Goal: Task Accomplishment & Management: Complete application form

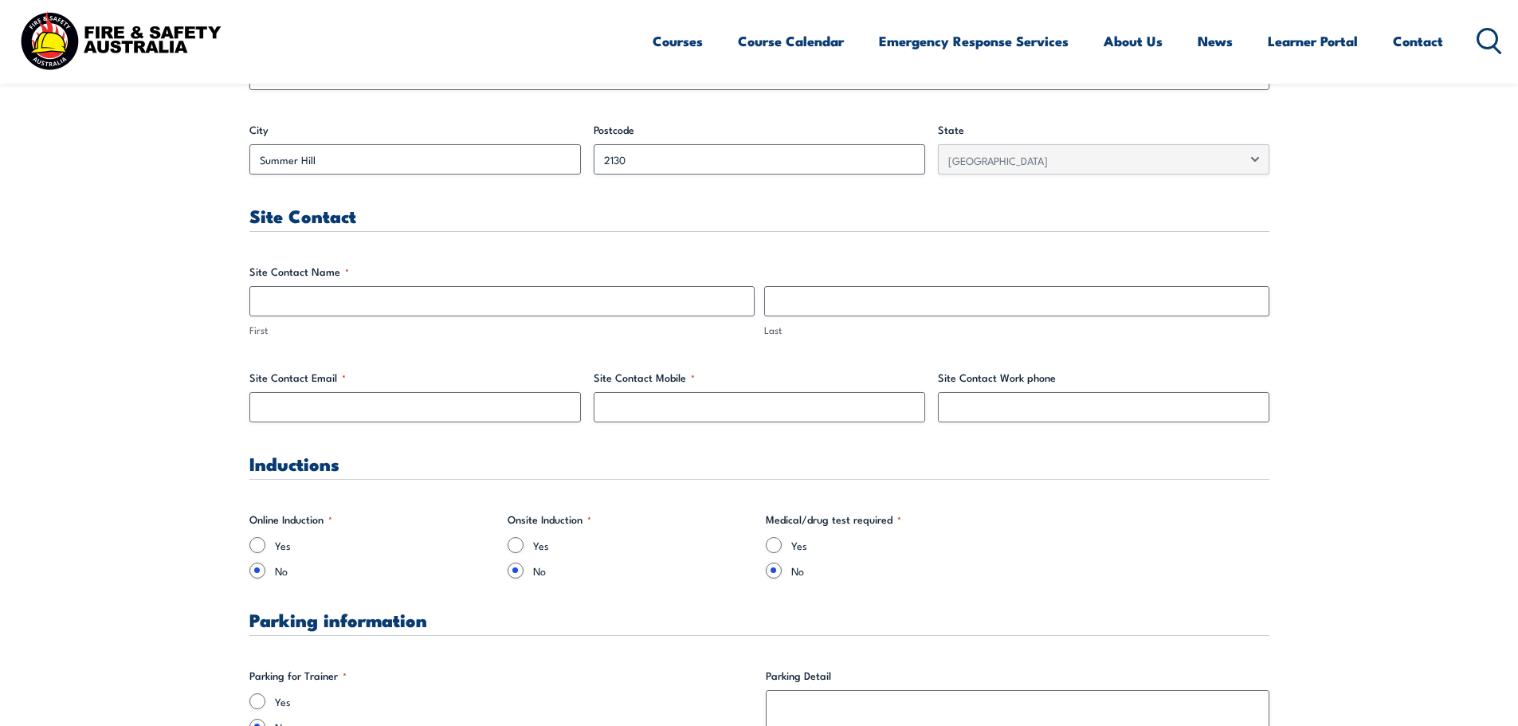
scroll to position [717, 0]
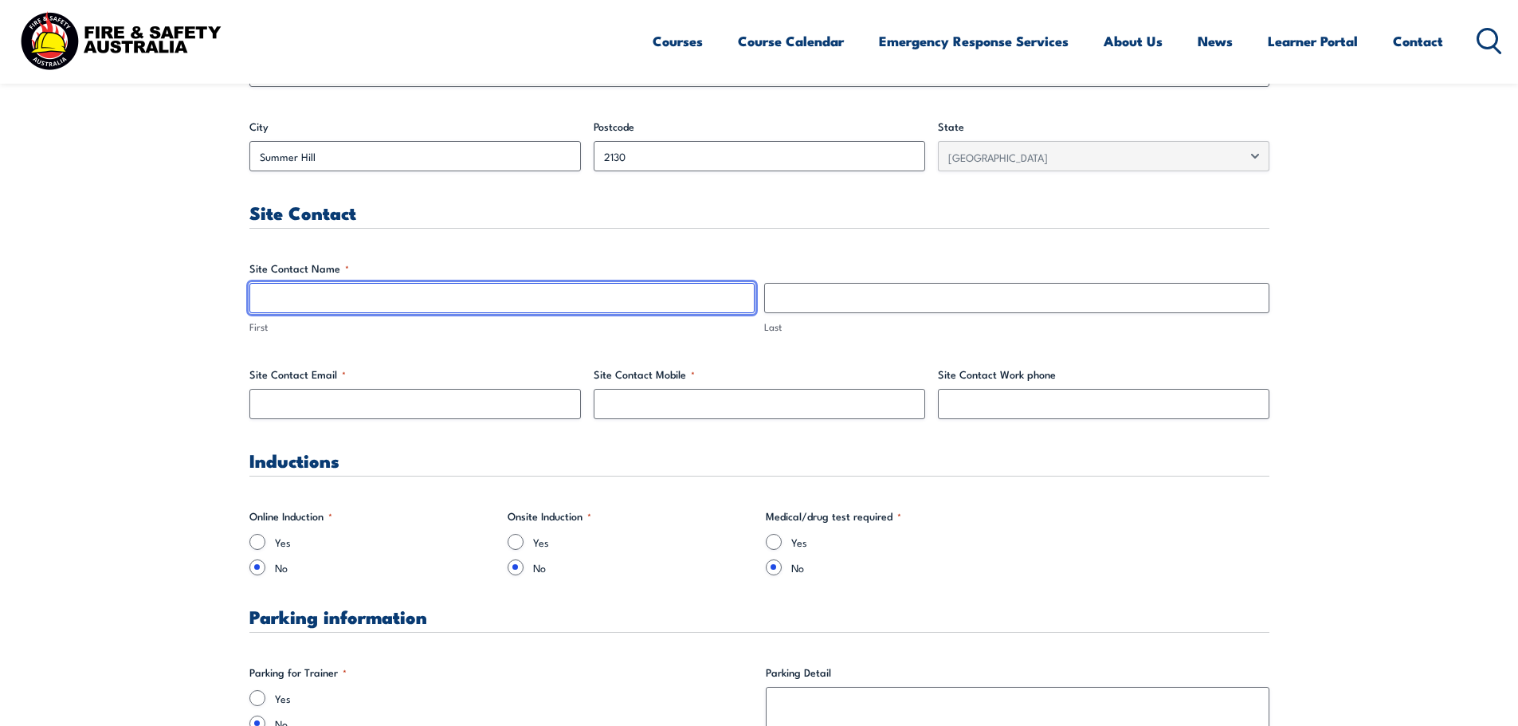
click at [391, 300] on input "First" at bounding box center [501, 298] width 505 height 30
type input "[PERSON_NAME]"
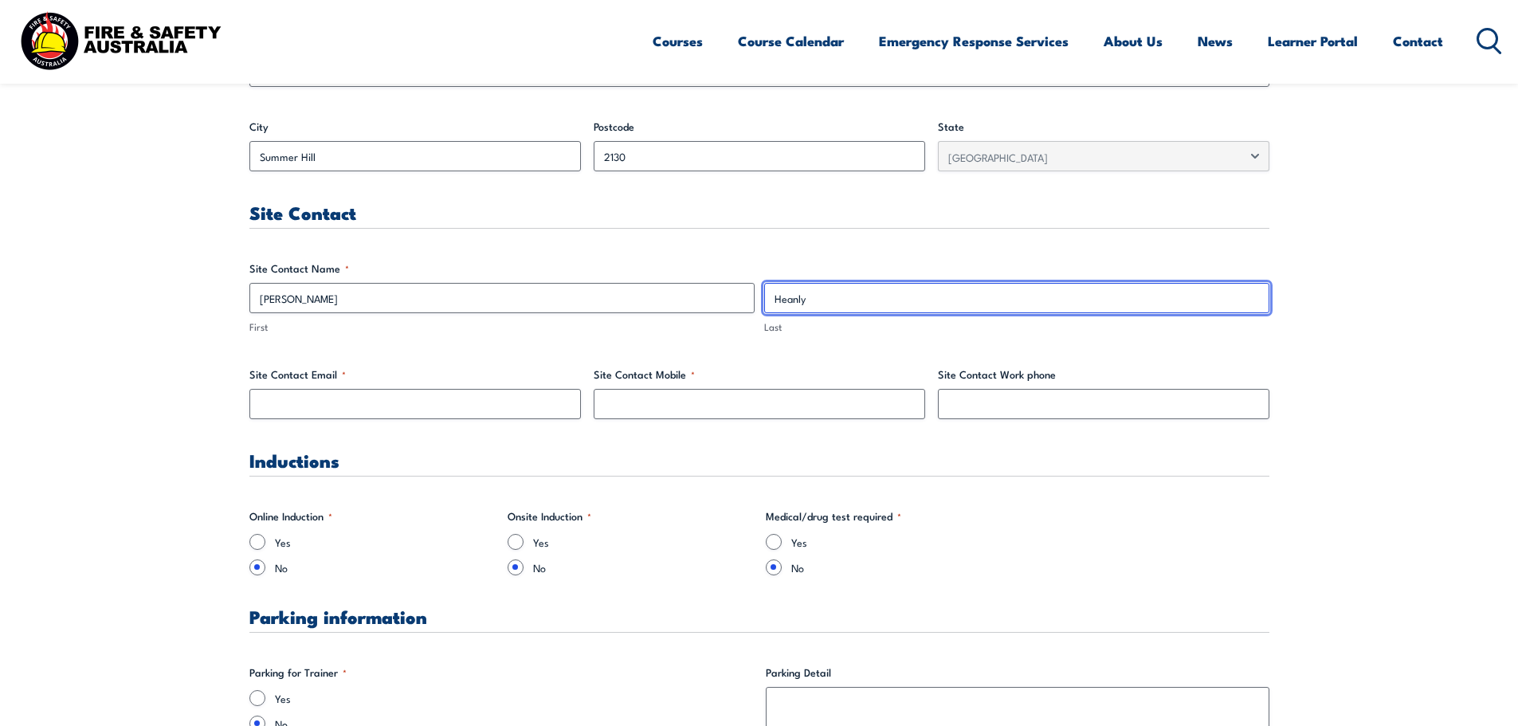
type input "Heanly"
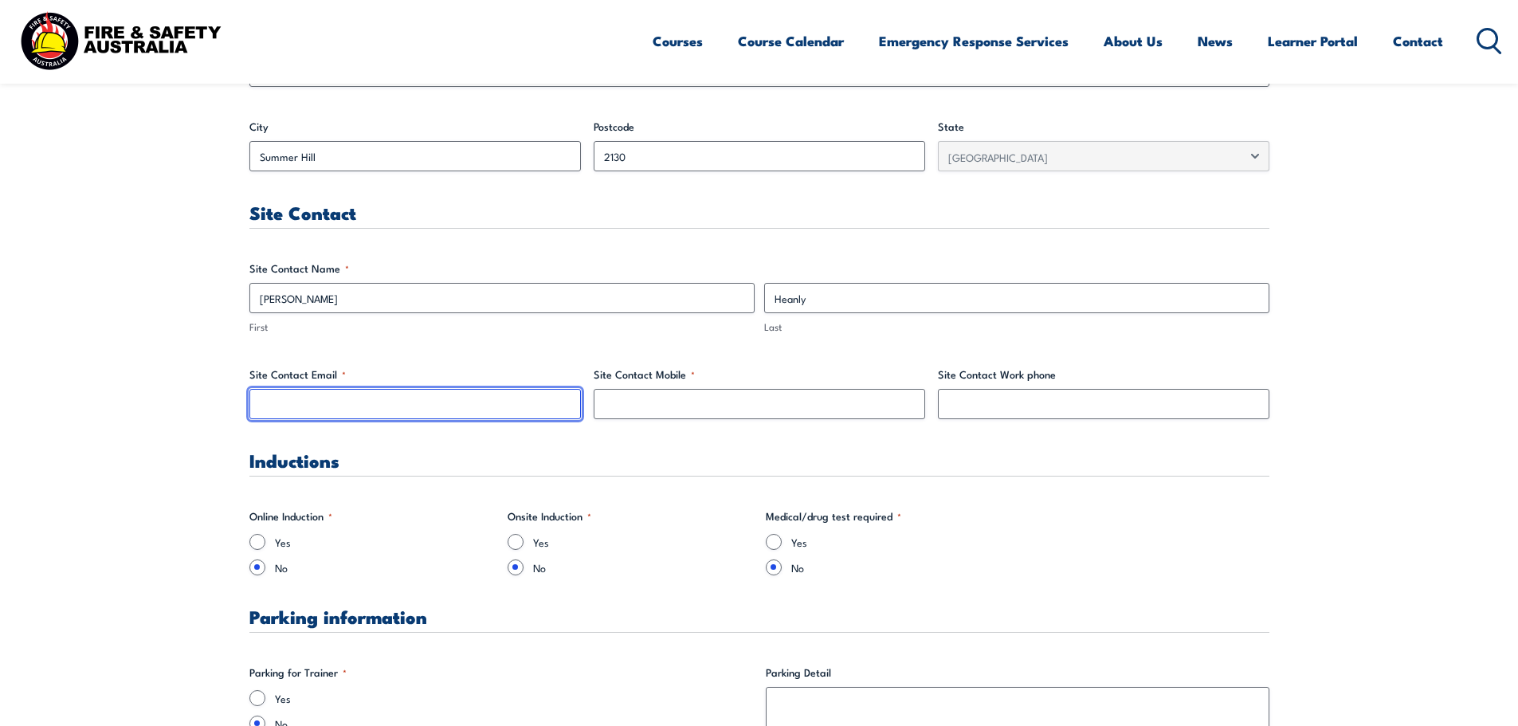
click at [308, 406] on input "Site Contact Email *" at bounding box center [415, 404] width 332 height 30
type input "[EMAIL_ADDRESS][DOMAIN_NAME]"
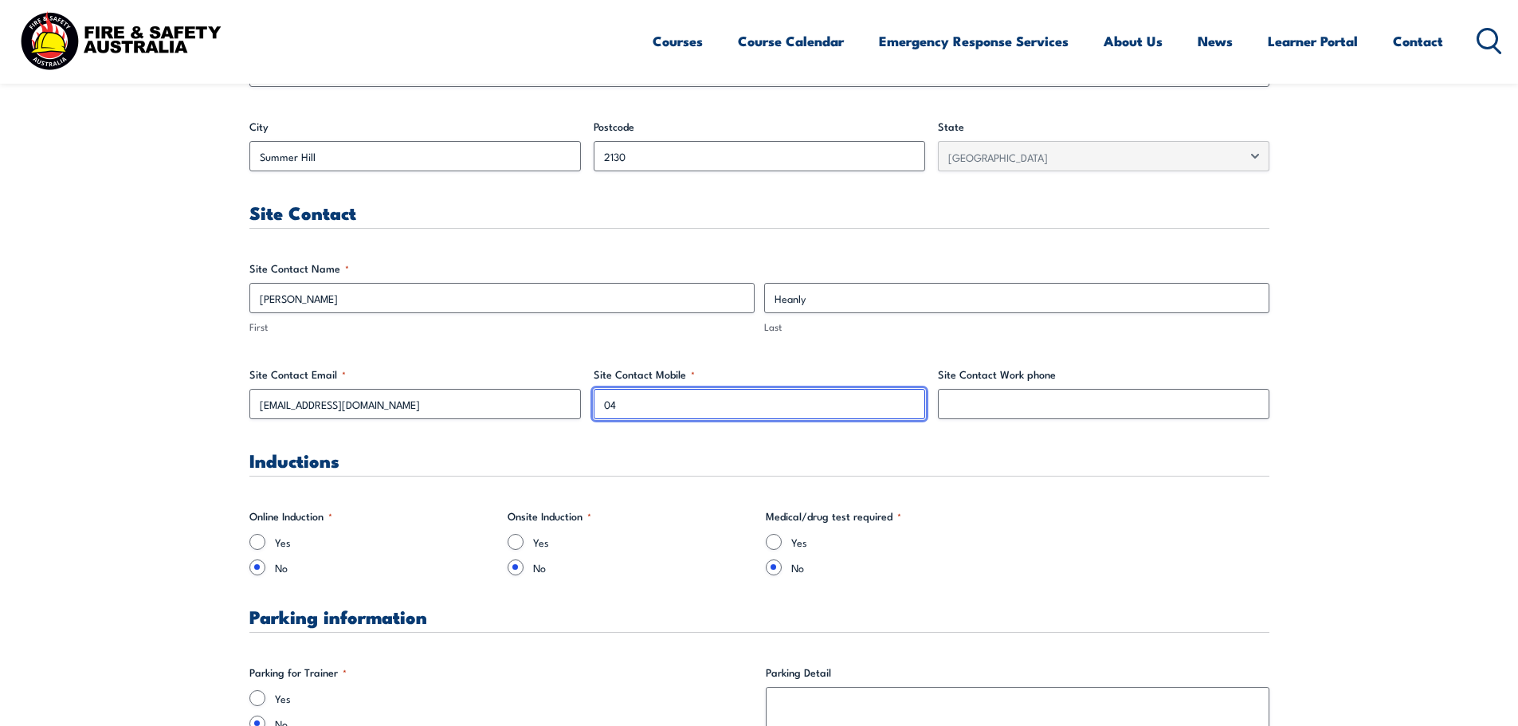
click at [684, 397] on input "04" at bounding box center [760, 404] width 332 height 30
type input "0407 886 617"
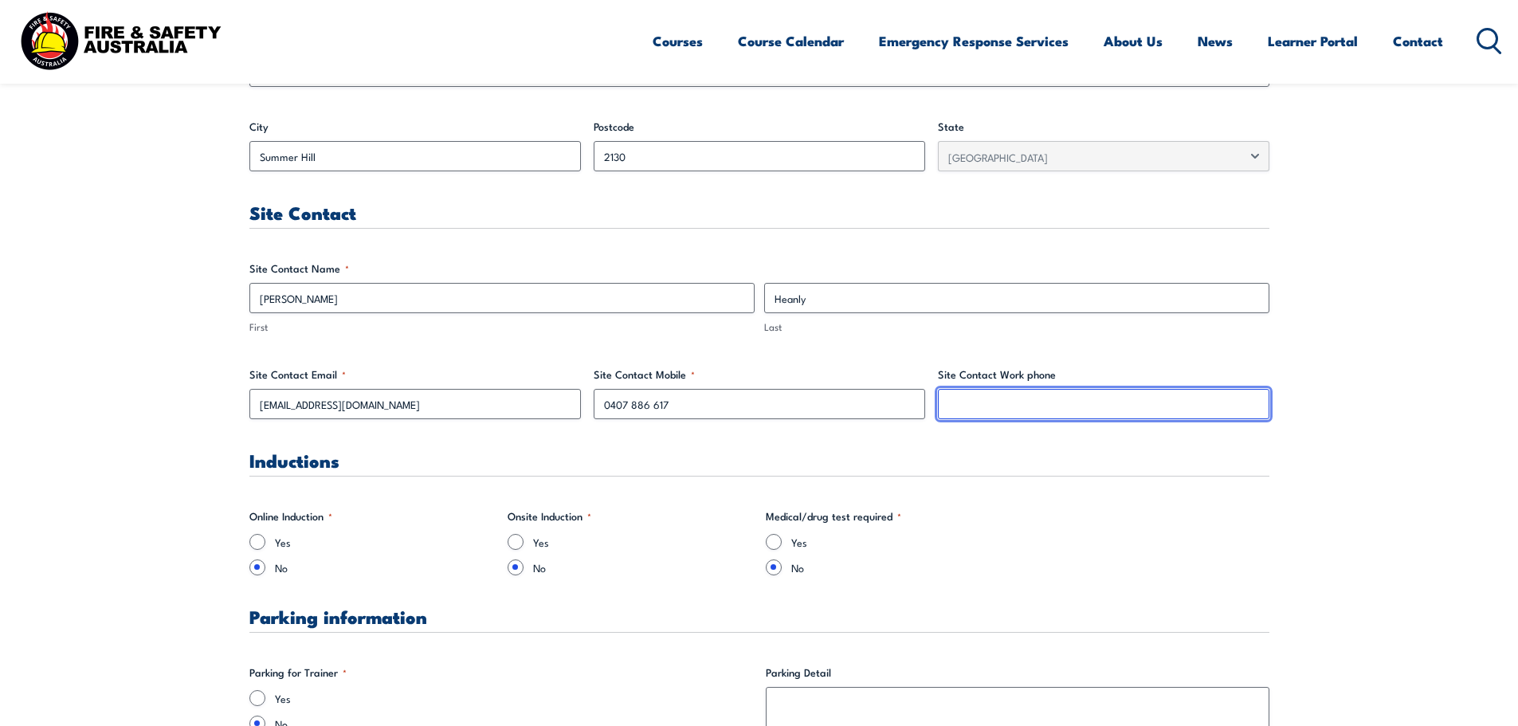
drag, startPoint x: 980, startPoint y: 416, endPoint x: 988, endPoint y: 416, distance: 8.8
click at [980, 416] on input "Site Contact Work phone" at bounding box center [1104, 404] width 332 height 30
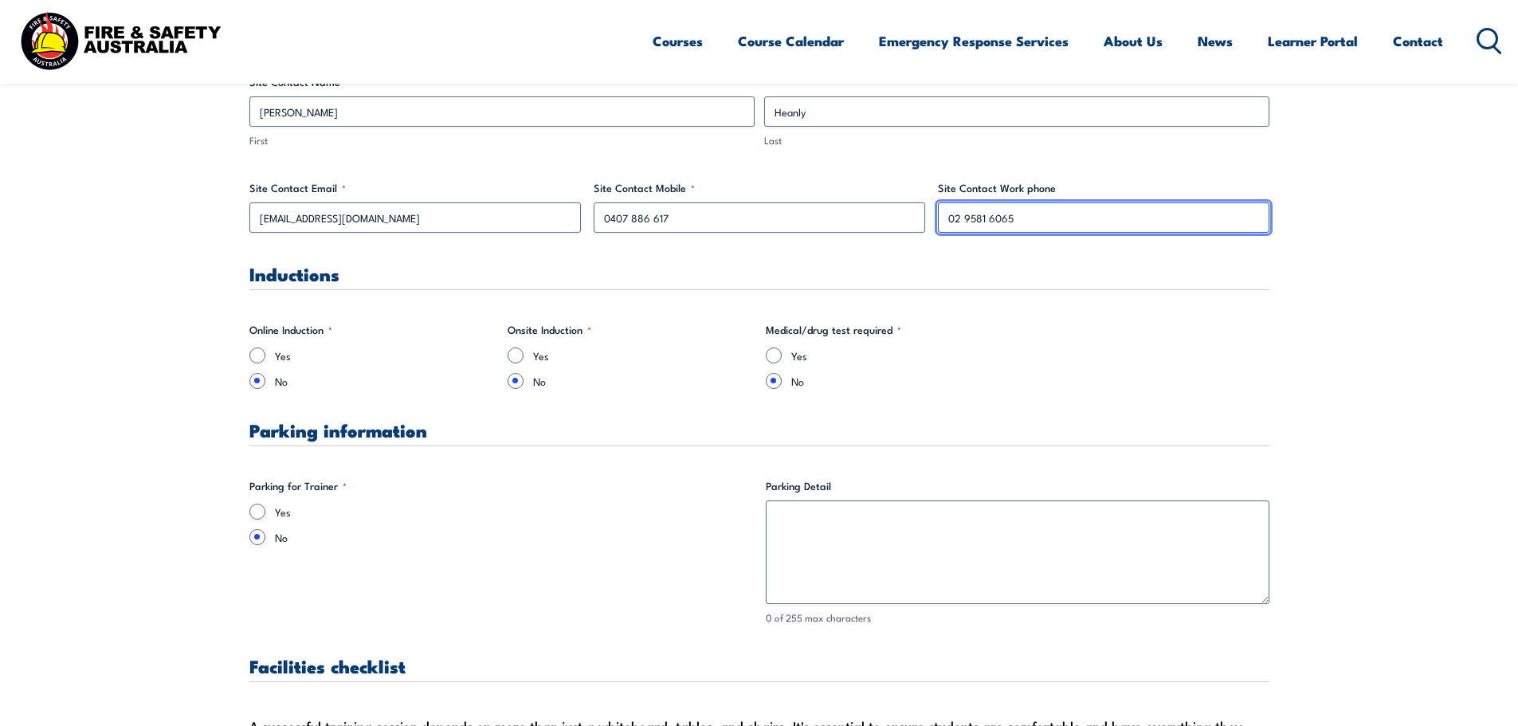
scroll to position [956, 0]
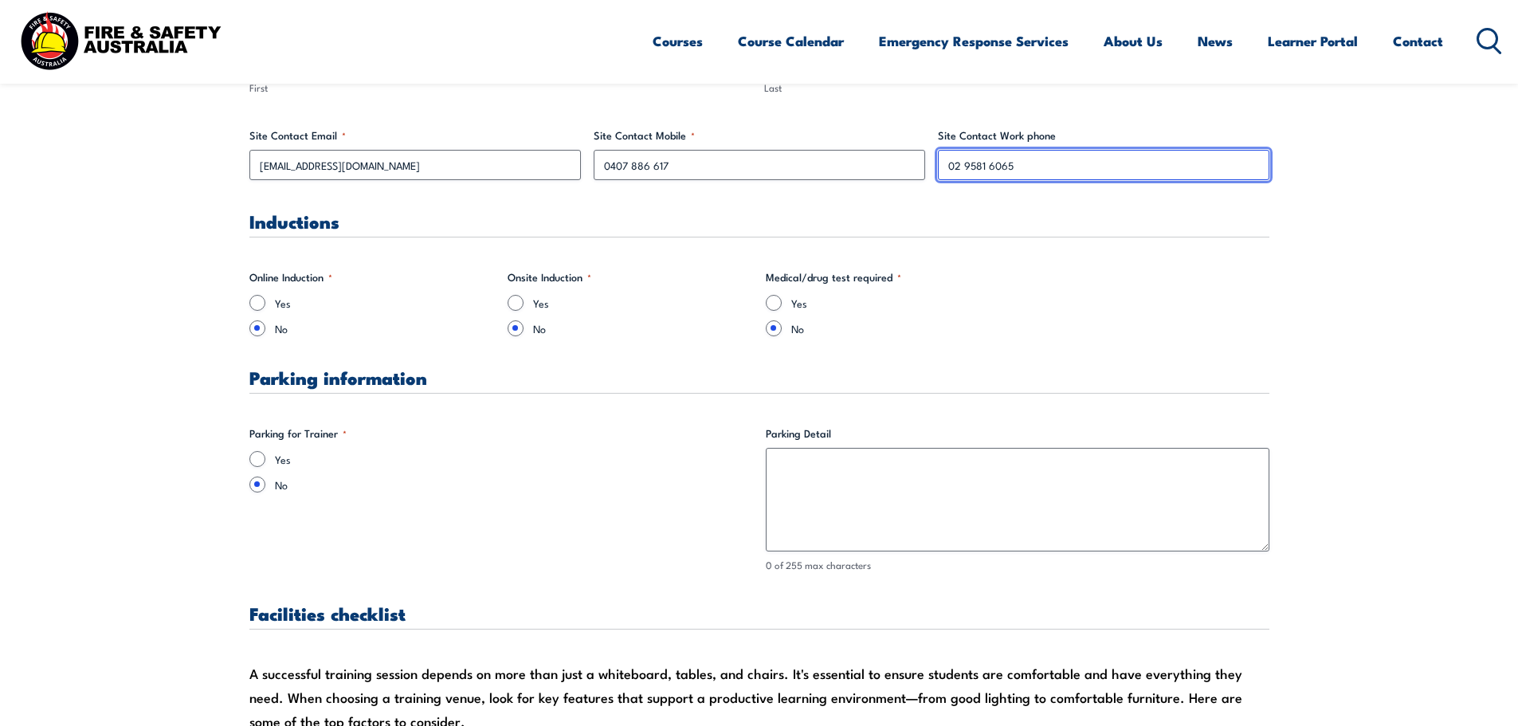
type input "02 9581 6065"
click at [258, 461] on input "Yes" at bounding box center [257, 459] width 16 height 16
radio input "true"
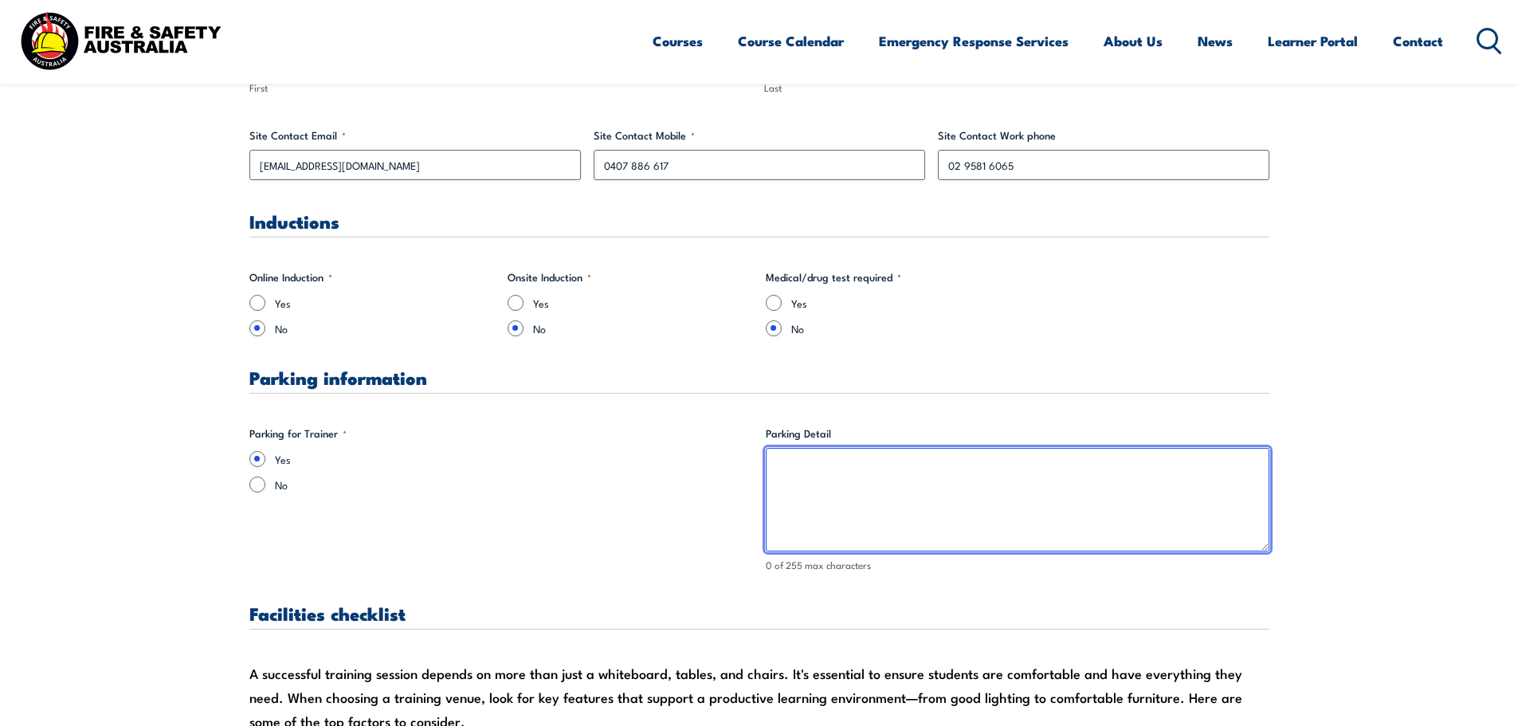
click at [883, 493] on textarea "Parking Detail" at bounding box center [1018, 500] width 504 height 104
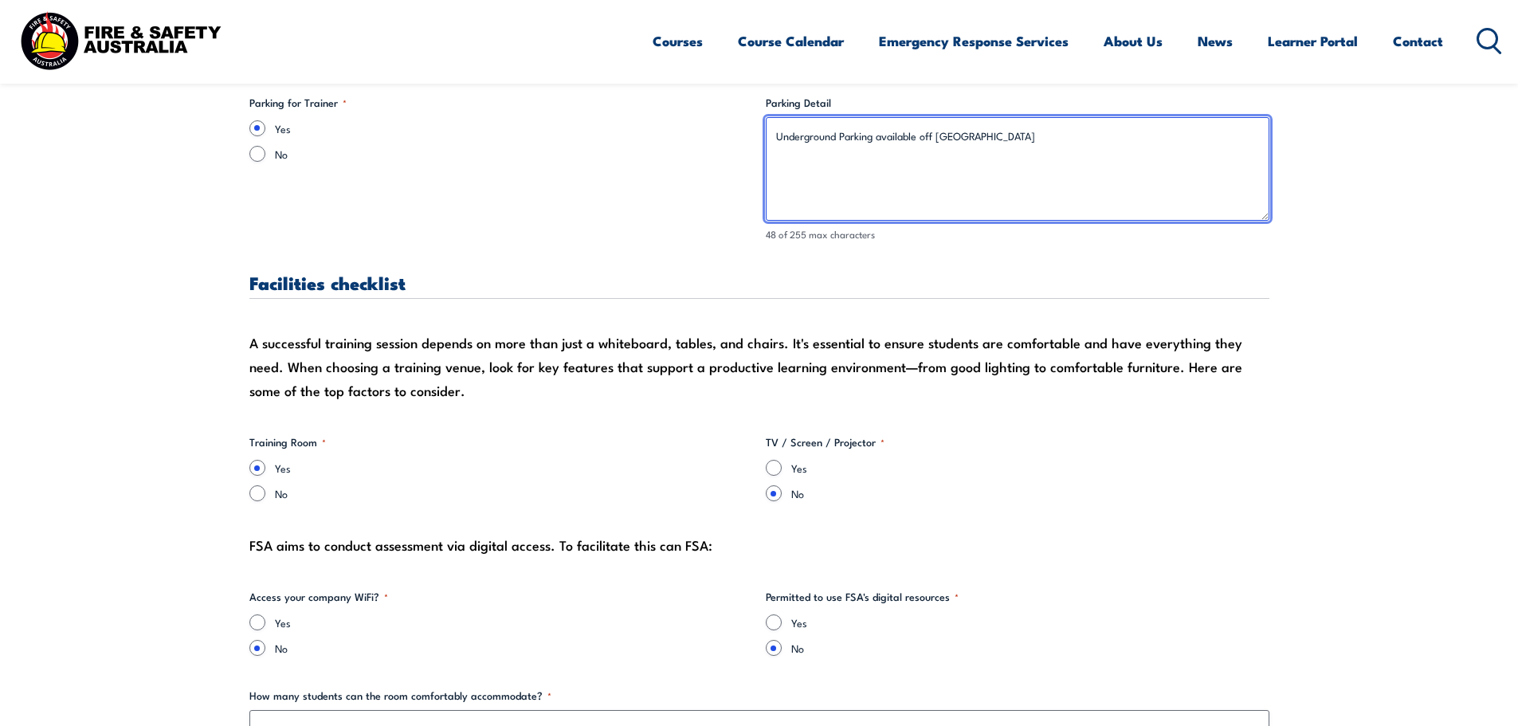
scroll to position [1435, 0]
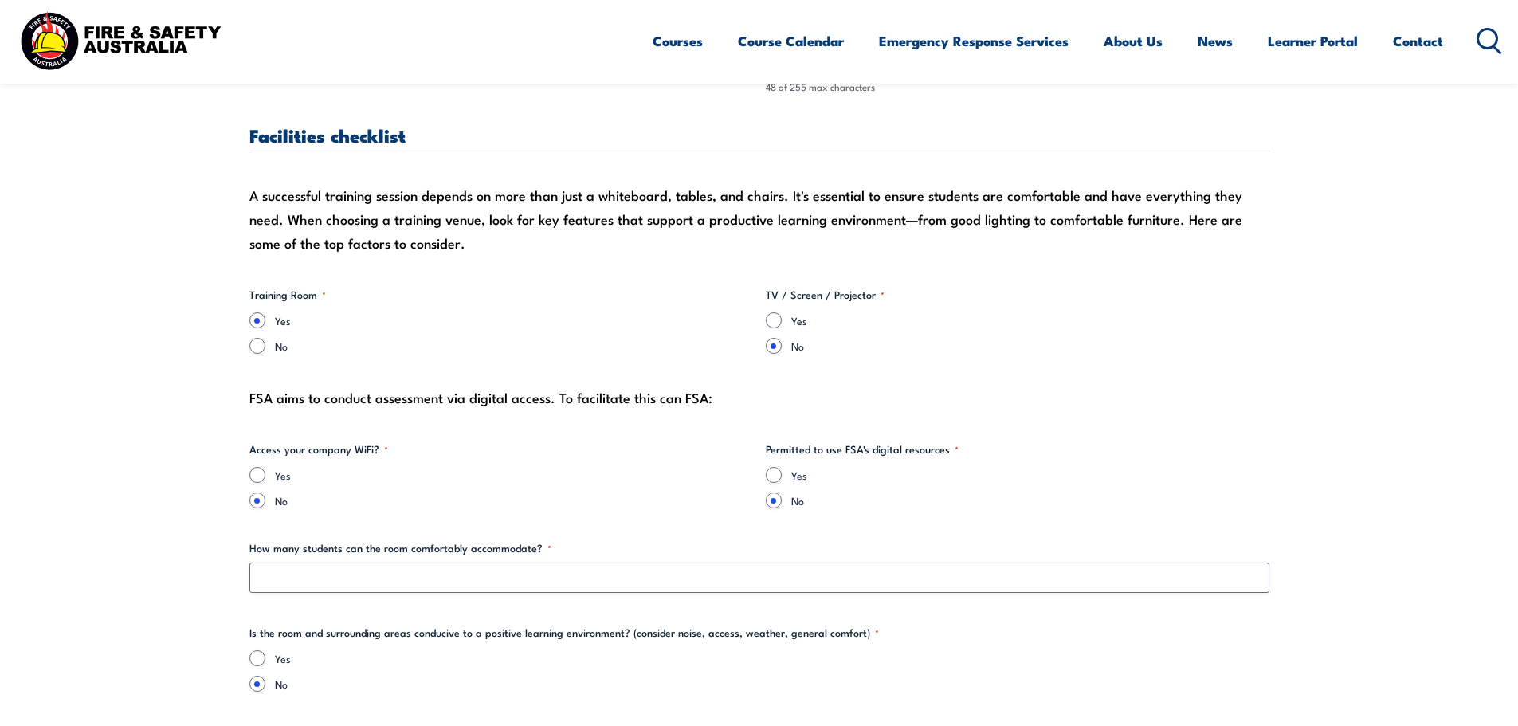
type textarea "Underground Parking available off [GEOGRAPHIC_DATA]"
click at [772, 318] on input "Yes" at bounding box center [774, 320] width 16 height 16
radio input "true"
click at [258, 470] on input "Yes" at bounding box center [257, 475] width 16 height 16
radio input "true"
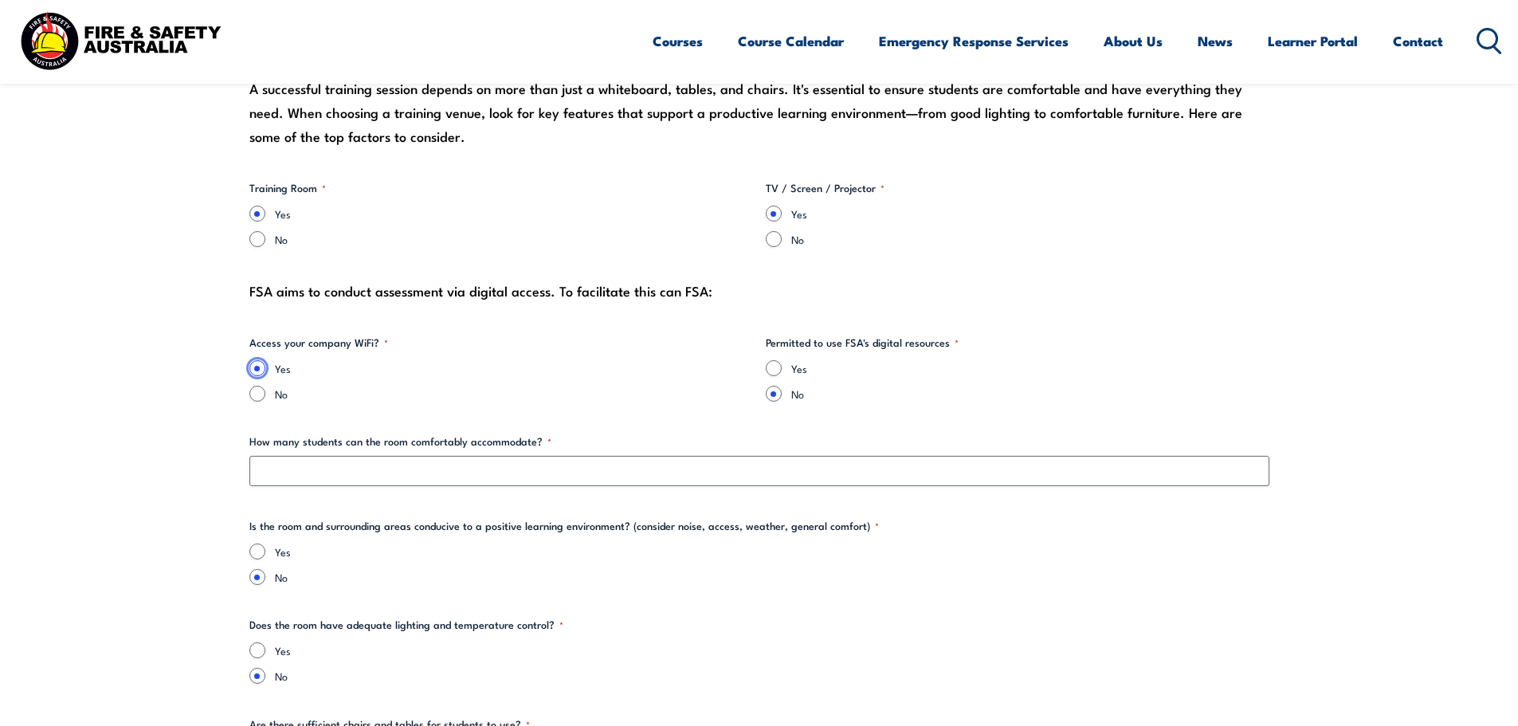
scroll to position [1514, 0]
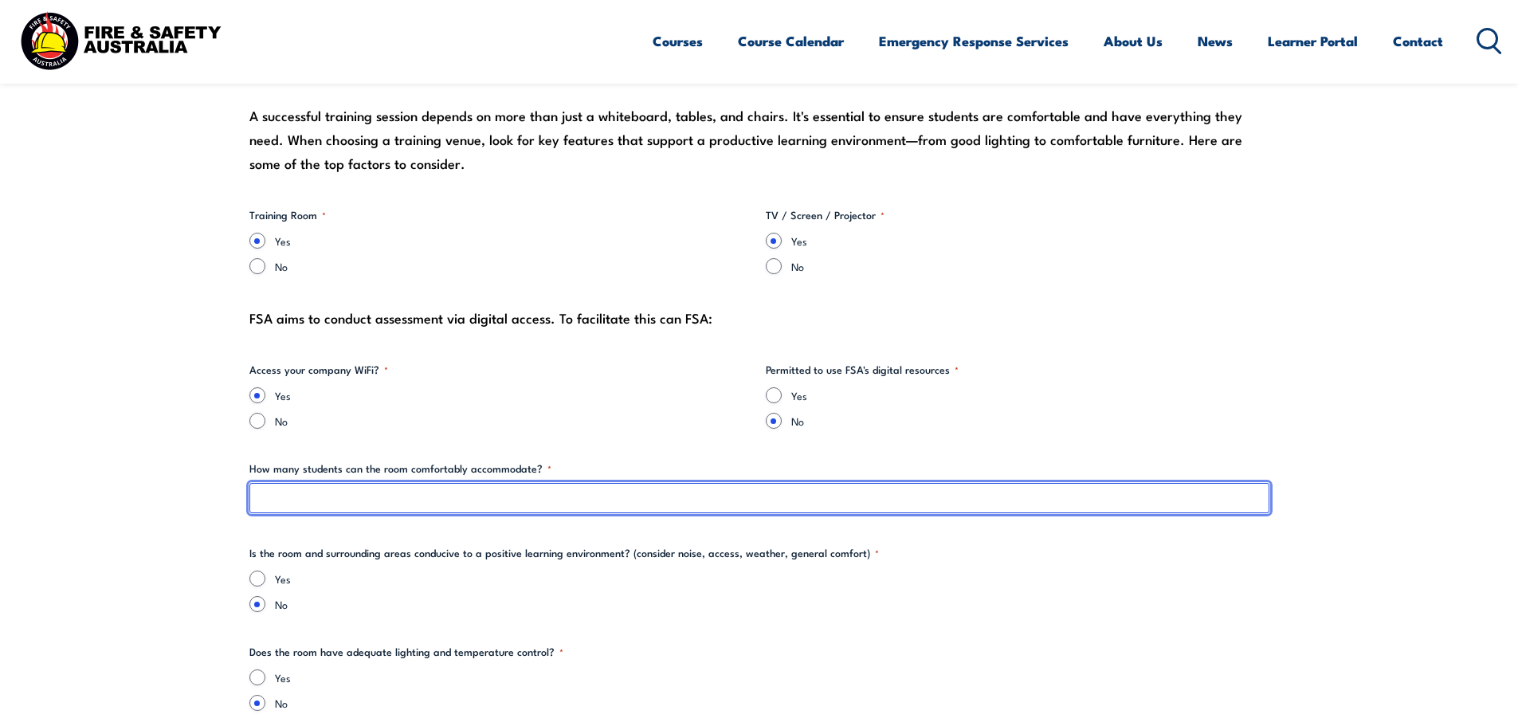
click at [388, 498] on input "How many students can the room comfortably accommodate? *" at bounding box center [759, 498] width 1020 height 30
type input "1"
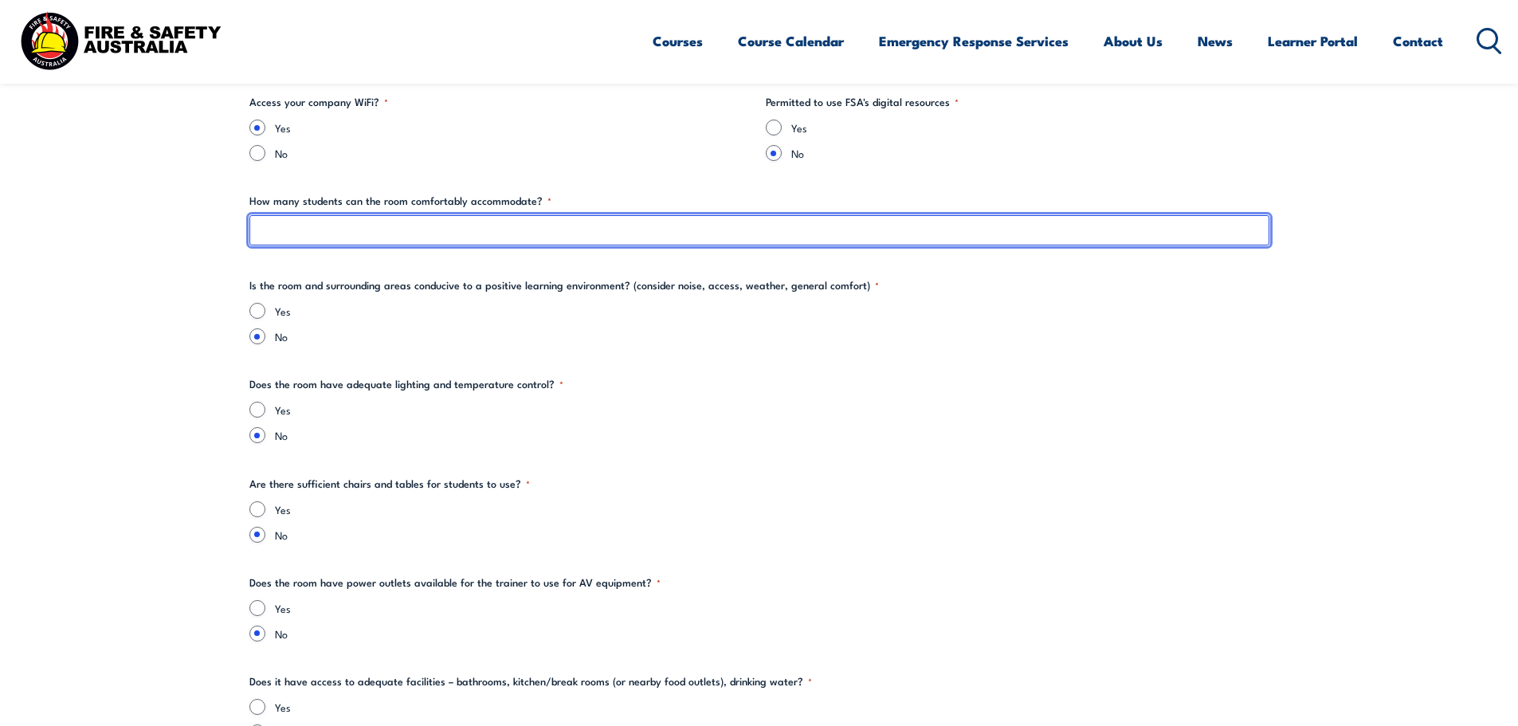
scroll to position [1753, 0]
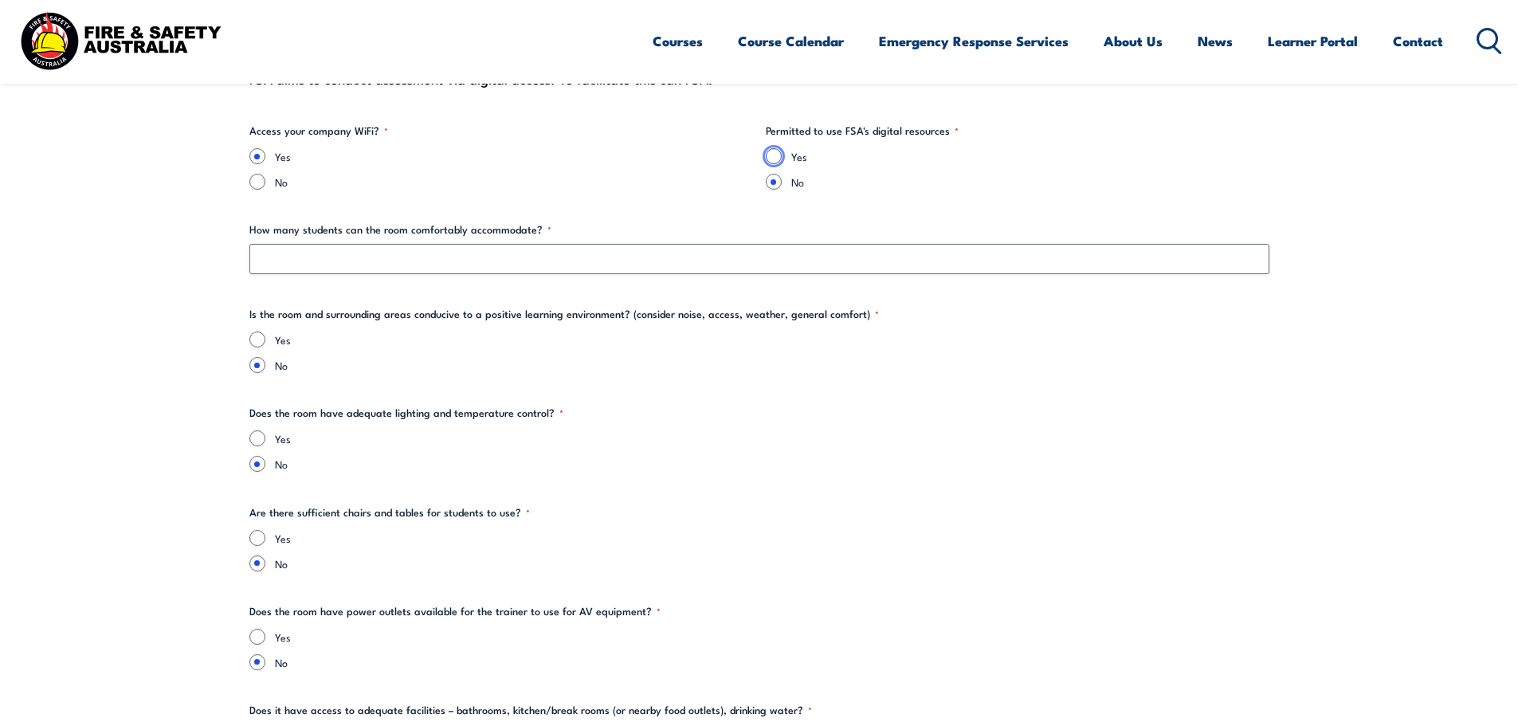
click at [778, 159] on input "Yes" at bounding box center [774, 156] width 16 height 16
radio input "true"
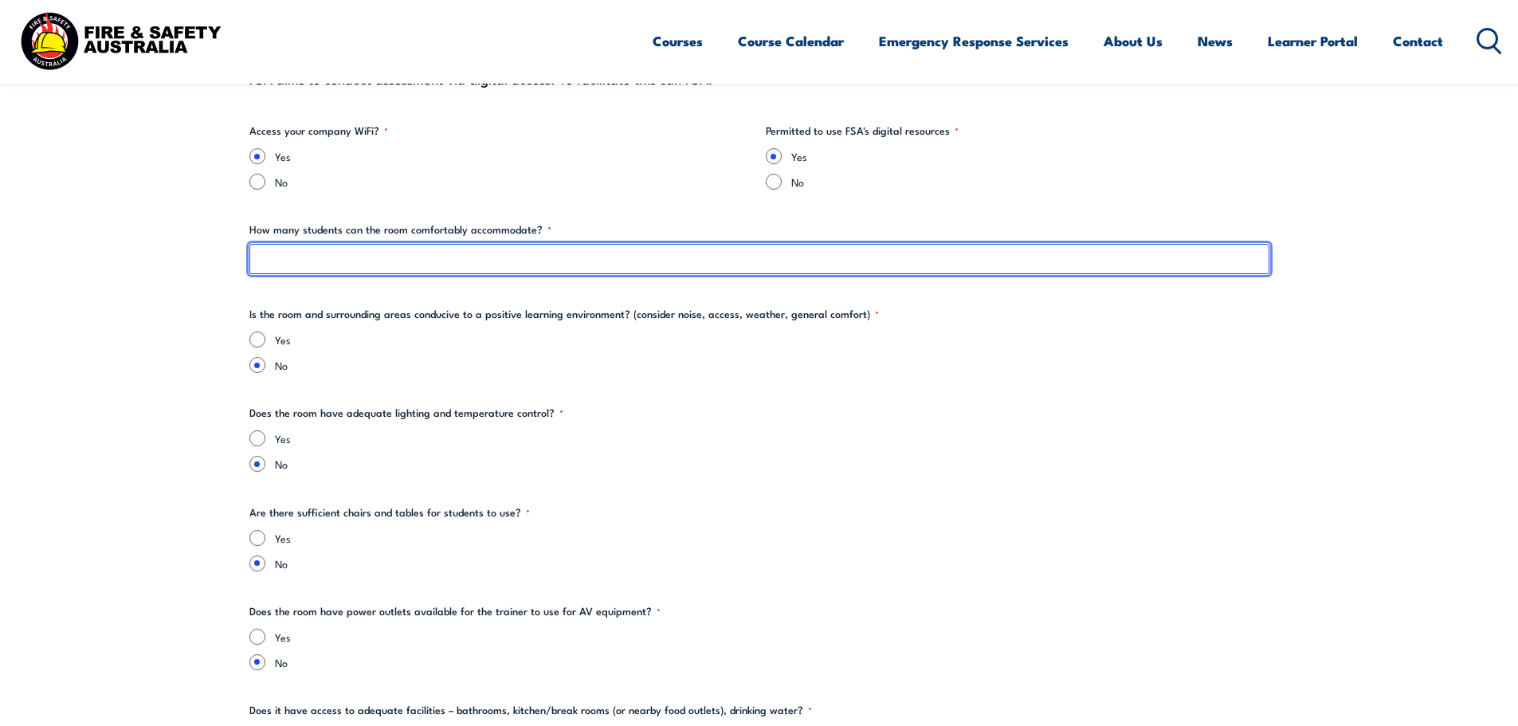
click at [398, 248] on input "How many students can the room comfortably accommodate? *" at bounding box center [759, 259] width 1020 height 30
type input "20"
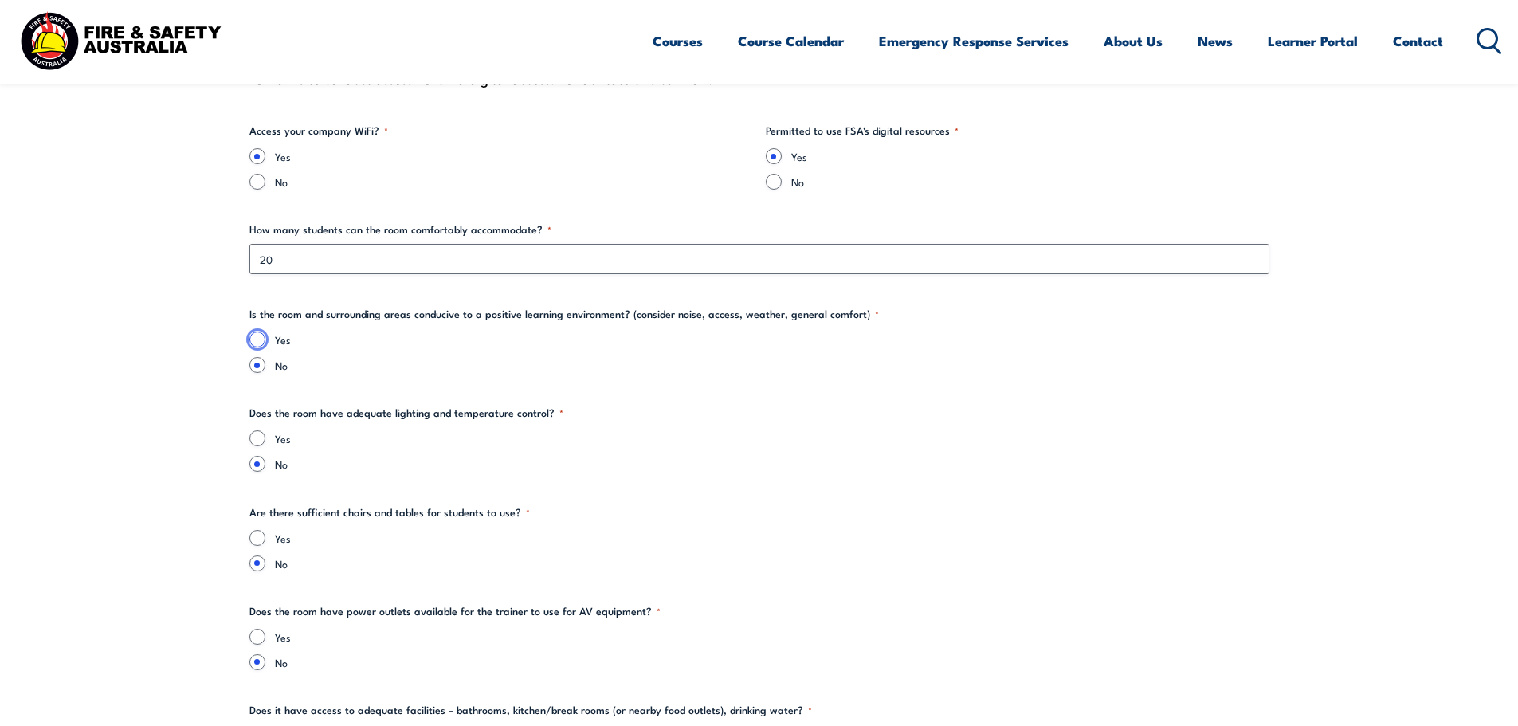
click at [259, 344] on input "Yes" at bounding box center [257, 340] width 16 height 16
radio input "true"
click at [251, 438] on input "Yes" at bounding box center [257, 438] width 16 height 16
radio input "true"
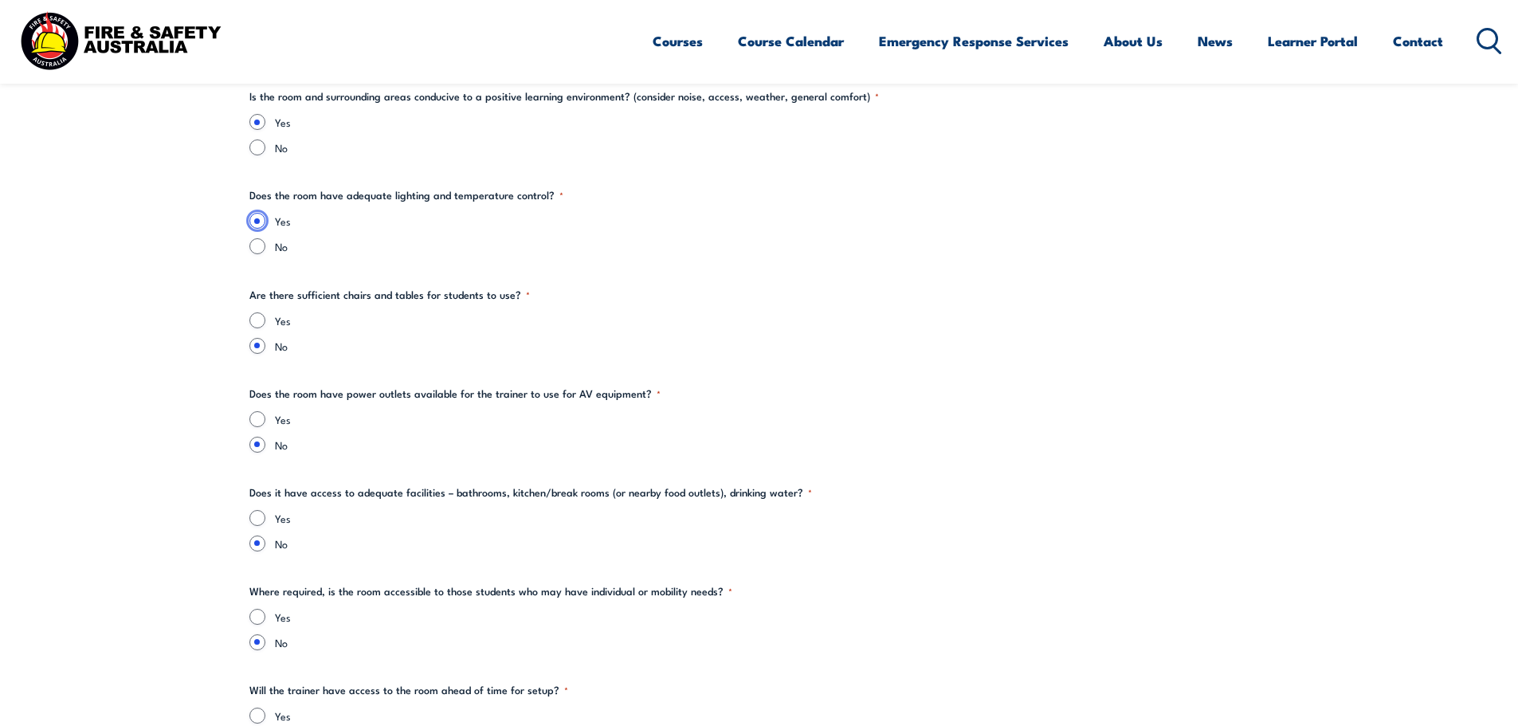
scroll to position [1993, 0]
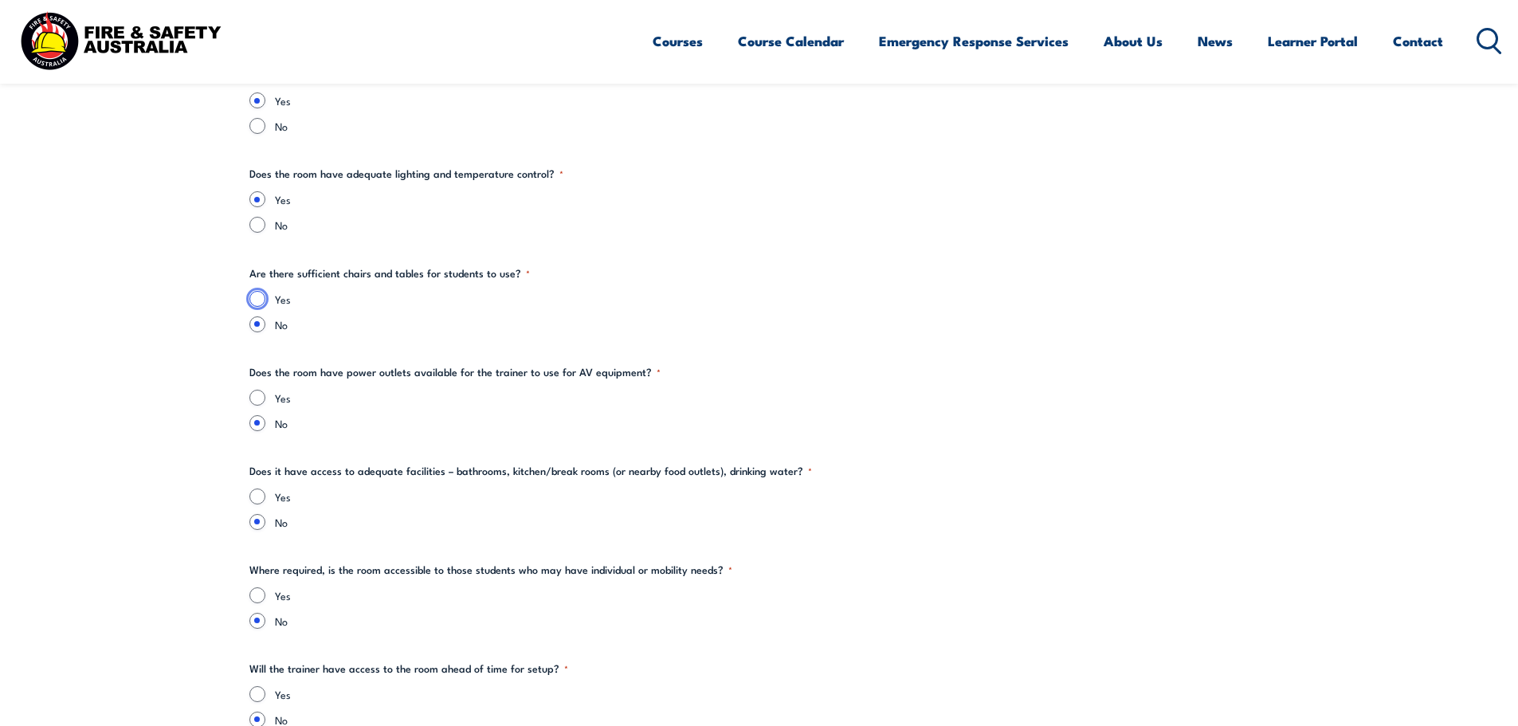
click at [261, 299] on input "Yes" at bounding box center [257, 299] width 16 height 16
radio input "true"
click at [259, 397] on input "Yes" at bounding box center [257, 398] width 16 height 16
radio input "true"
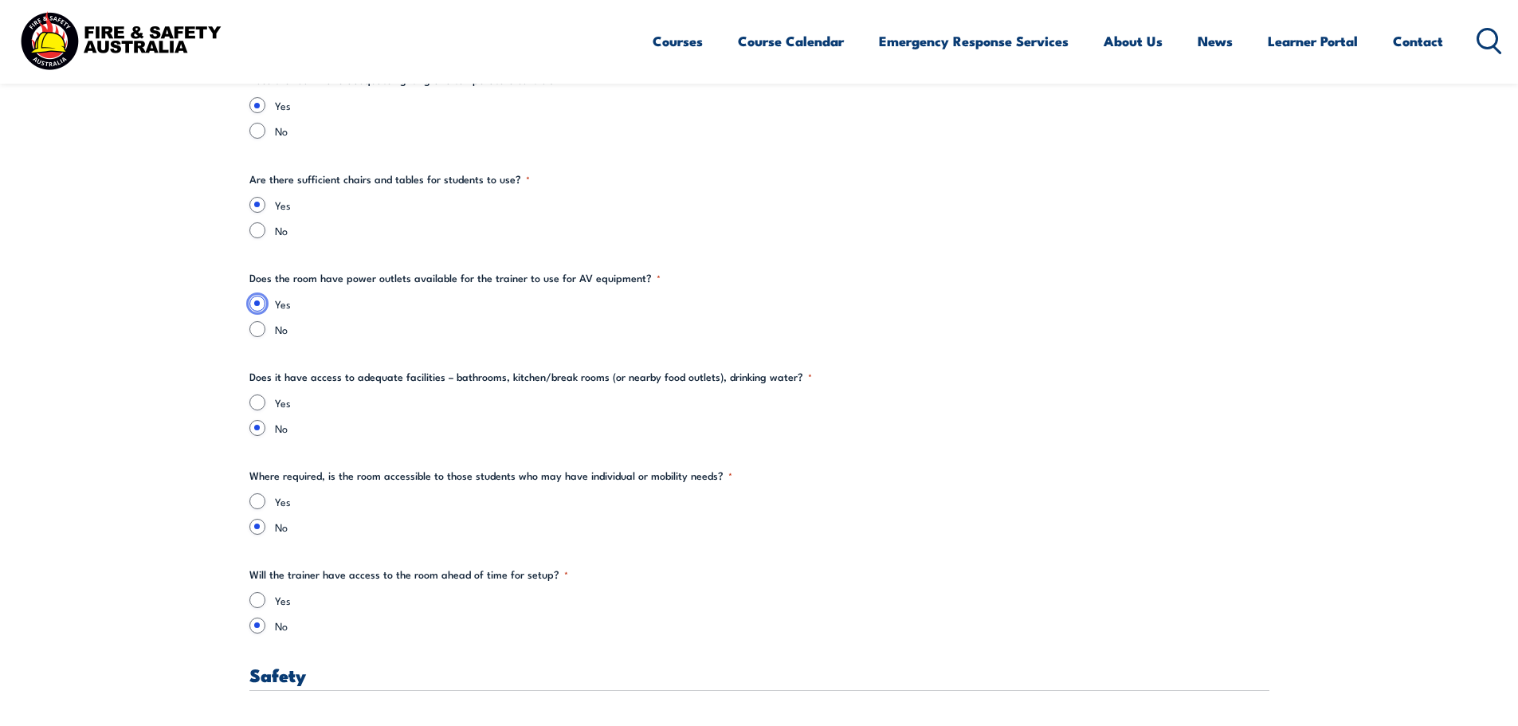
scroll to position [2232, 0]
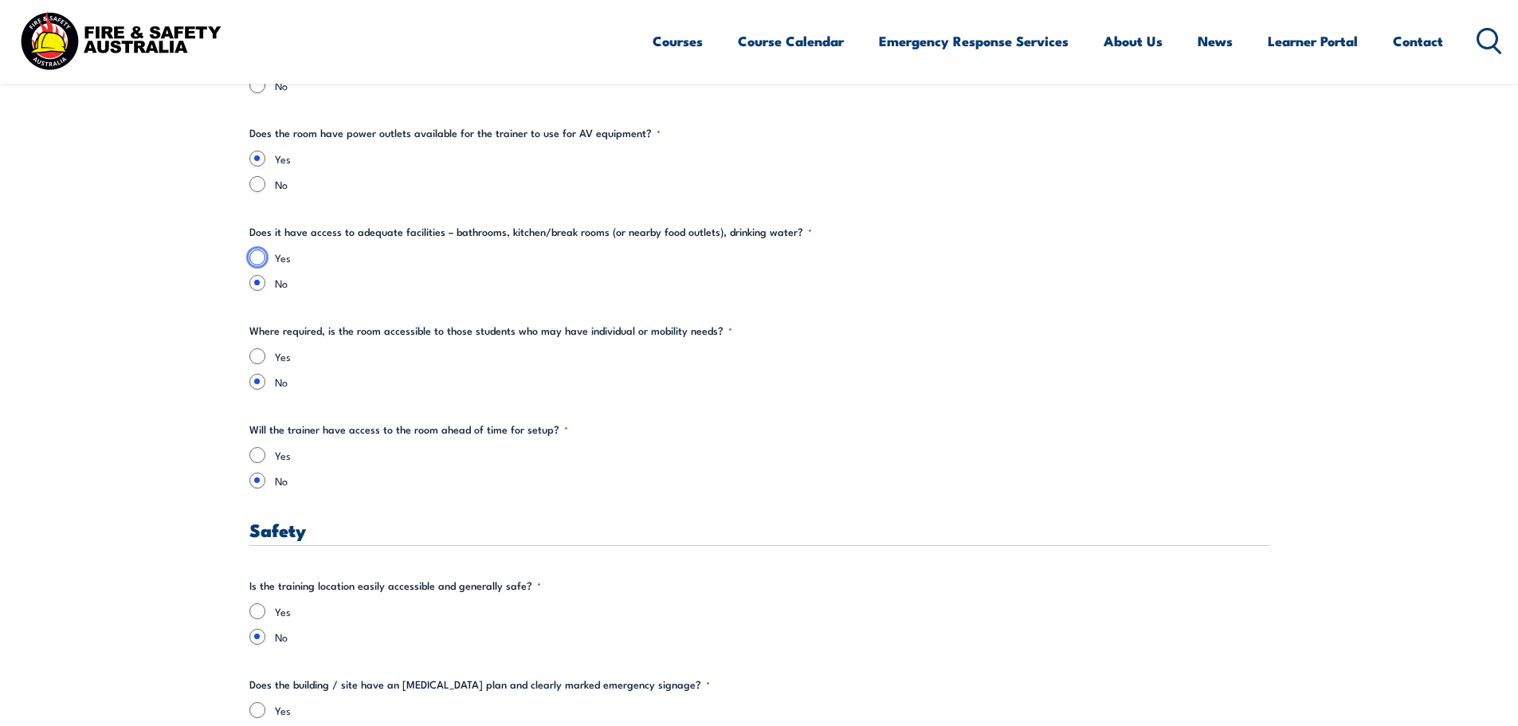
click at [255, 258] on input "Yes" at bounding box center [257, 257] width 16 height 16
radio input "true"
click at [261, 355] on input "Yes" at bounding box center [257, 356] width 16 height 16
radio input "true"
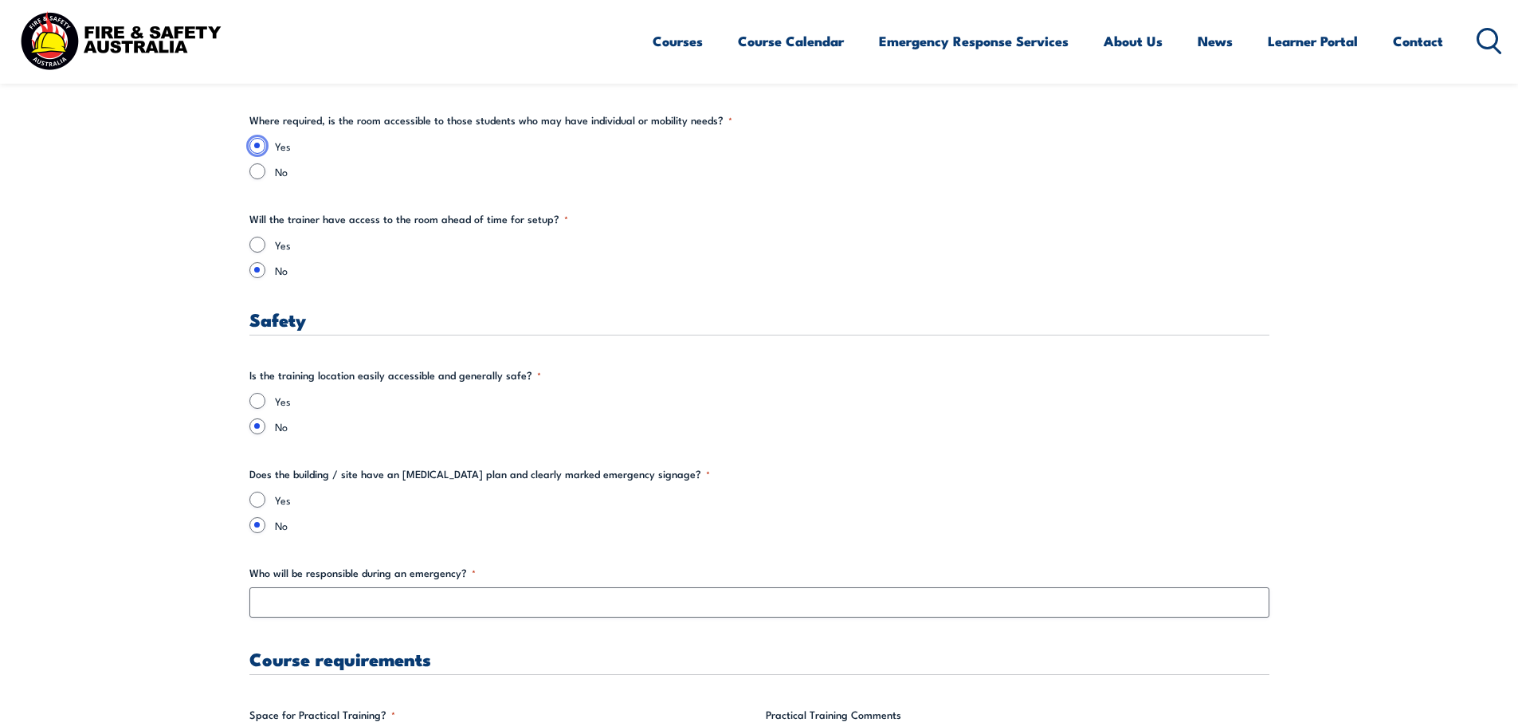
scroll to position [2471, 0]
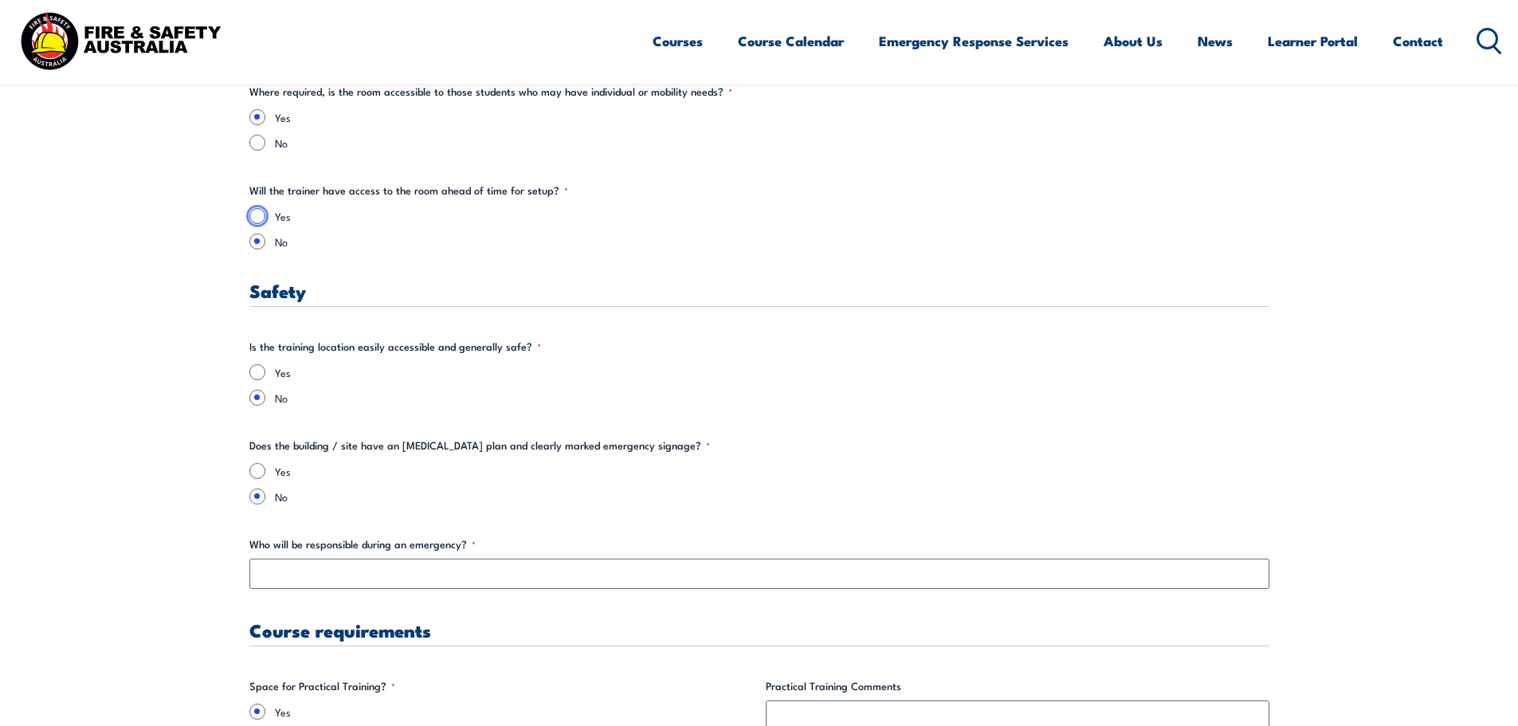
click at [258, 216] on input "Yes" at bounding box center [257, 216] width 16 height 16
radio input "true"
click at [253, 371] on input "Yes" at bounding box center [257, 372] width 16 height 16
radio input "true"
click at [258, 465] on input "Yes" at bounding box center [257, 471] width 16 height 16
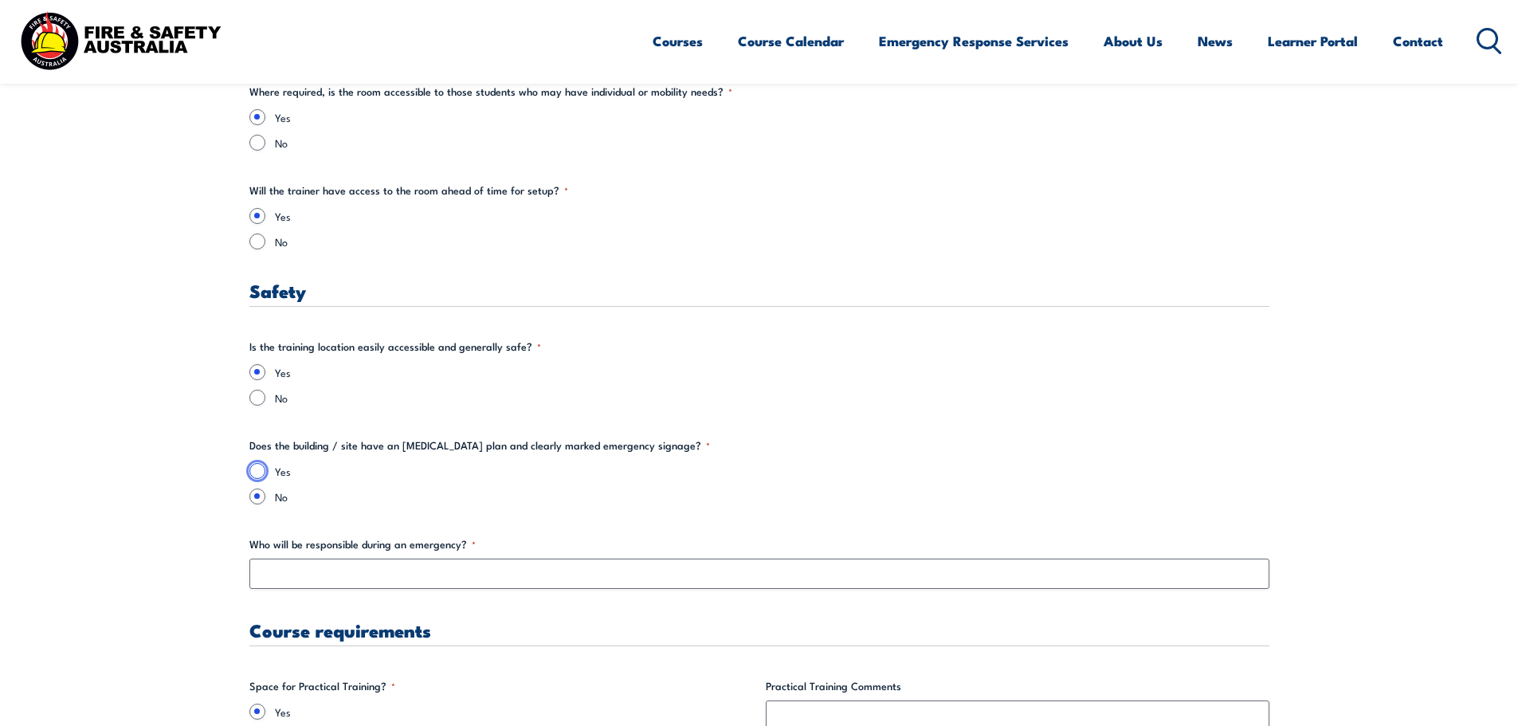
radio input "true"
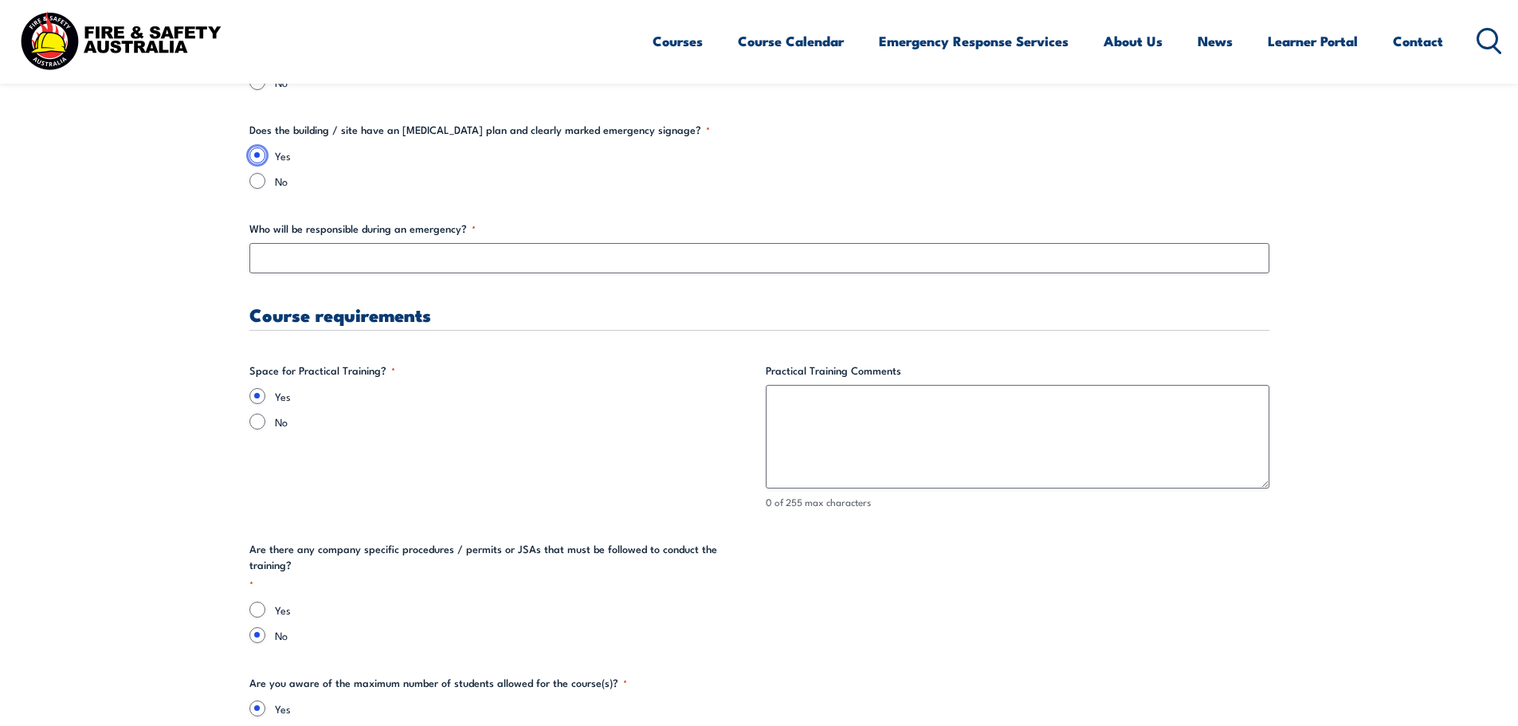
scroll to position [2790, 0]
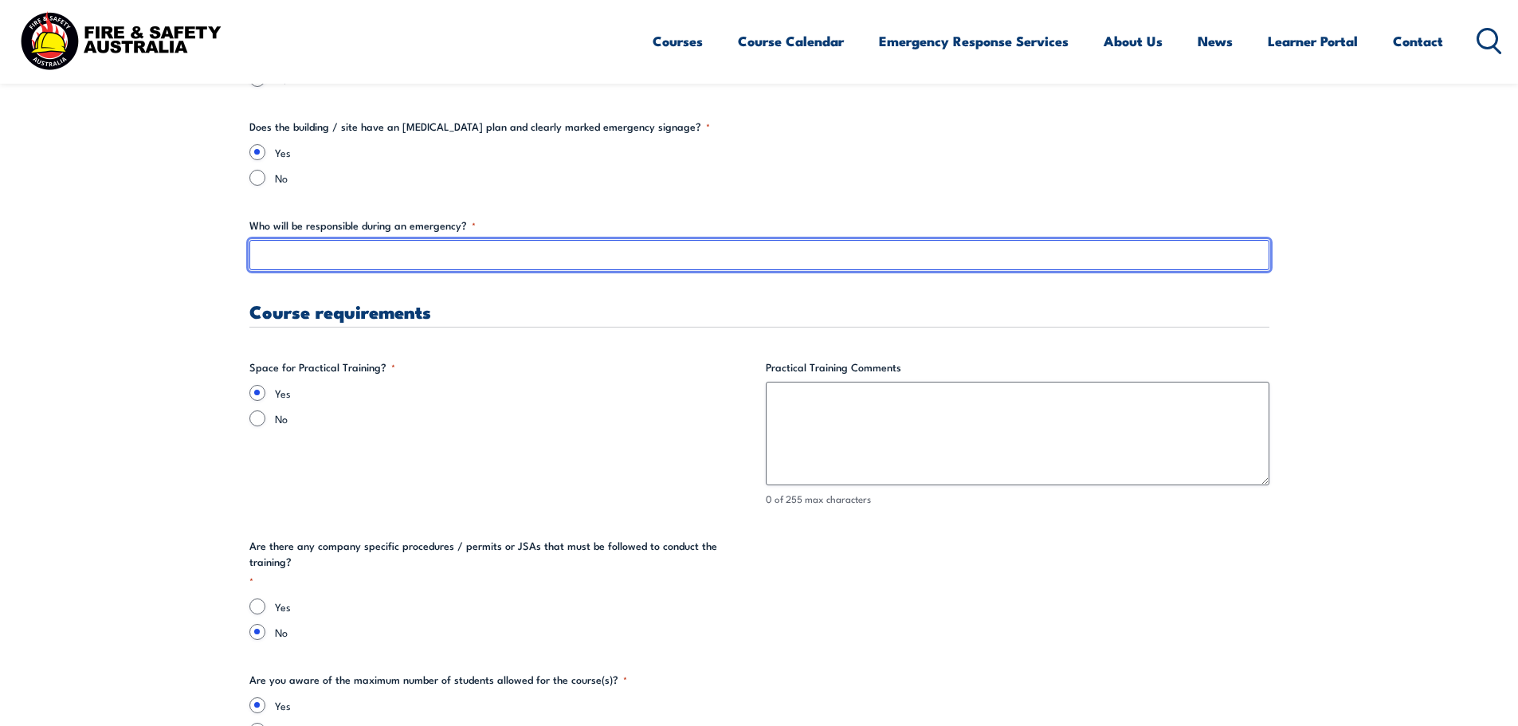
click at [404, 264] on input "Who will be responsible during an emergency? *" at bounding box center [759, 255] width 1020 height 30
type input "s"
type input "[PERSON_NAME]"
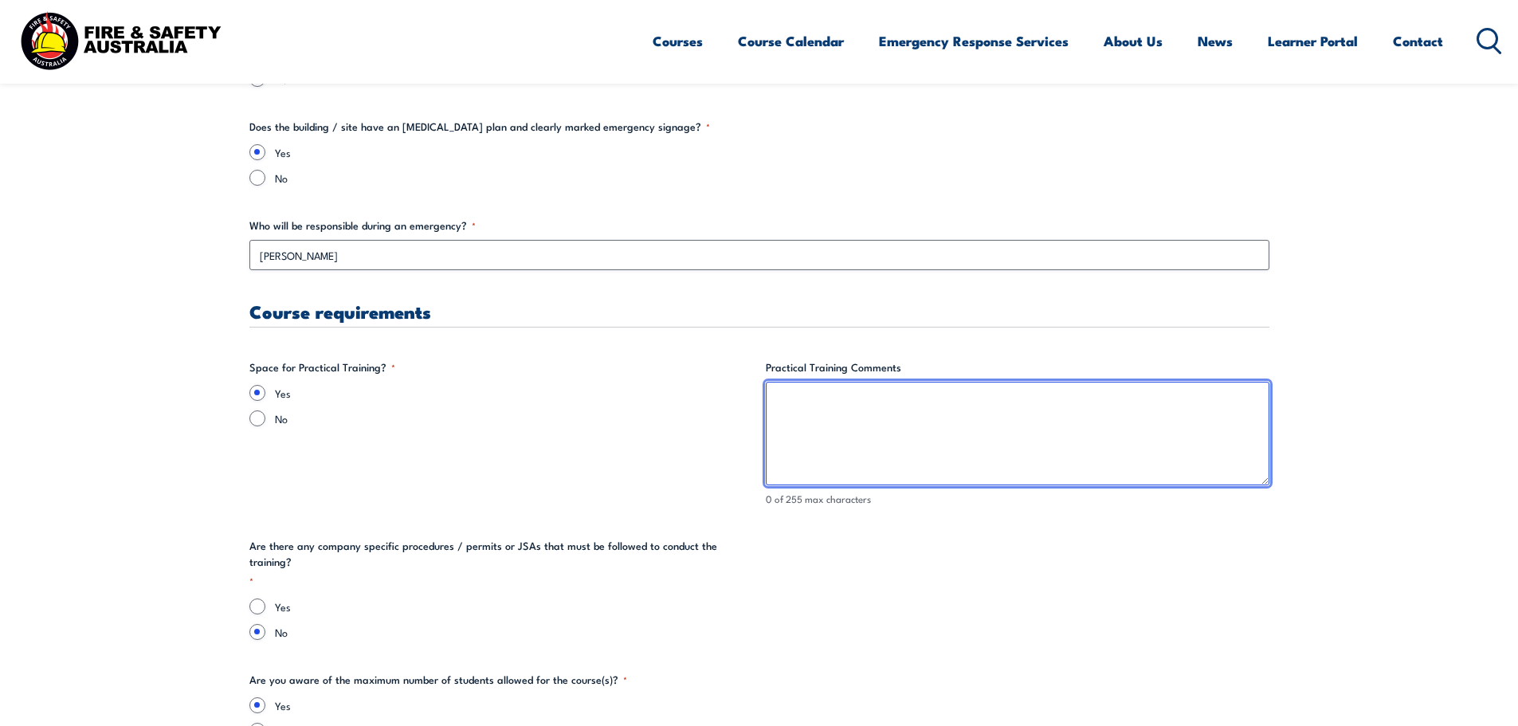
click at [859, 422] on textarea "Practical Training Comments" at bounding box center [1018, 434] width 504 height 104
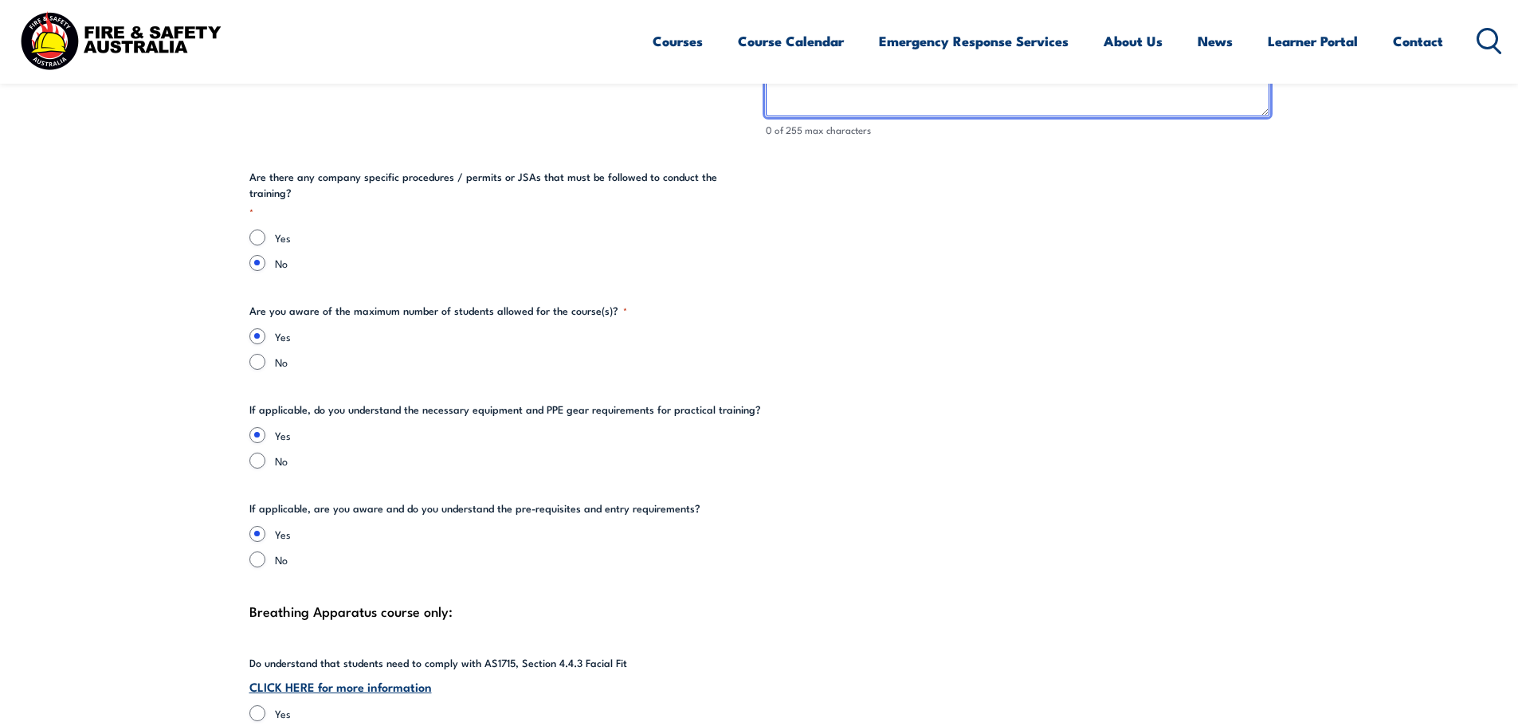
scroll to position [3188, 0]
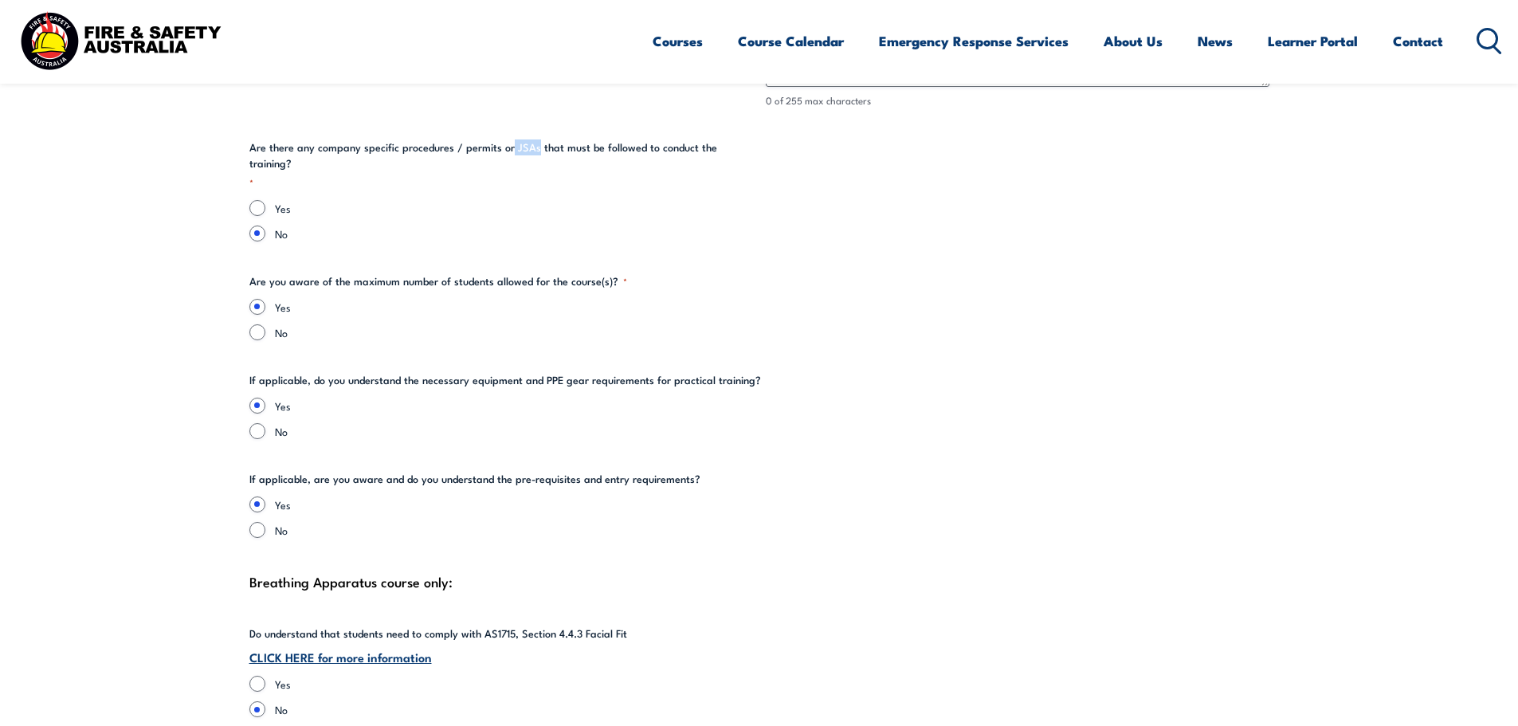
drag, startPoint x: 509, startPoint y: 145, endPoint x: 533, endPoint y: 145, distance: 23.9
click at [533, 145] on legend "Are there any company specific procedures / permits or JSAs that must be follow…" at bounding box center [501, 164] width 504 height 50
click at [257, 200] on input "Yes" at bounding box center [257, 208] width 16 height 16
radio input "true"
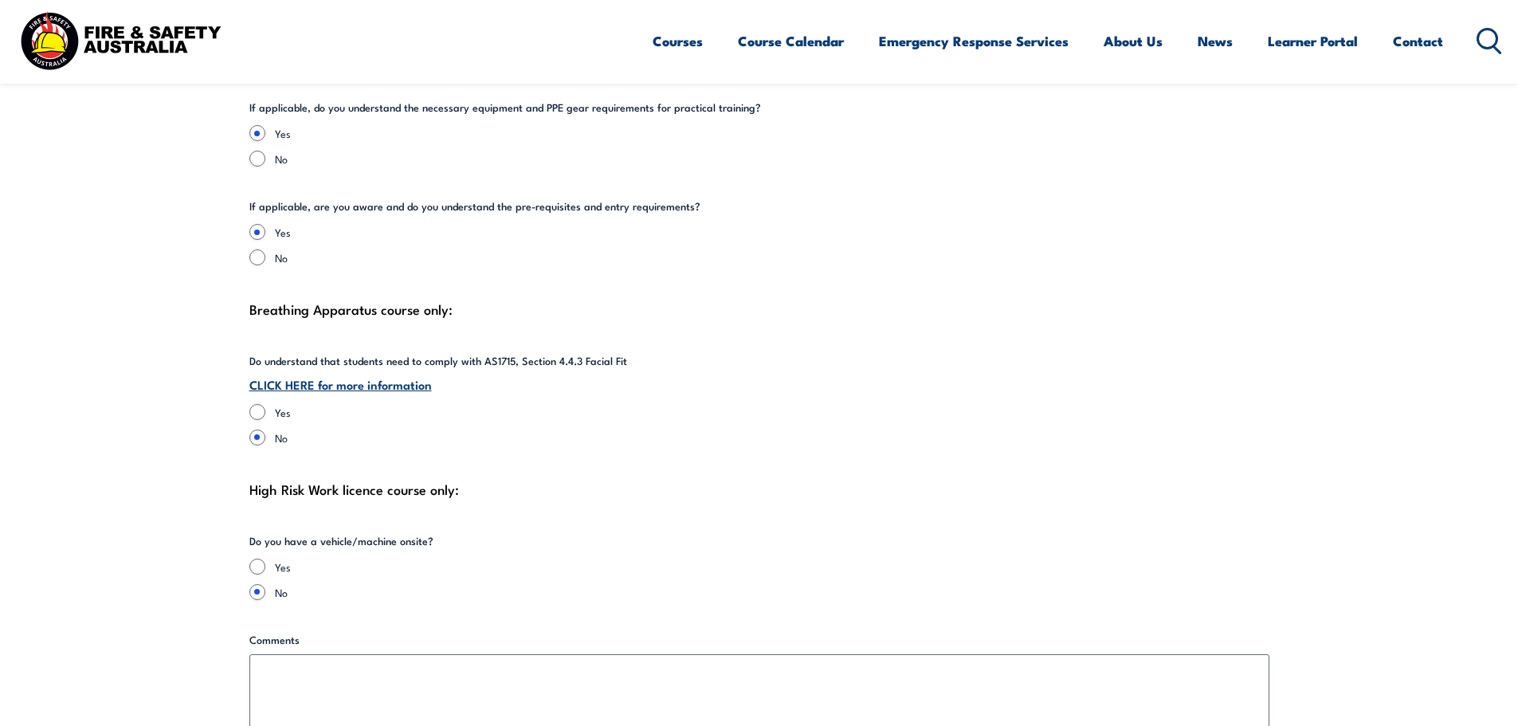
scroll to position [3587, 0]
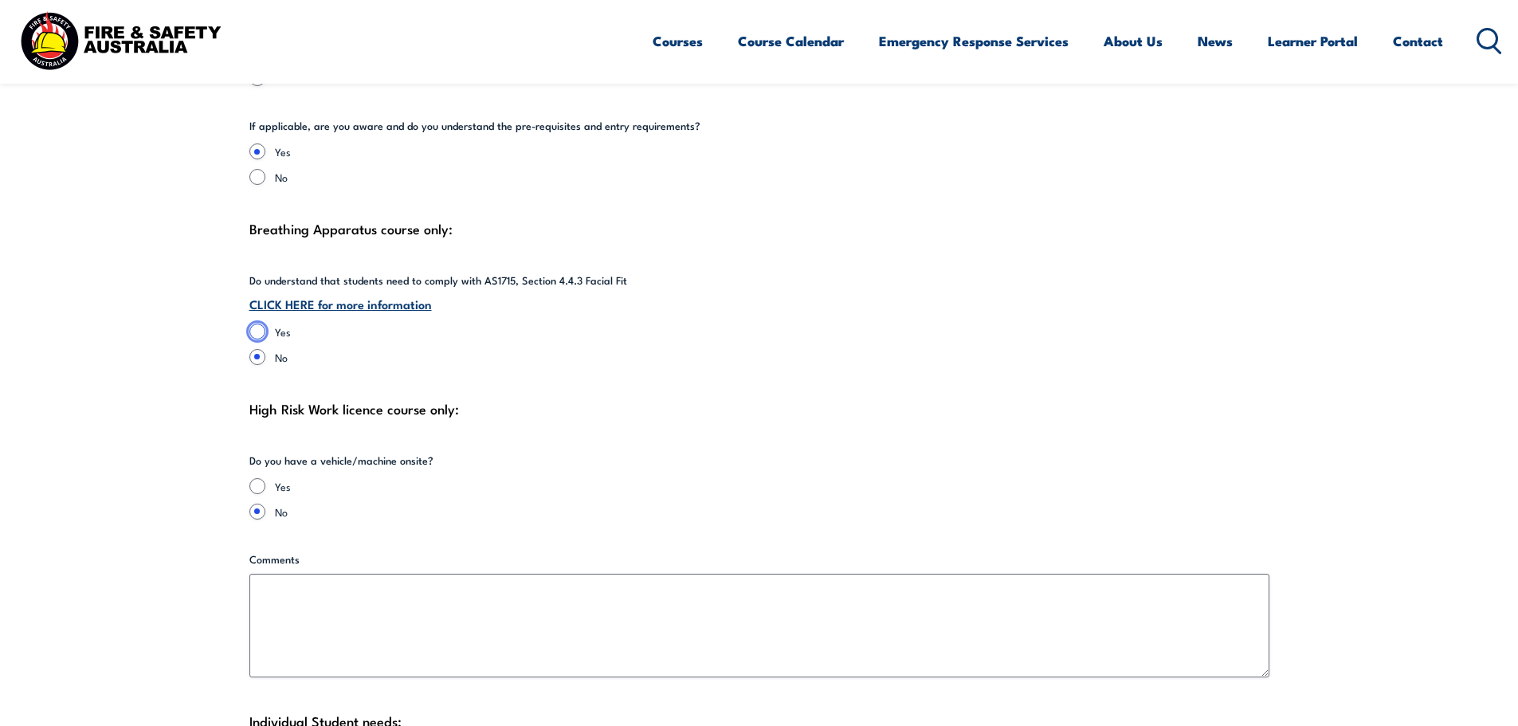
click at [254, 335] on input "Yes" at bounding box center [257, 332] width 16 height 16
radio input "true"
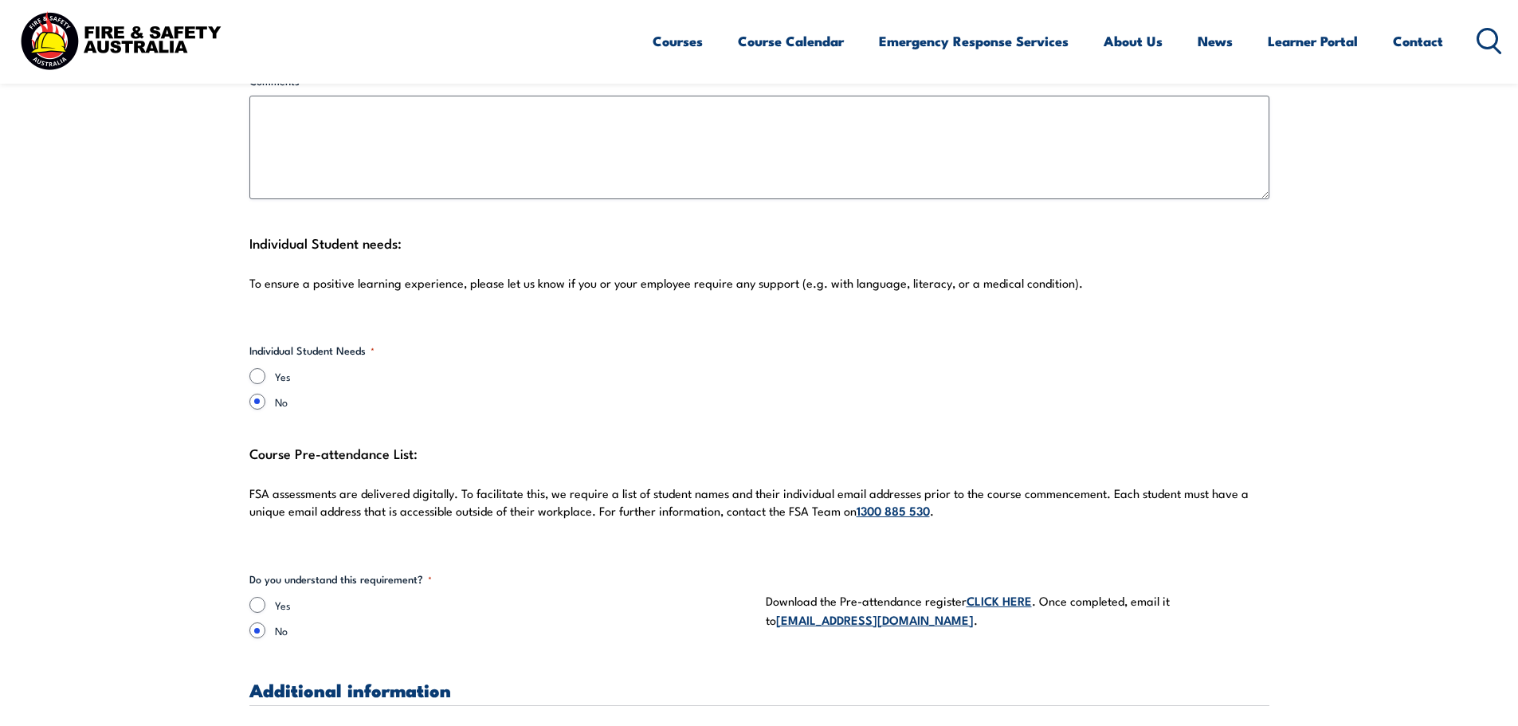
scroll to position [3746, 0]
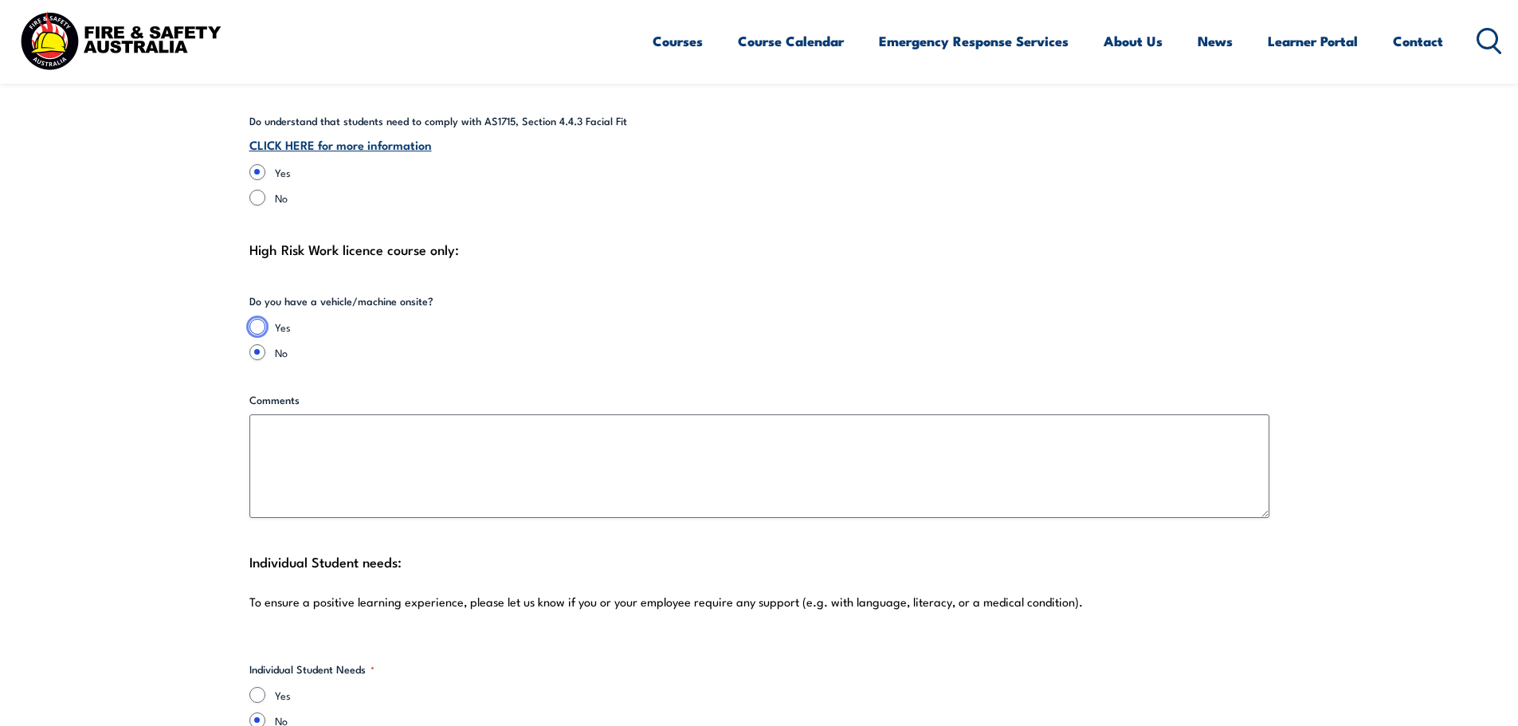
click at [257, 331] on input "Yes" at bounding box center [257, 327] width 16 height 16
radio input "true"
click at [263, 354] on input "No" at bounding box center [257, 352] width 16 height 16
radio input "true"
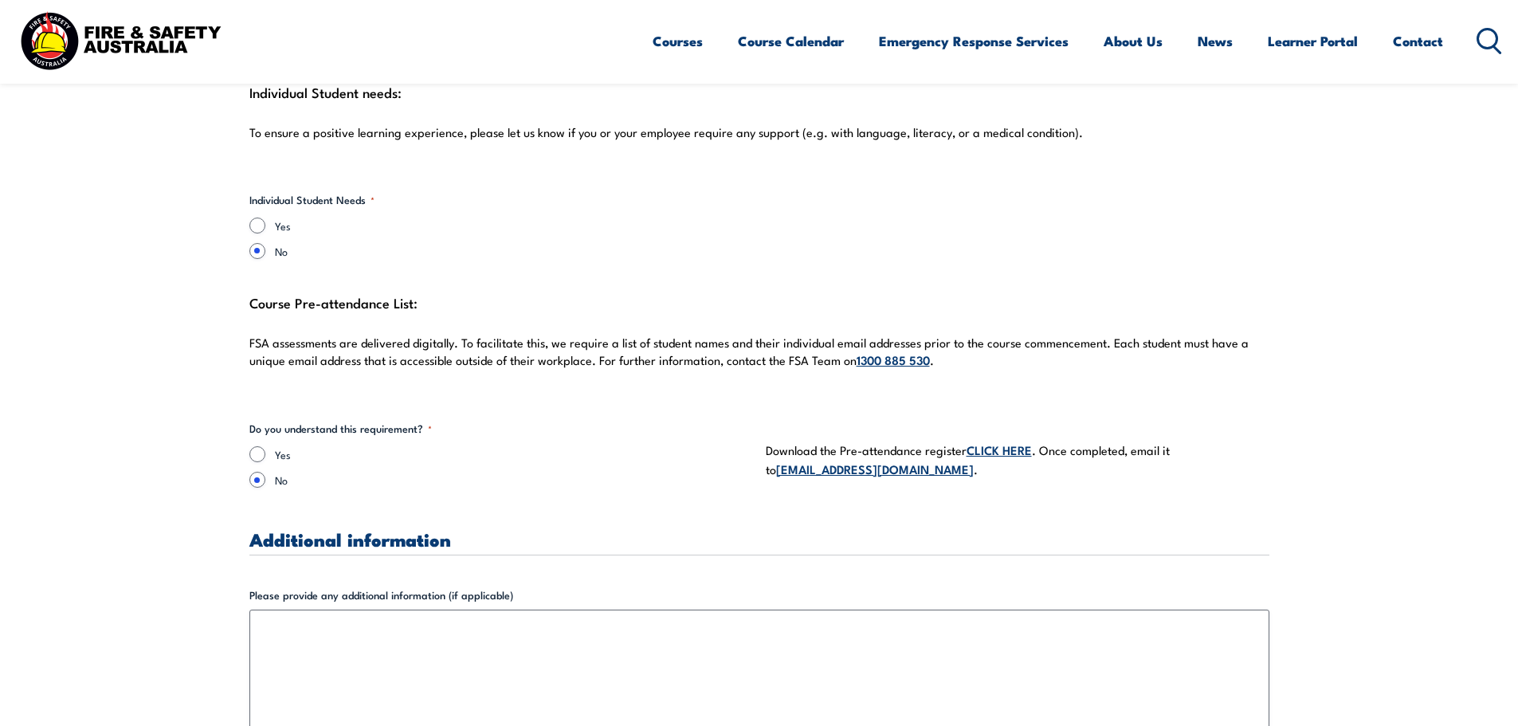
scroll to position [4224, 0]
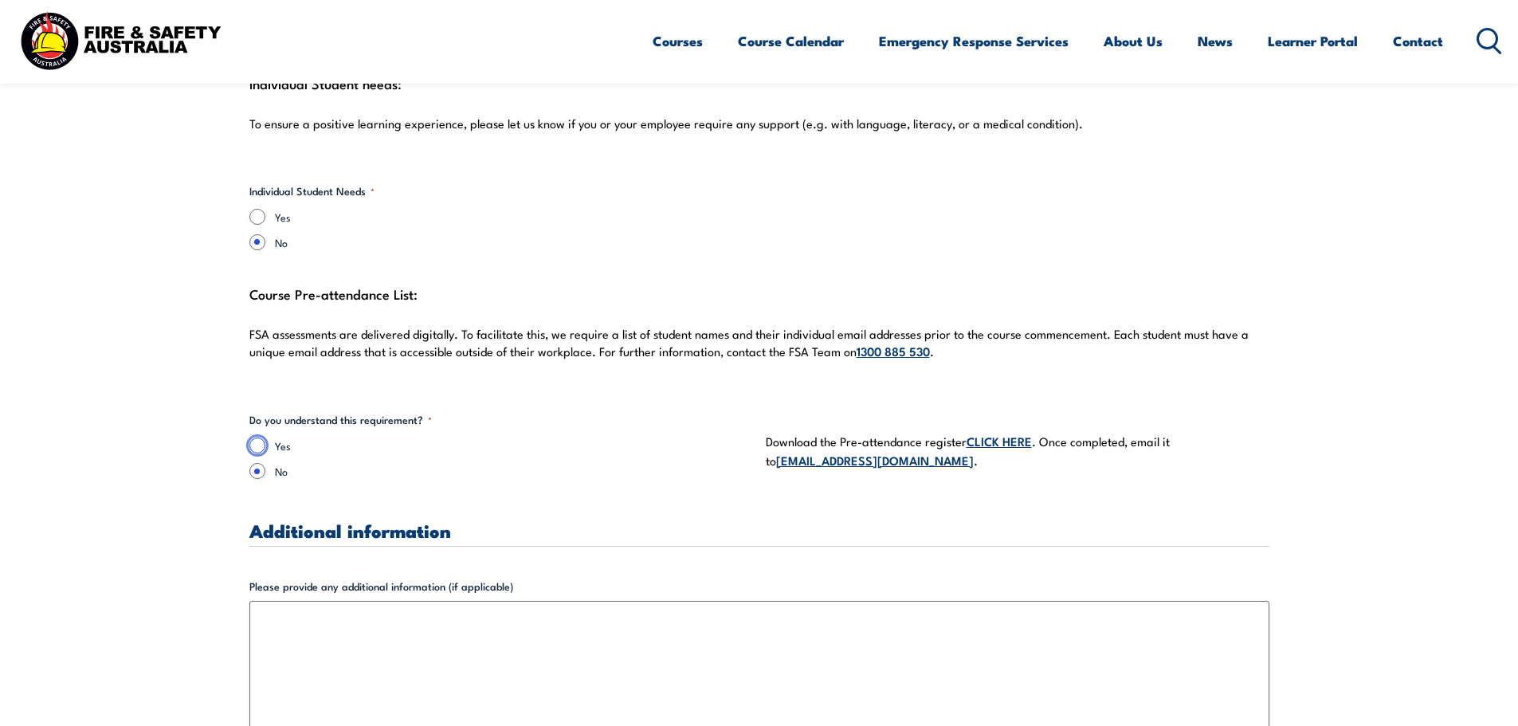
click at [251, 444] on input "Yes" at bounding box center [257, 446] width 16 height 16
radio input "true"
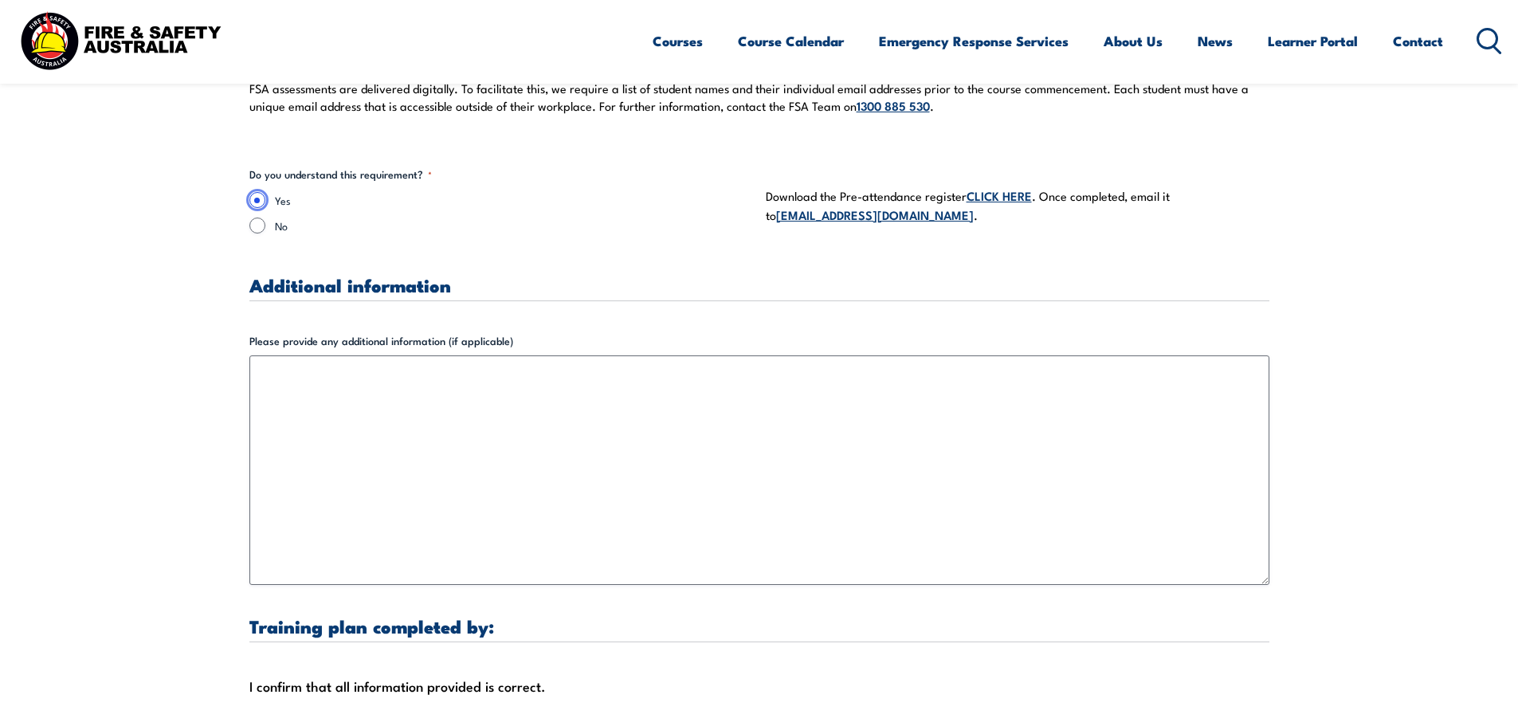
scroll to position [4463, 0]
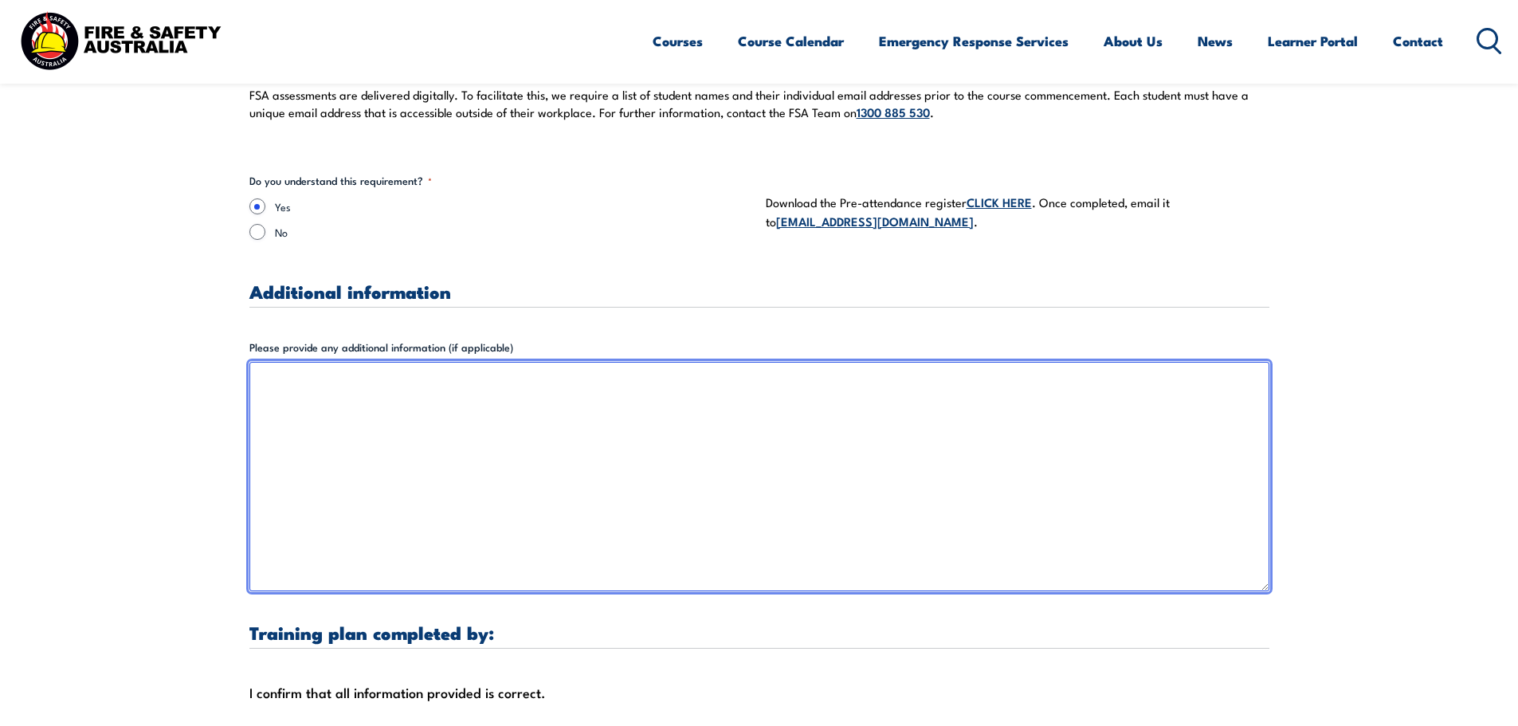
click at [300, 414] on textarea "Please provide any additional information (if applicable)" at bounding box center [759, 477] width 1020 height 230
type textarea "t"
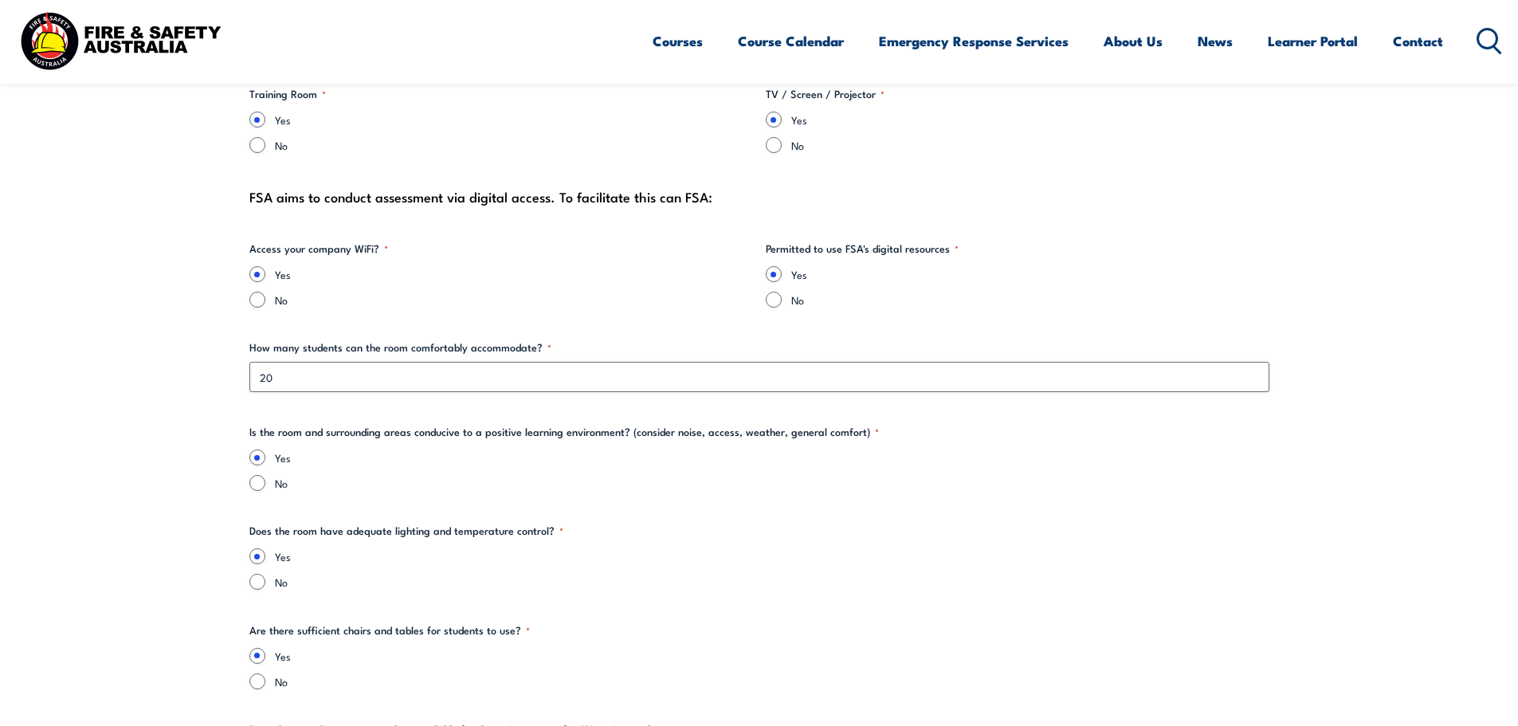
scroll to position [1674, 0]
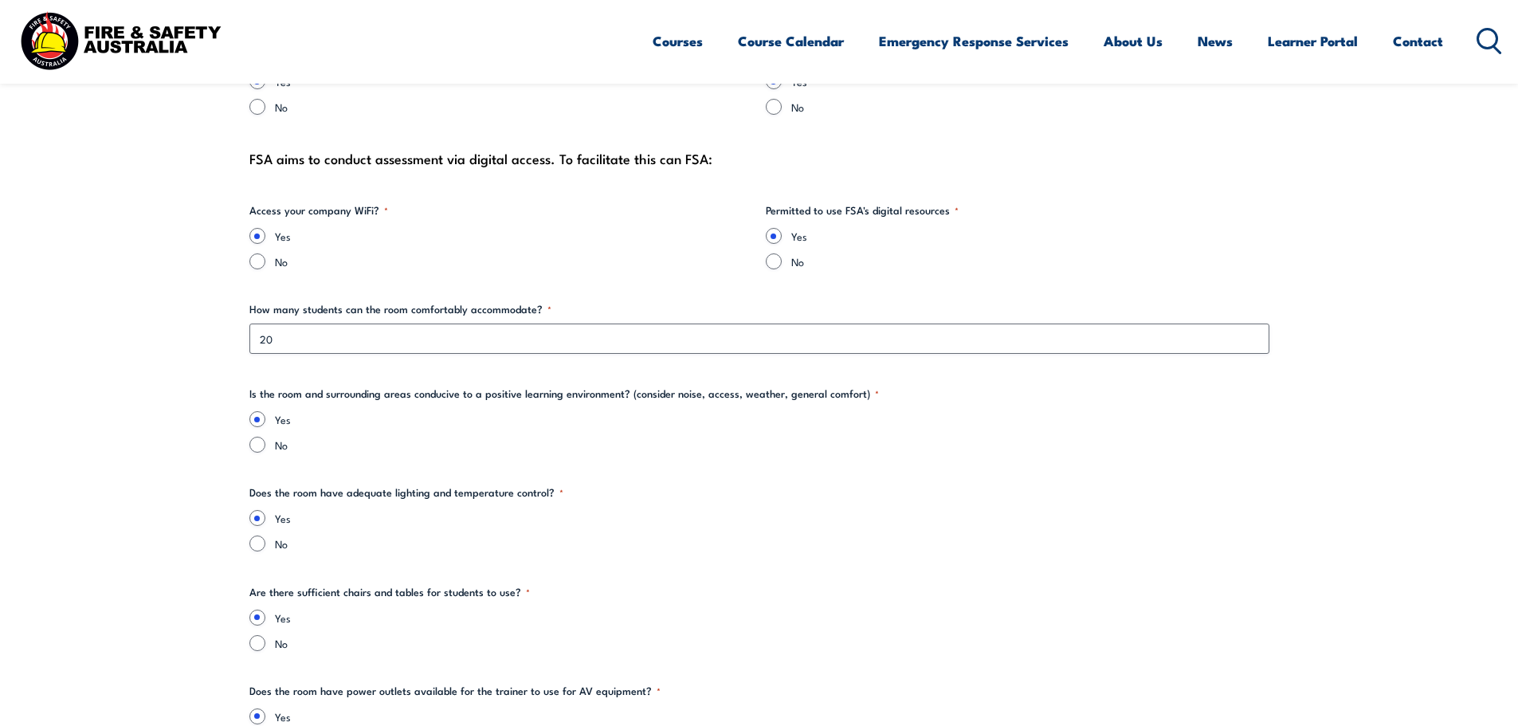
type textarea "There are multiple venues within the school that this course could be held."
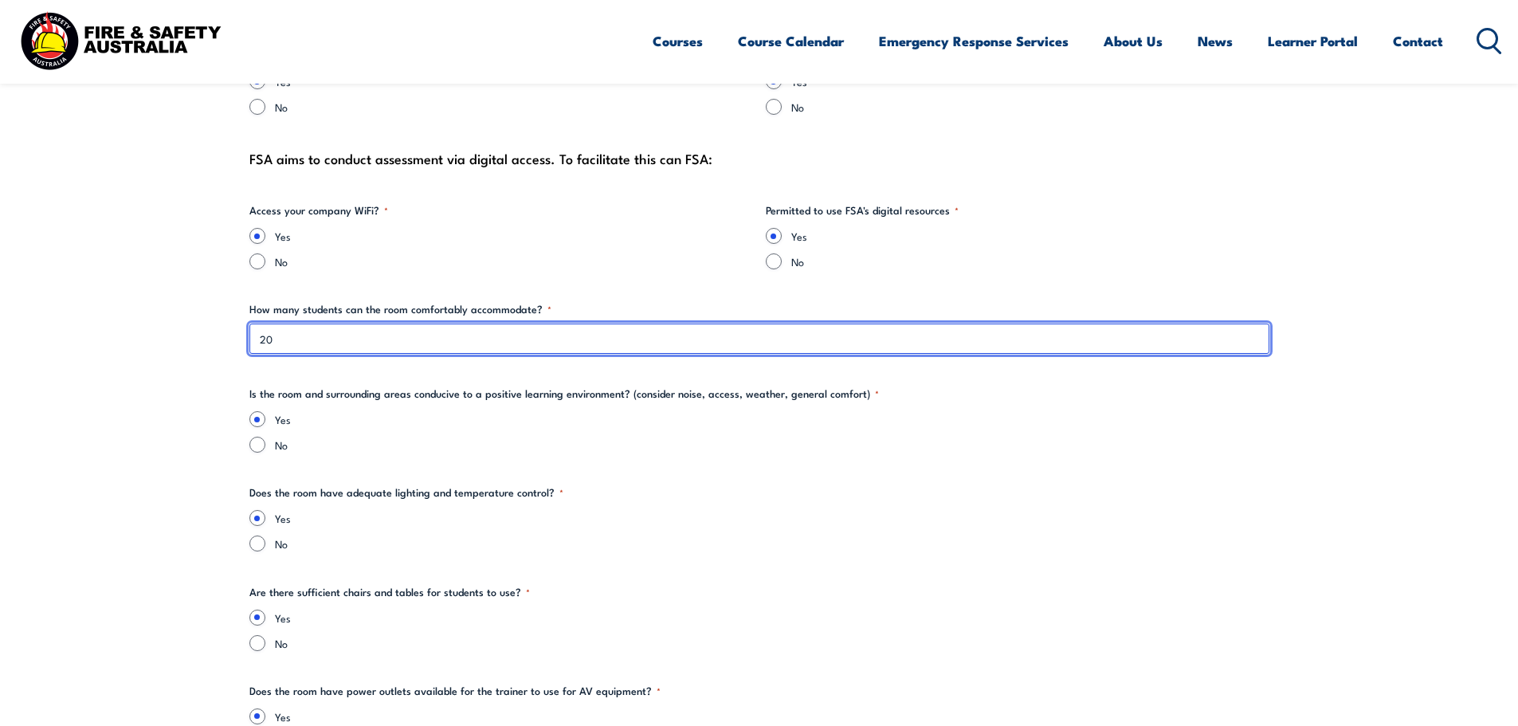
drag, startPoint x: 287, startPoint y: 346, endPoint x: 230, endPoint y: 340, distance: 56.9
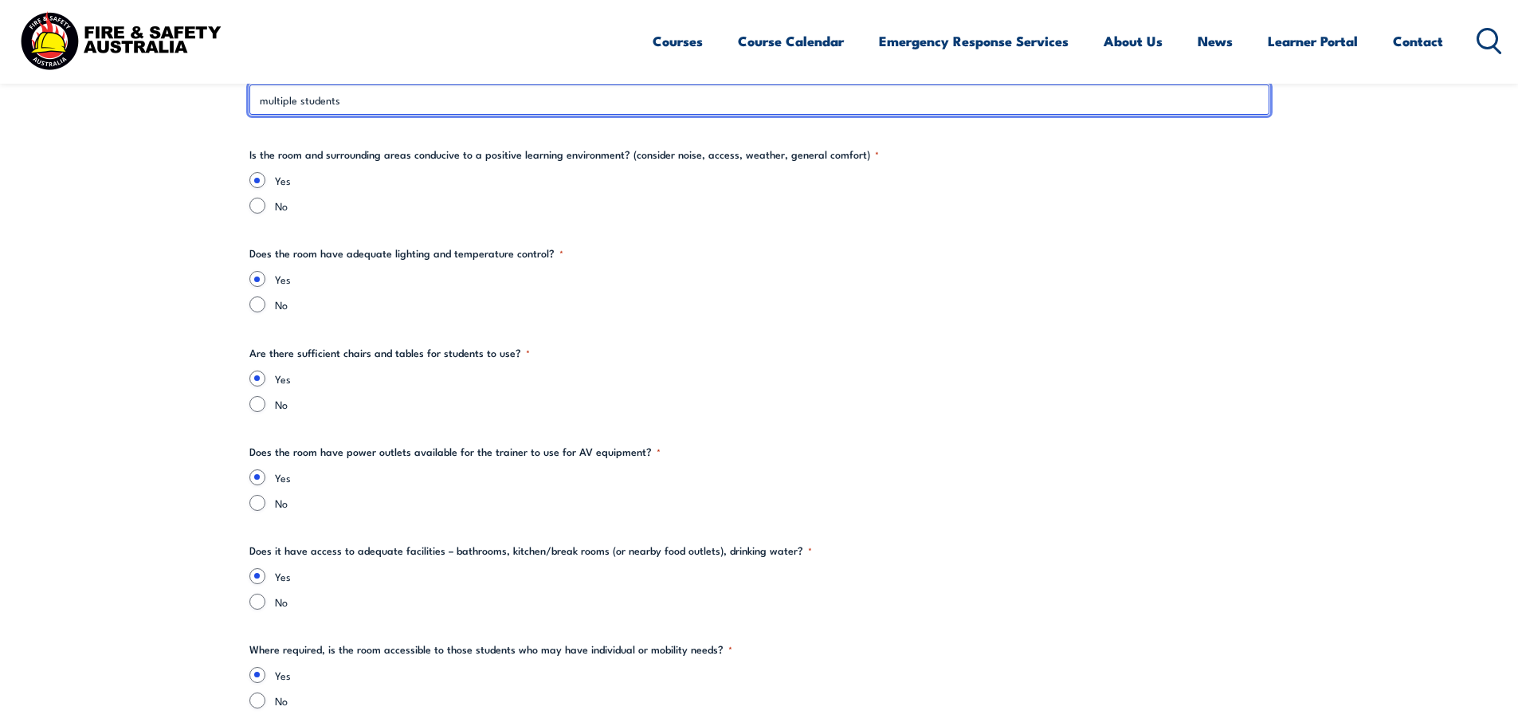
scroll to position [2551, 0]
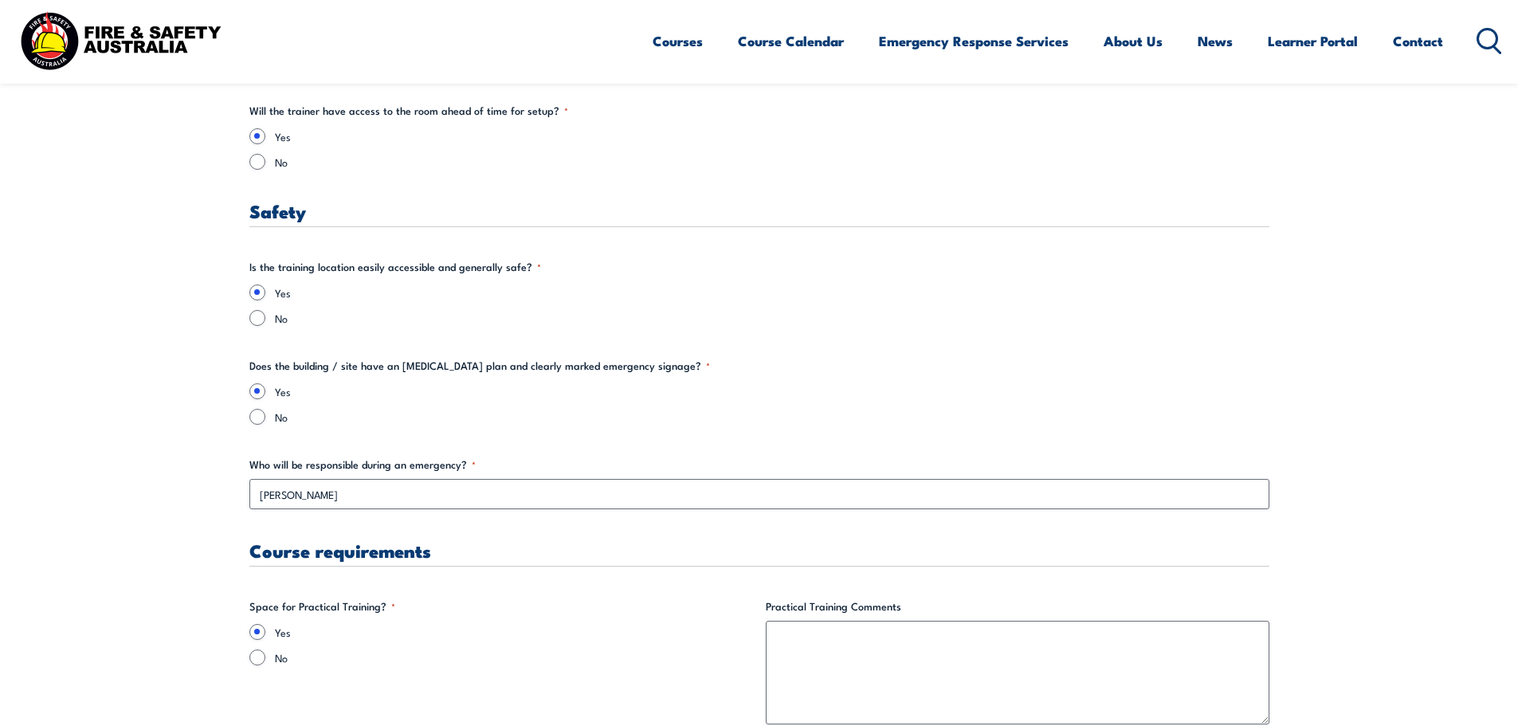
type input "multiple students"
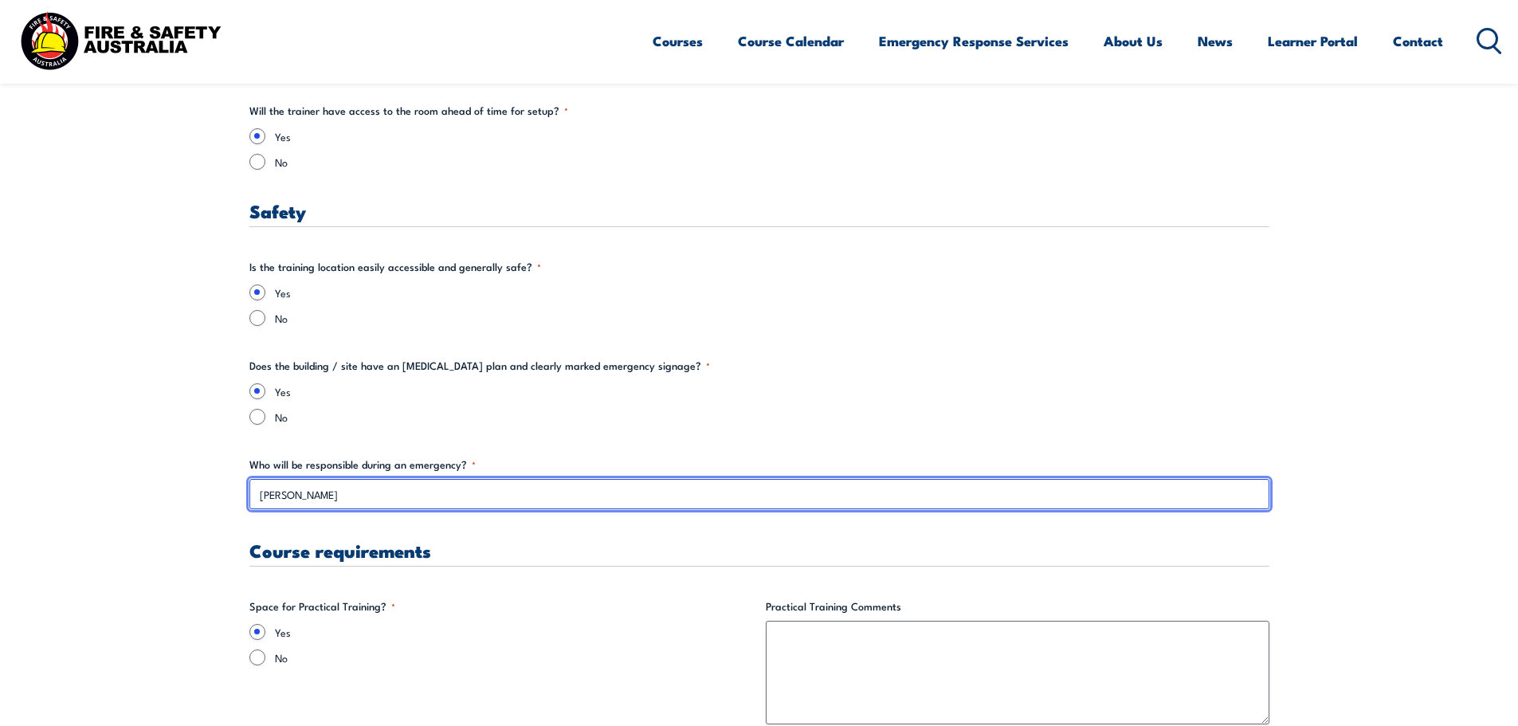
click at [386, 498] on input "[PERSON_NAME]" at bounding box center [759, 494] width 1020 height 30
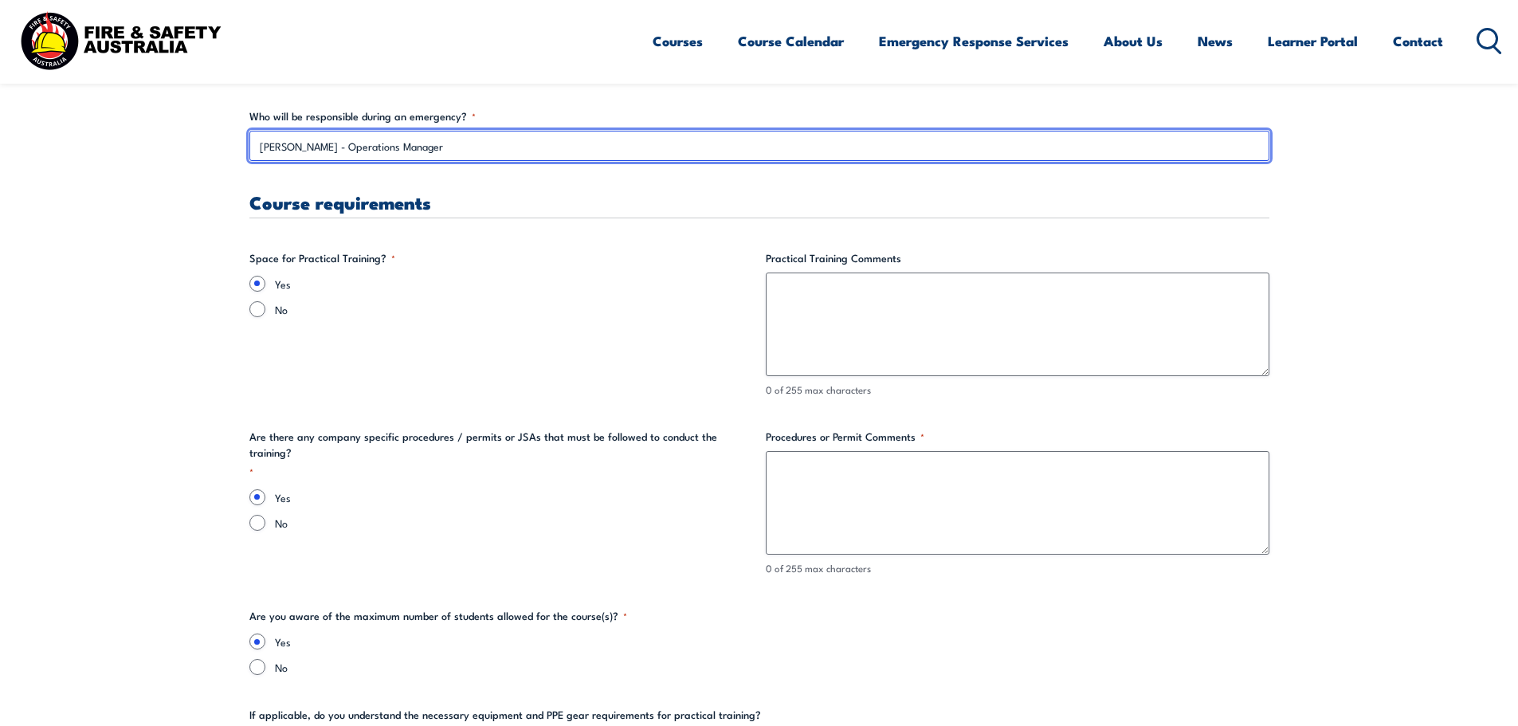
scroll to position [2869, 0]
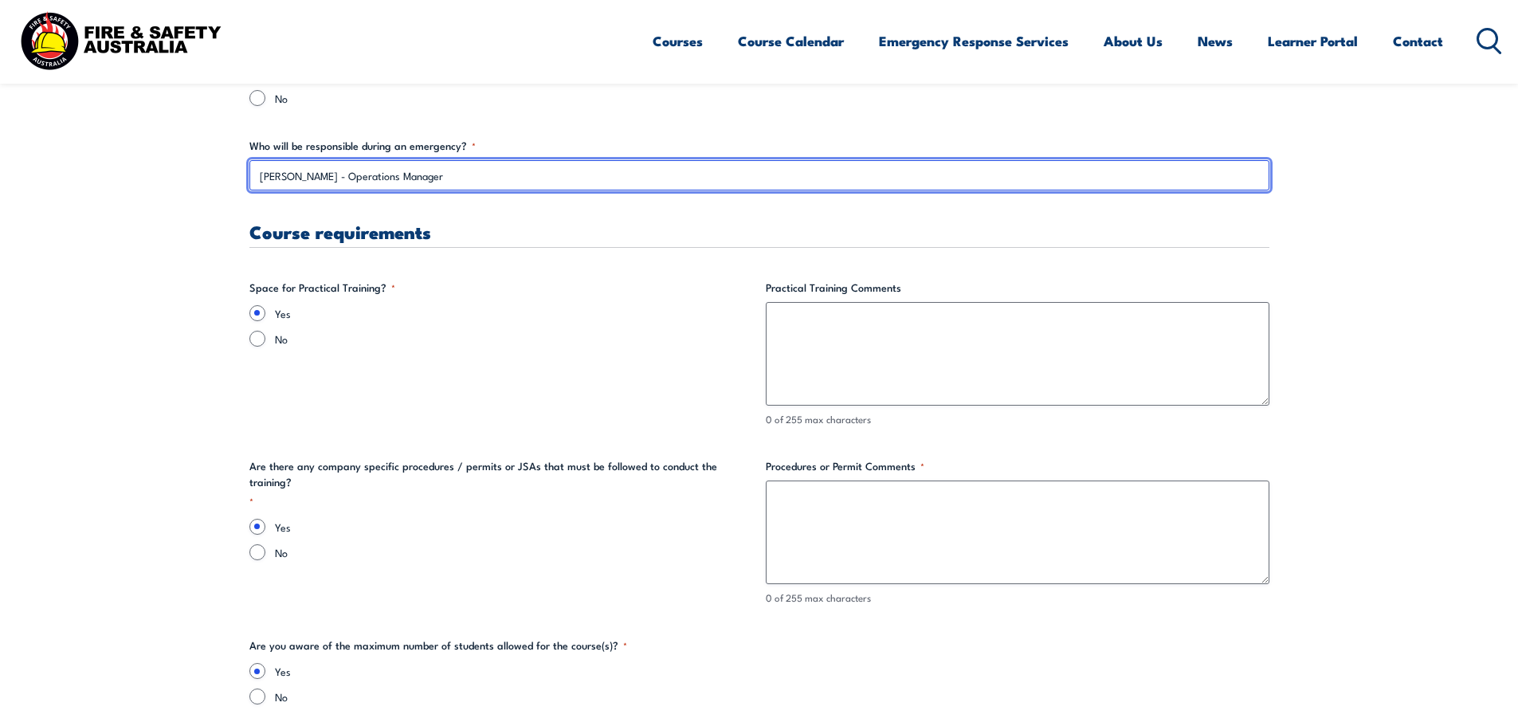
type input "[PERSON_NAME] - Operations Manager"
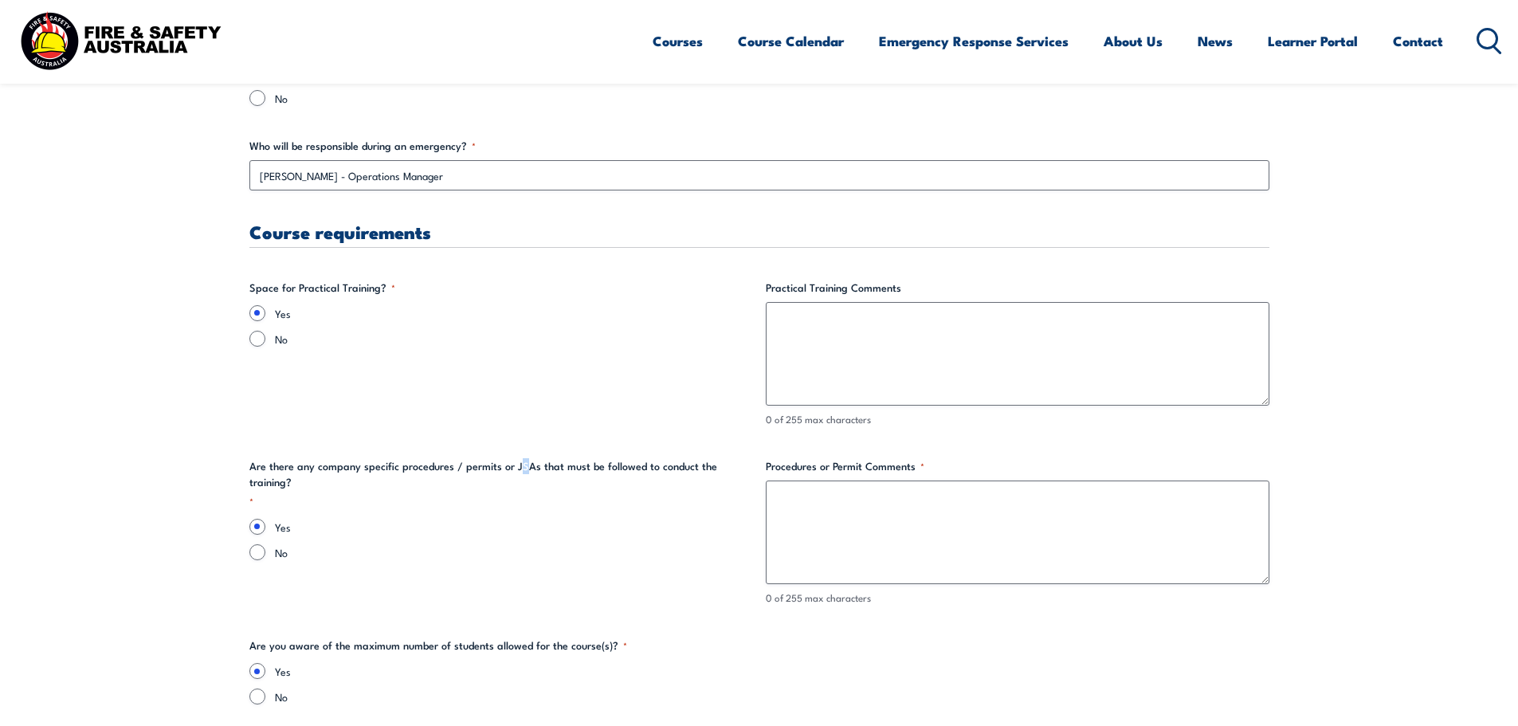
drag, startPoint x: 516, startPoint y: 461, endPoint x: 524, endPoint y: 463, distance: 8.9
click at [524, 463] on legend "Are there any company specific procedures / permits or JSAs that must be follow…" at bounding box center [501, 483] width 504 height 50
click at [535, 520] on div "Yes No" at bounding box center [501, 539] width 504 height 41
drag, startPoint x: 511, startPoint y: 468, endPoint x: 528, endPoint y: 468, distance: 17.5
click at [528, 468] on legend "Are there any company specific procedures / permits or JSAs that must be follow…" at bounding box center [501, 483] width 504 height 50
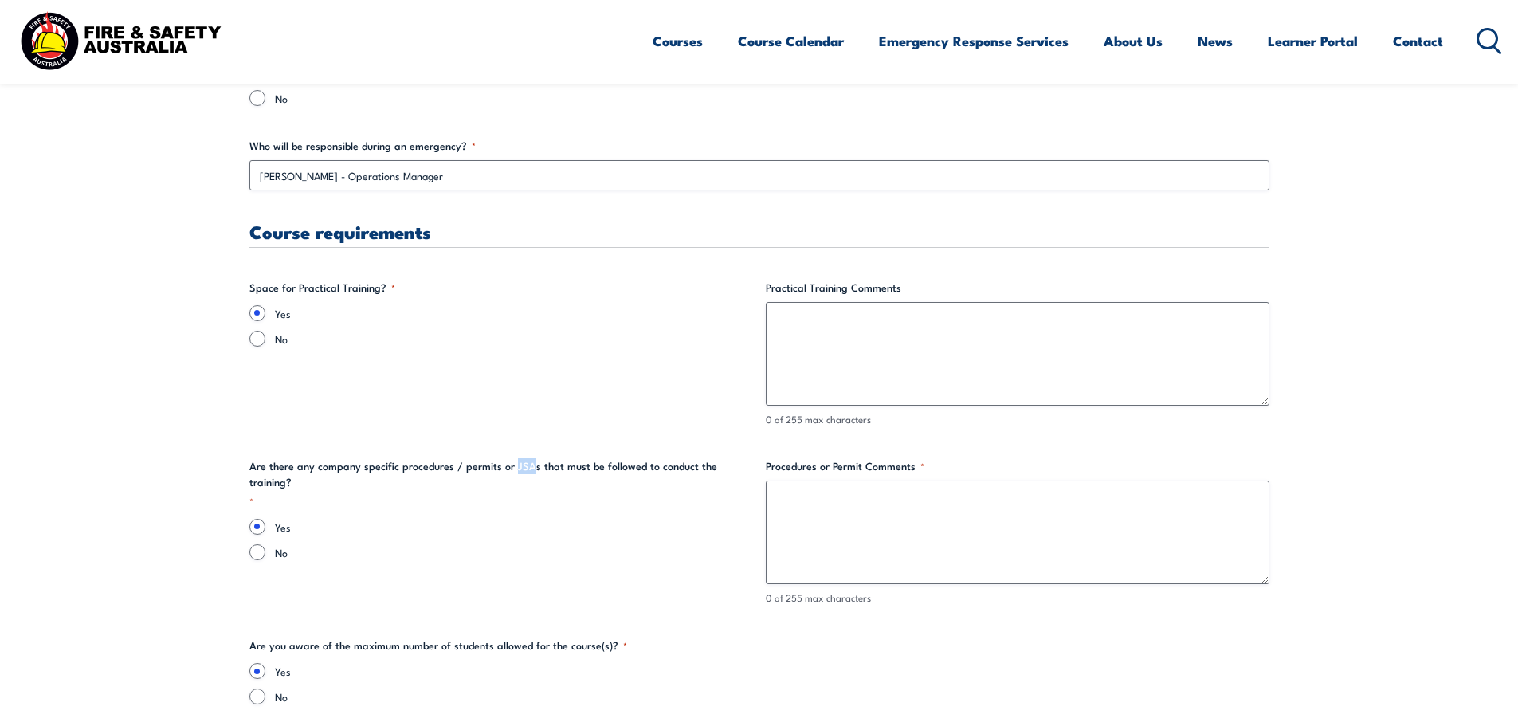
copy legend "JSA"
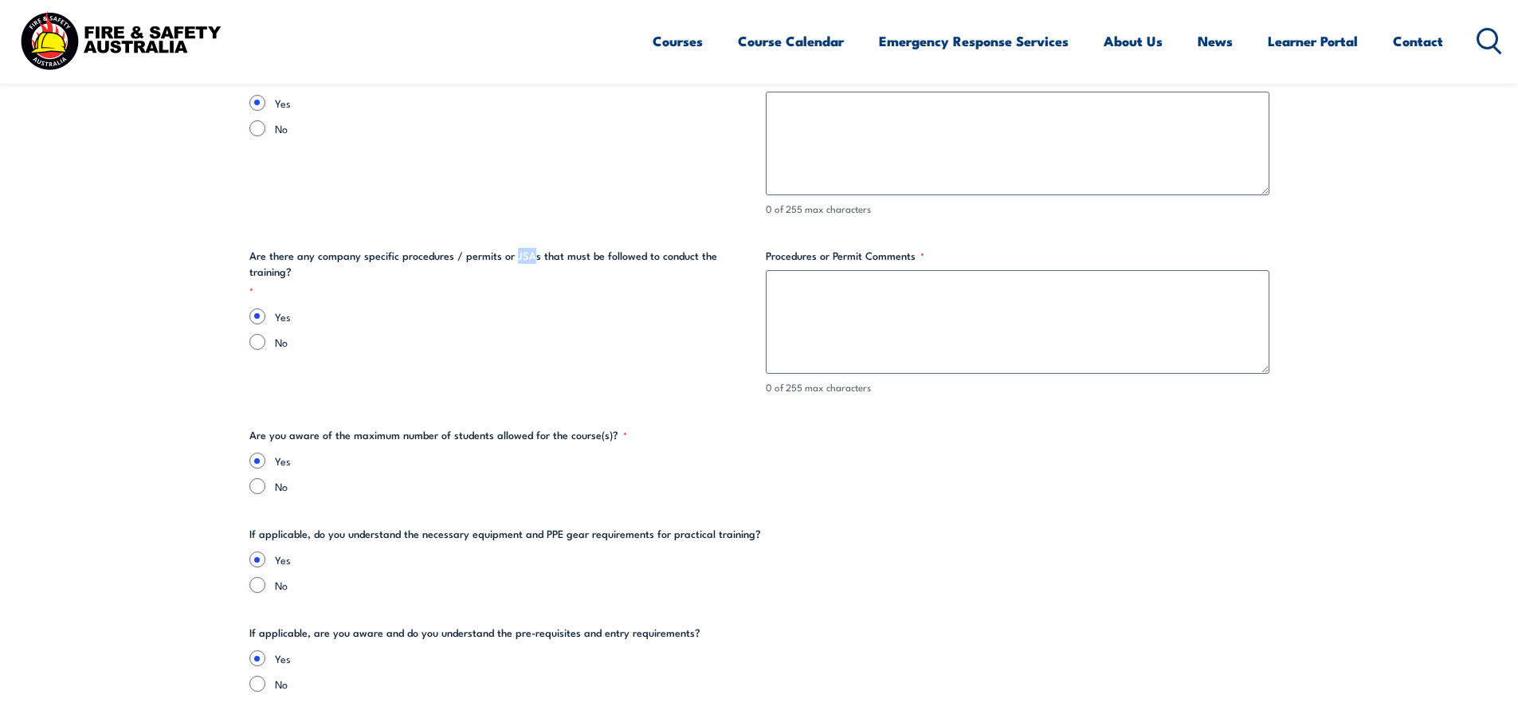
scroll to position [3108, 0]
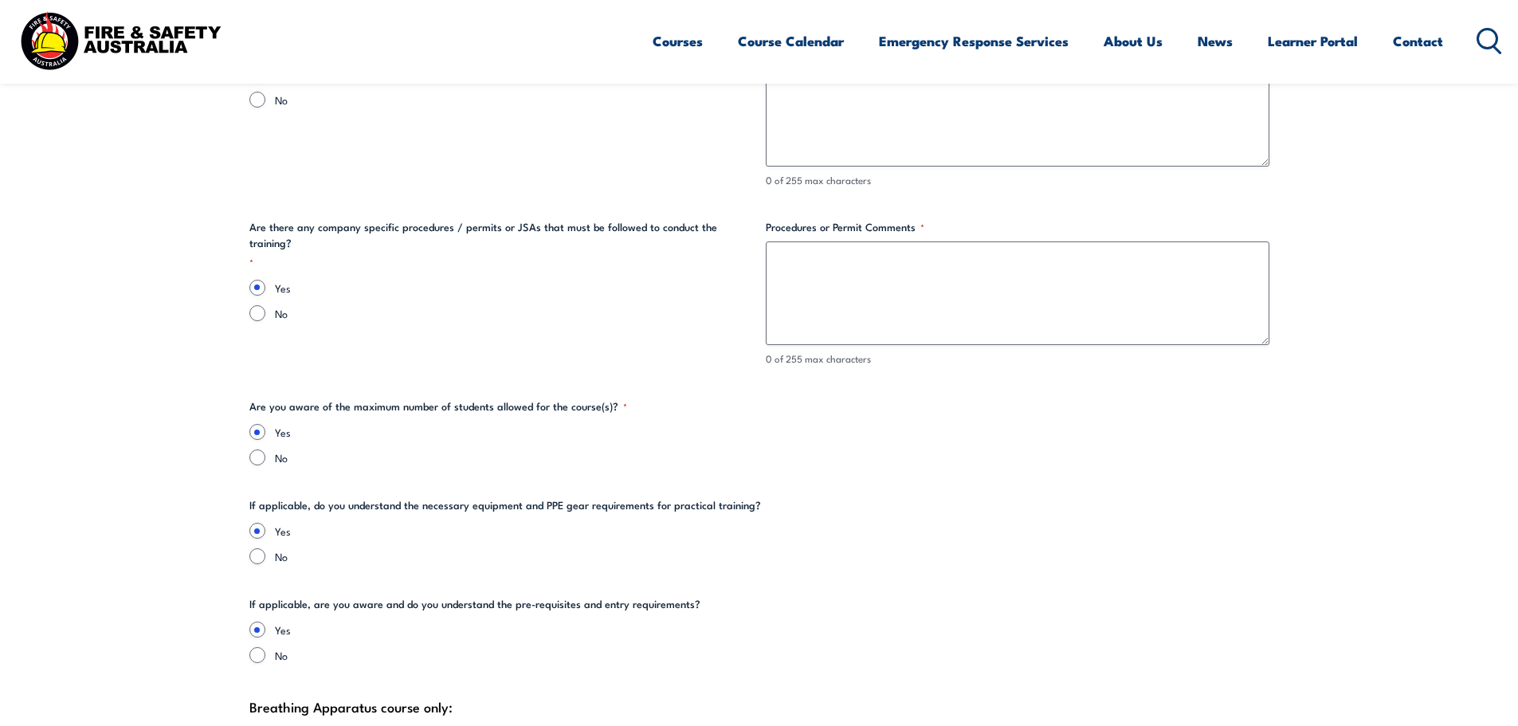
click at [781, 422] on fieldset "Are you aware of the maximum number of students allowed for the course(s)? * Ye…" at bounding box center [759, 432] width 1020 height 67
click at [257, 305] on input "No" at bounding box center [257, 313] width 16 height 16
radio input "true"
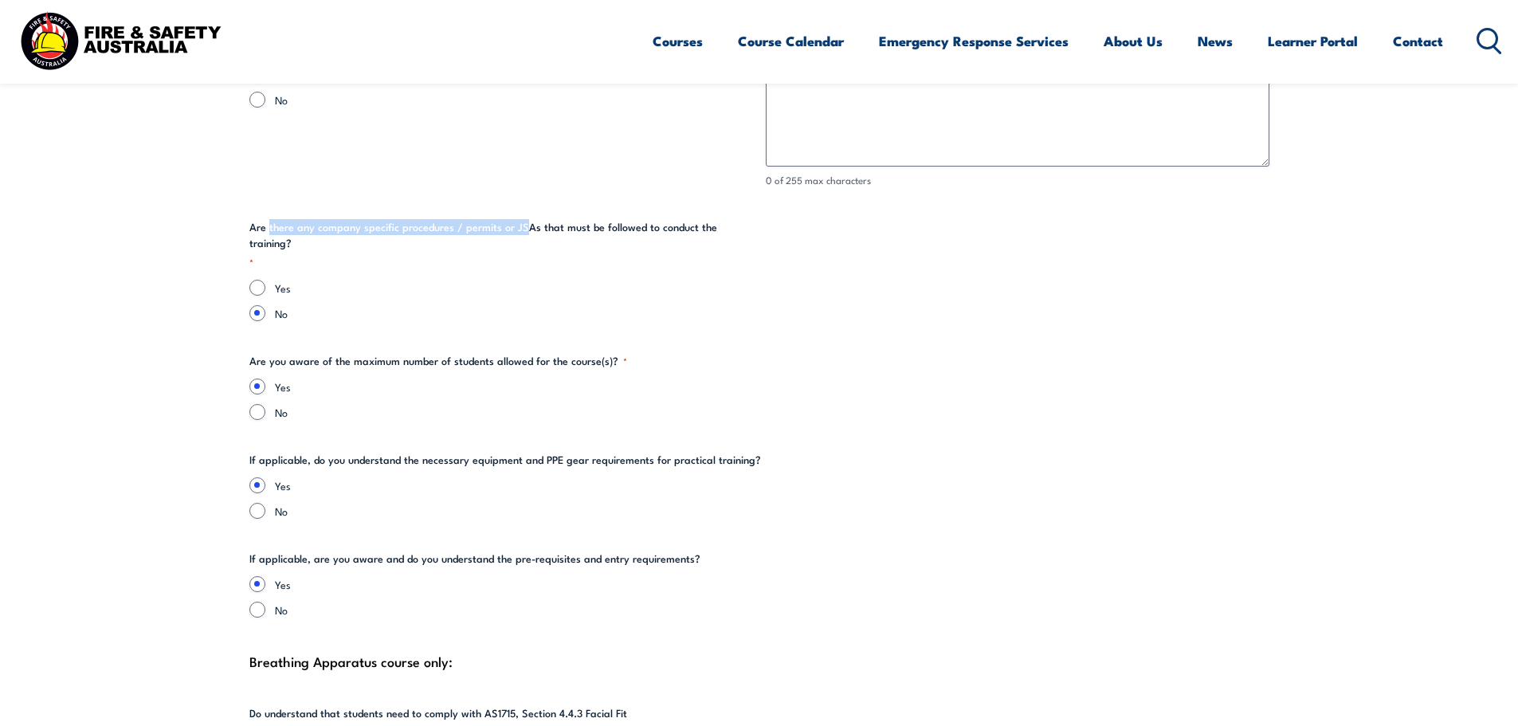
drag, startPoint x: 268, startPoint y: 226, endPoint x: 519, endPoint y: 230, distance: 251.1
click at [519, 230] on legend "Are there any company specific procedures / permits or JSAs that must be follow…" at bounding box center [501, 244] width 504 height 50
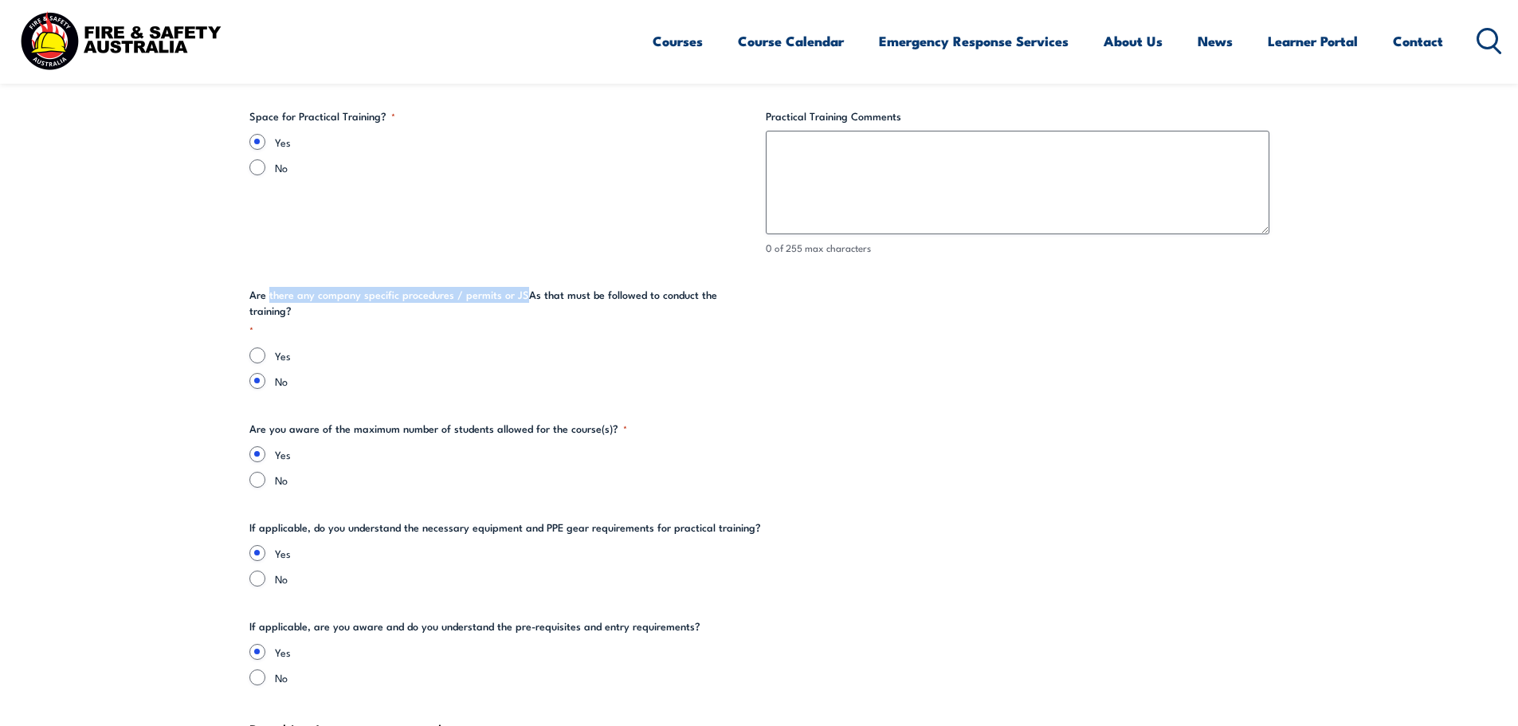
scroll to position [2949, 0]
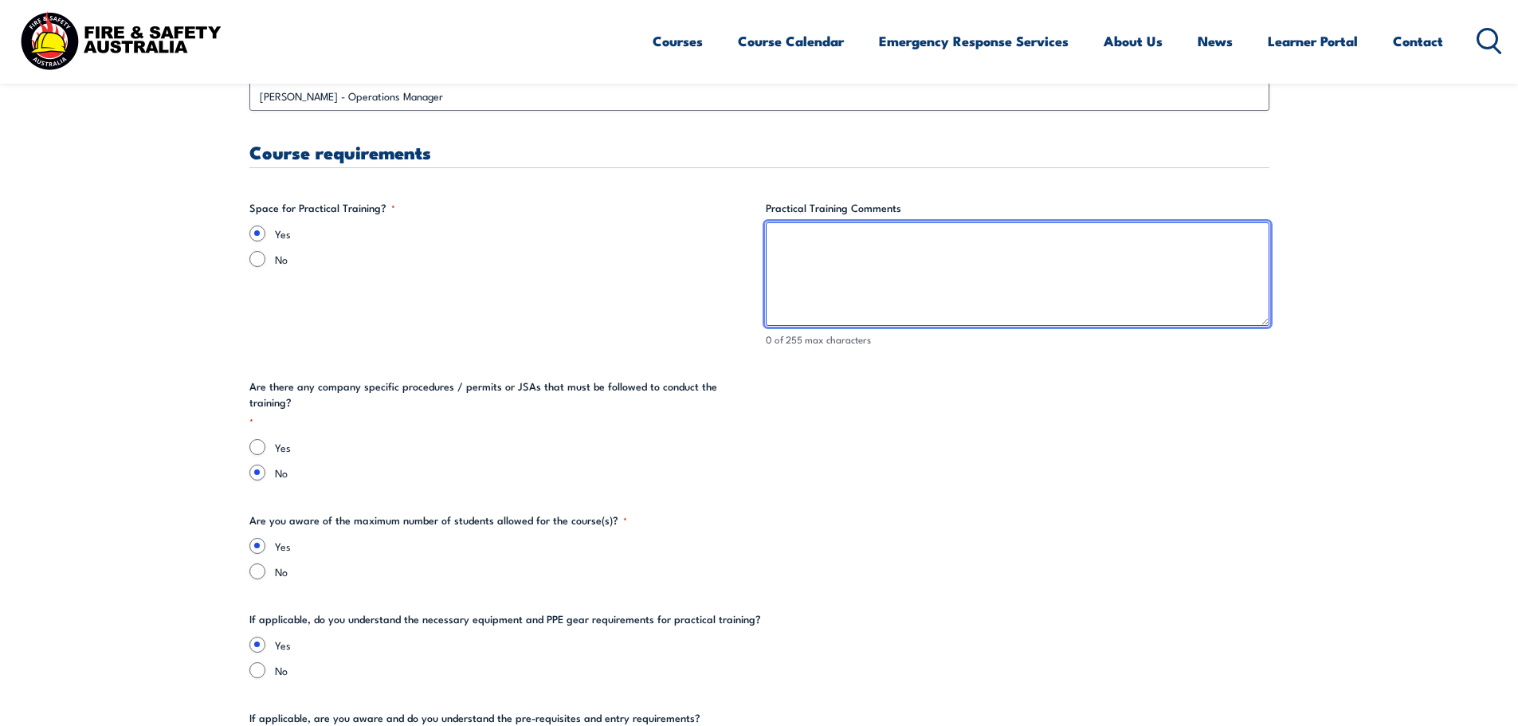
click at [862, 270] on textarea "Practical Training Comments" at bounding box center [1018, 274] width 504 height 104
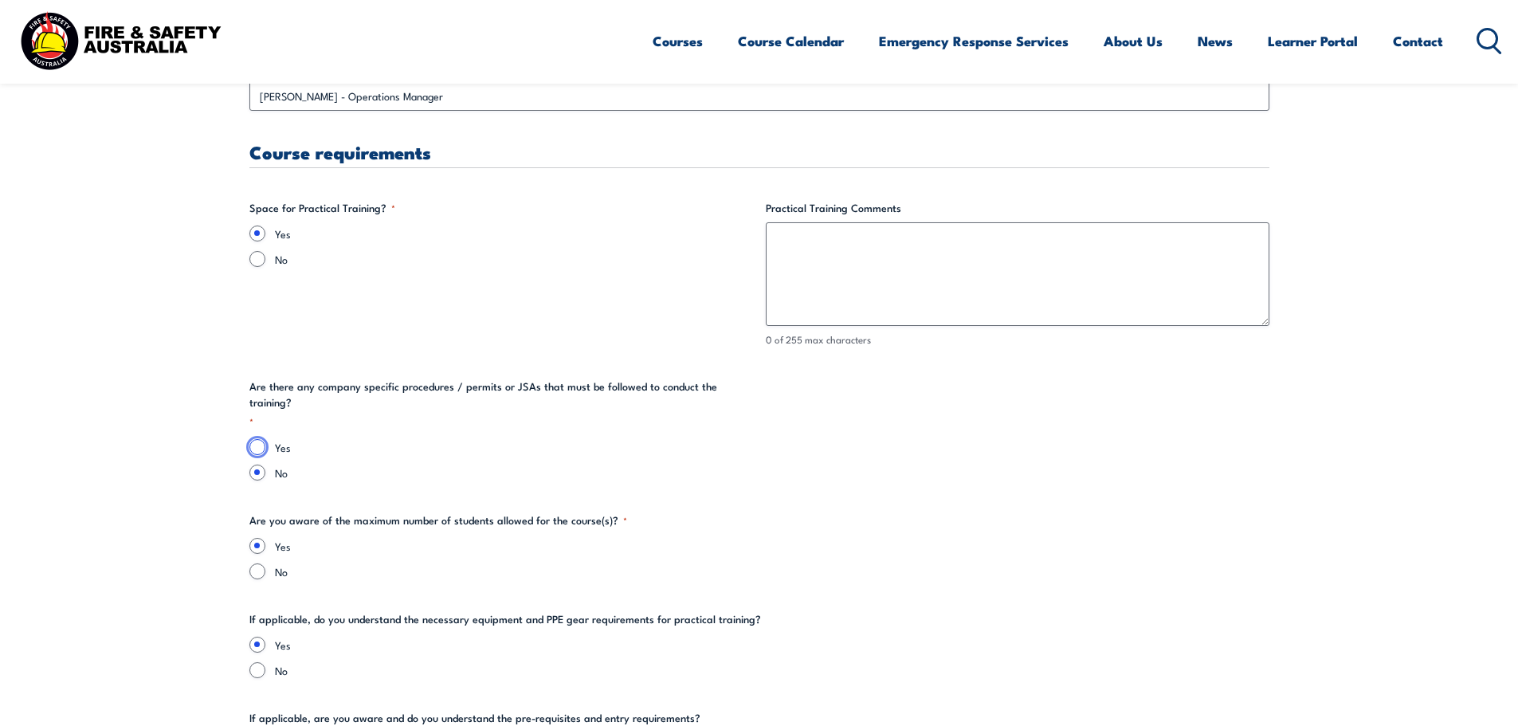
click at [261, 439] on input "Yes" at bounding box center [257, 447] width 16 height 16
radio input "true"
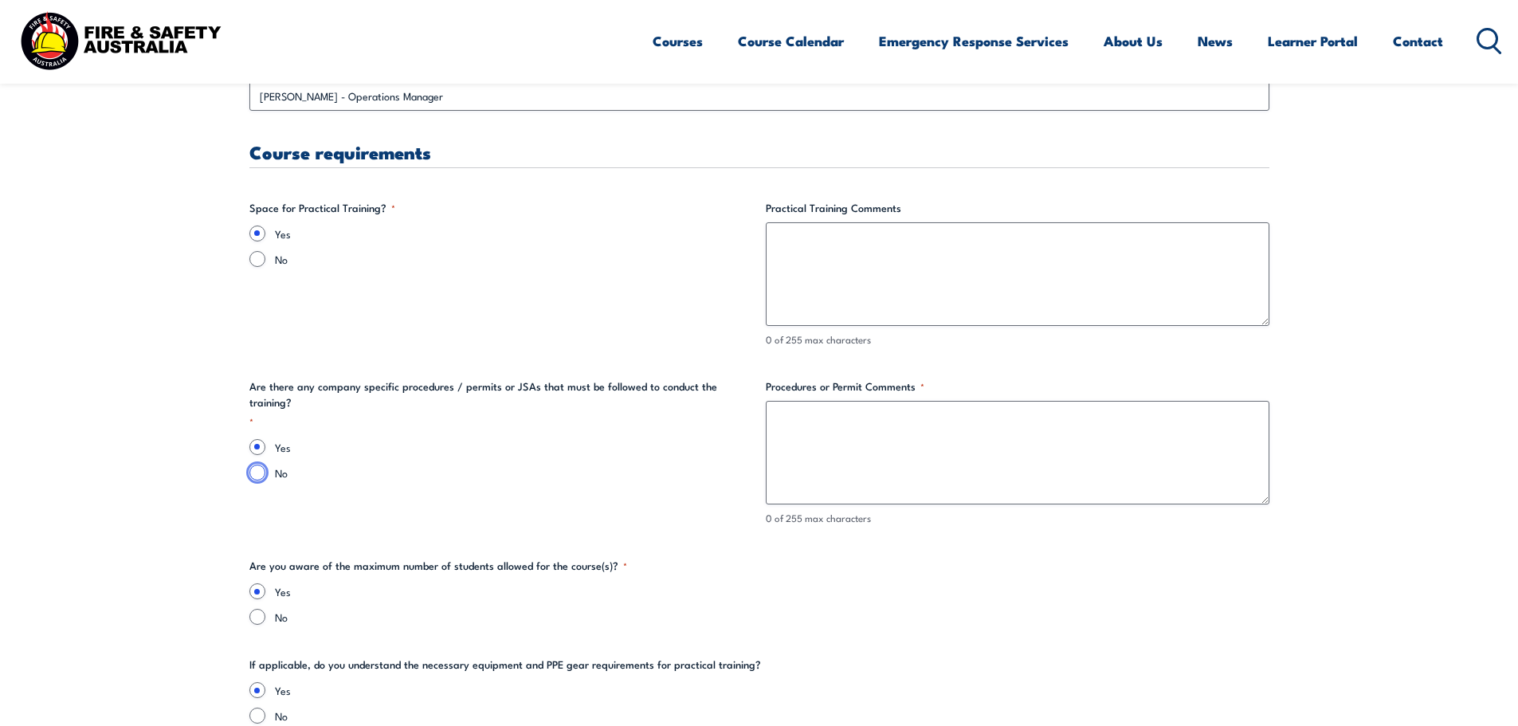
click at [259, 465] on input "No" at bounding box center [257, 473] width 16 height 16
radio input "true"
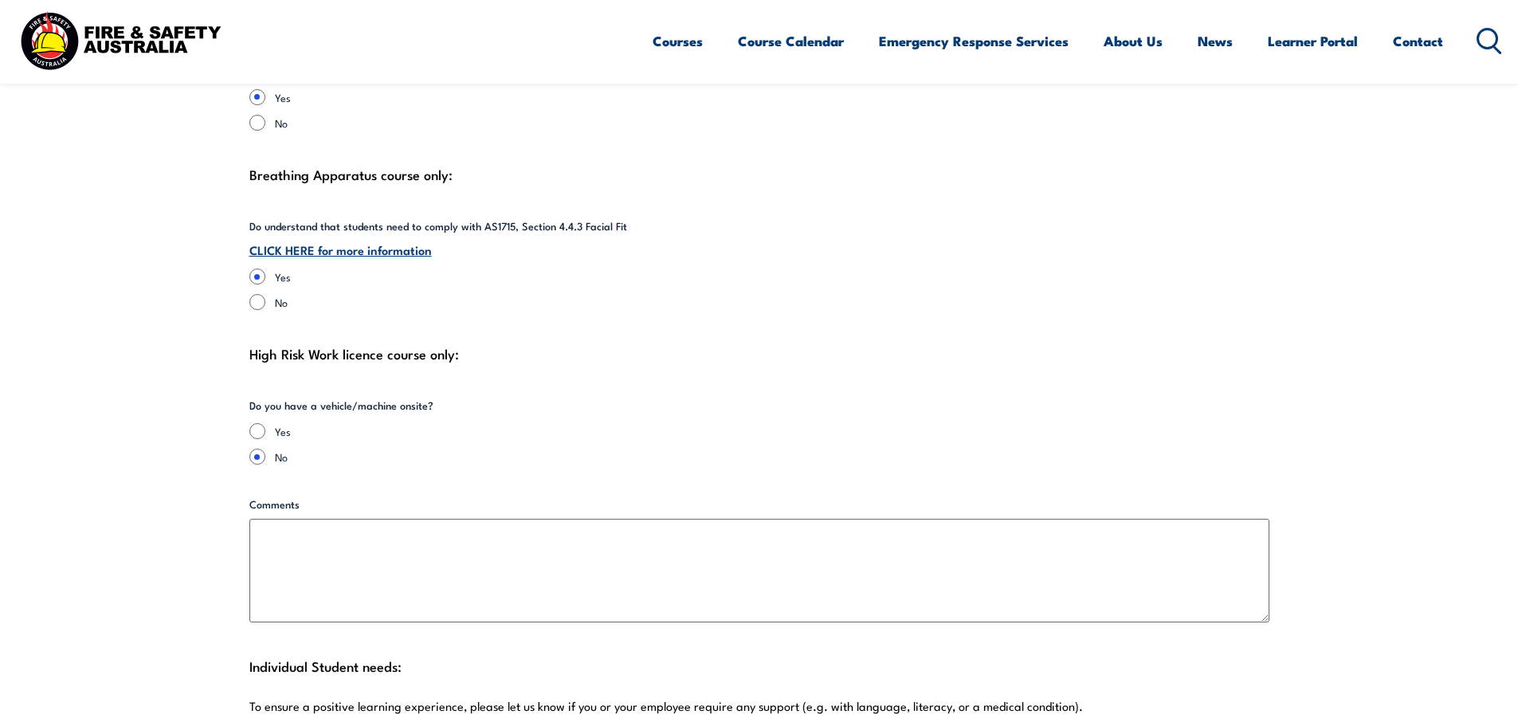
scroll to position [3587, 0]
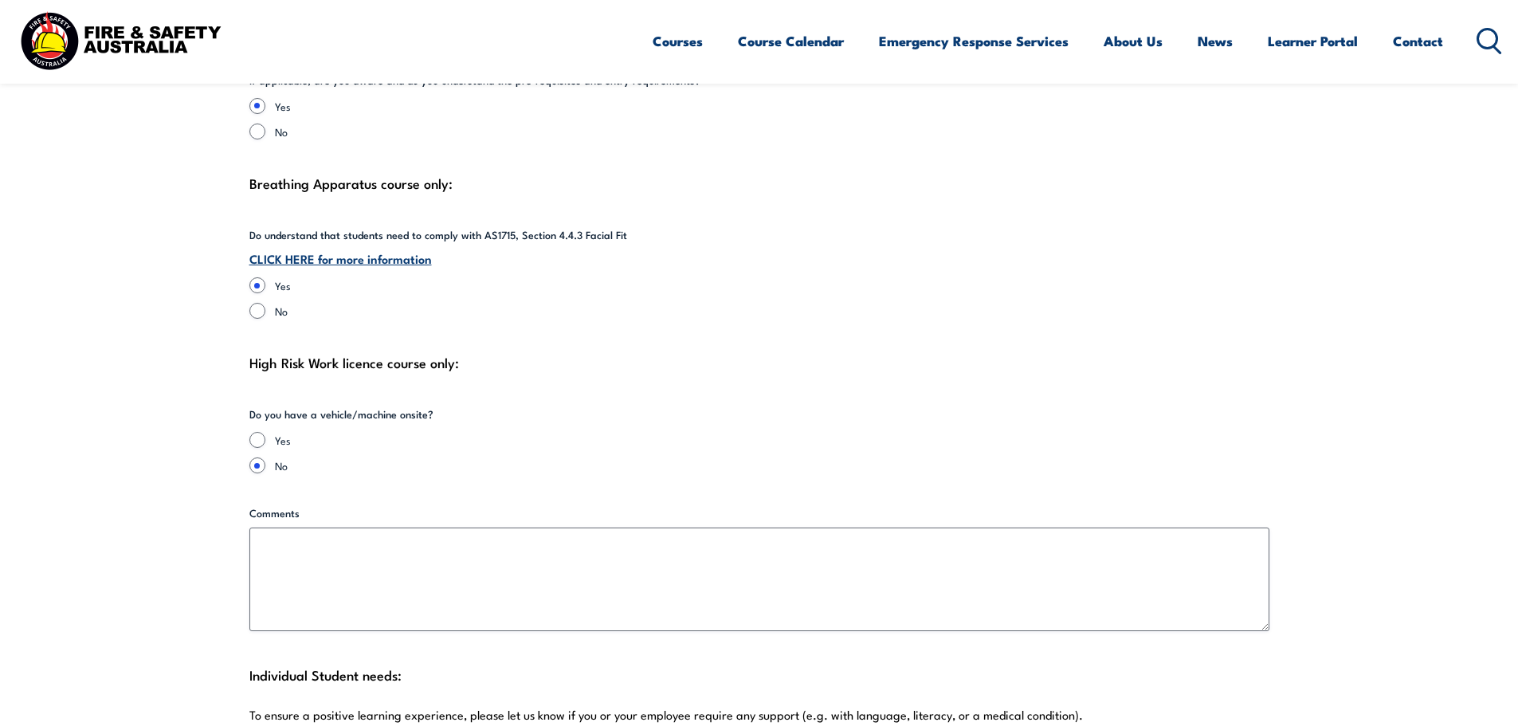
click at [320, 249] on link "CLICK HERE for more information" at bounding box center [340, 258] width 183 height 18
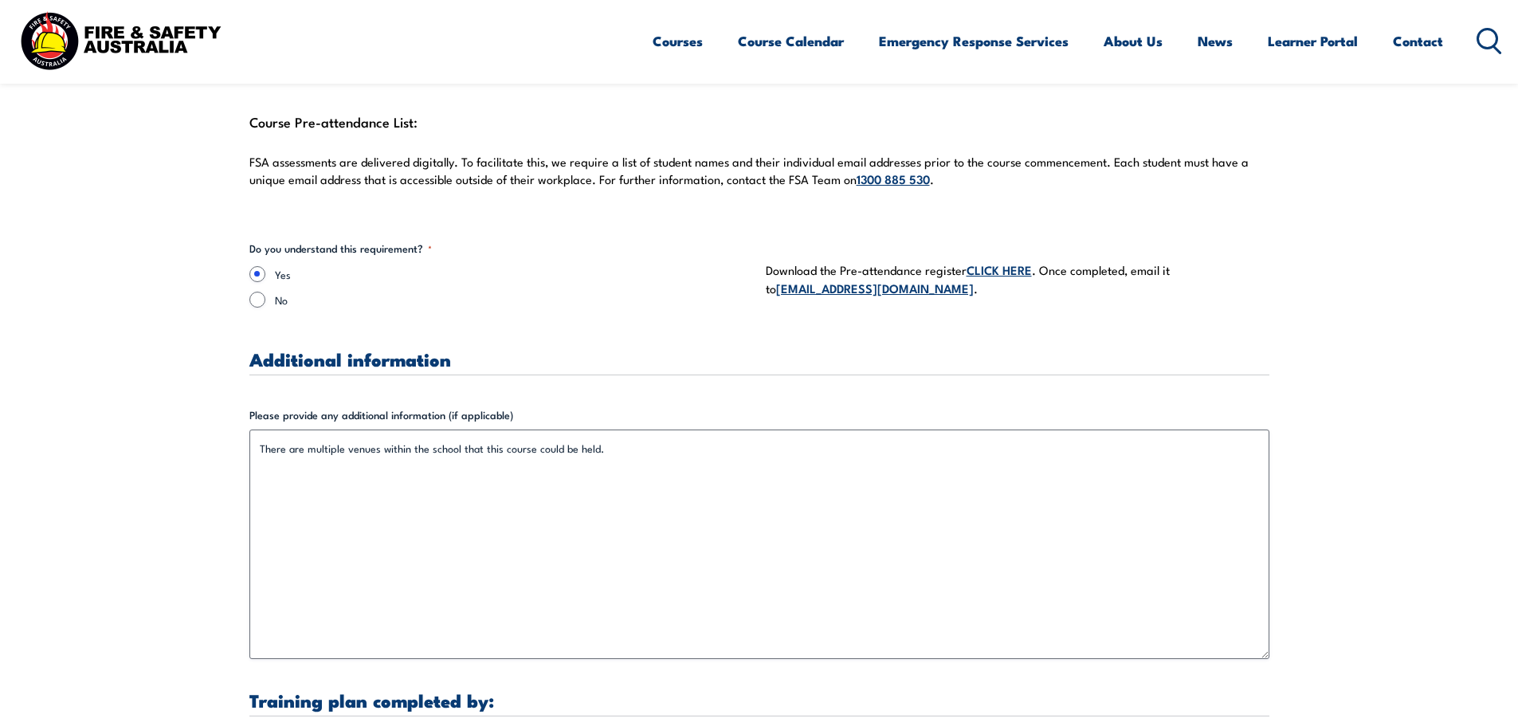
scroll to position [4384, 0]
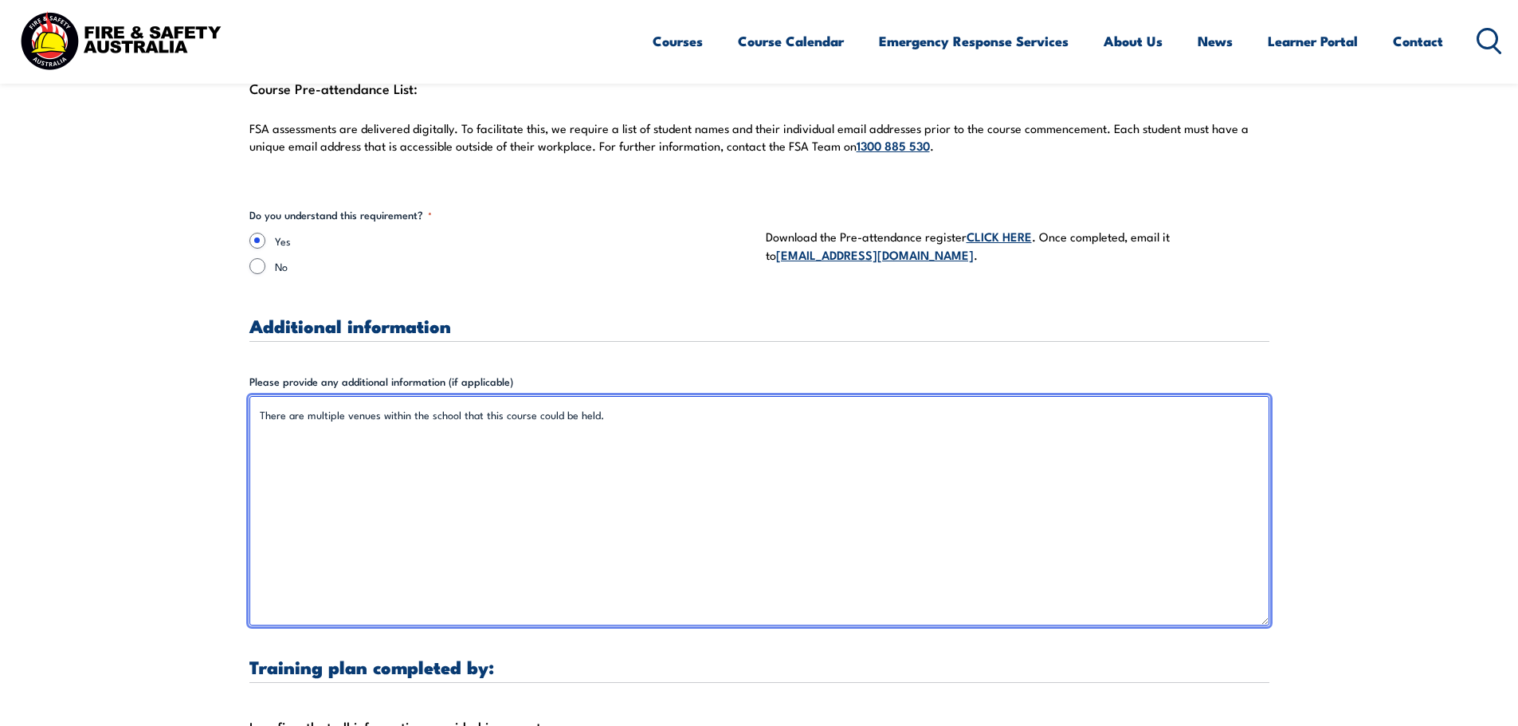
click at [640, 404] on textarea "There are multiple venues within the school that this course could be held." at bounding box center [759, 511] width 1020 height 230
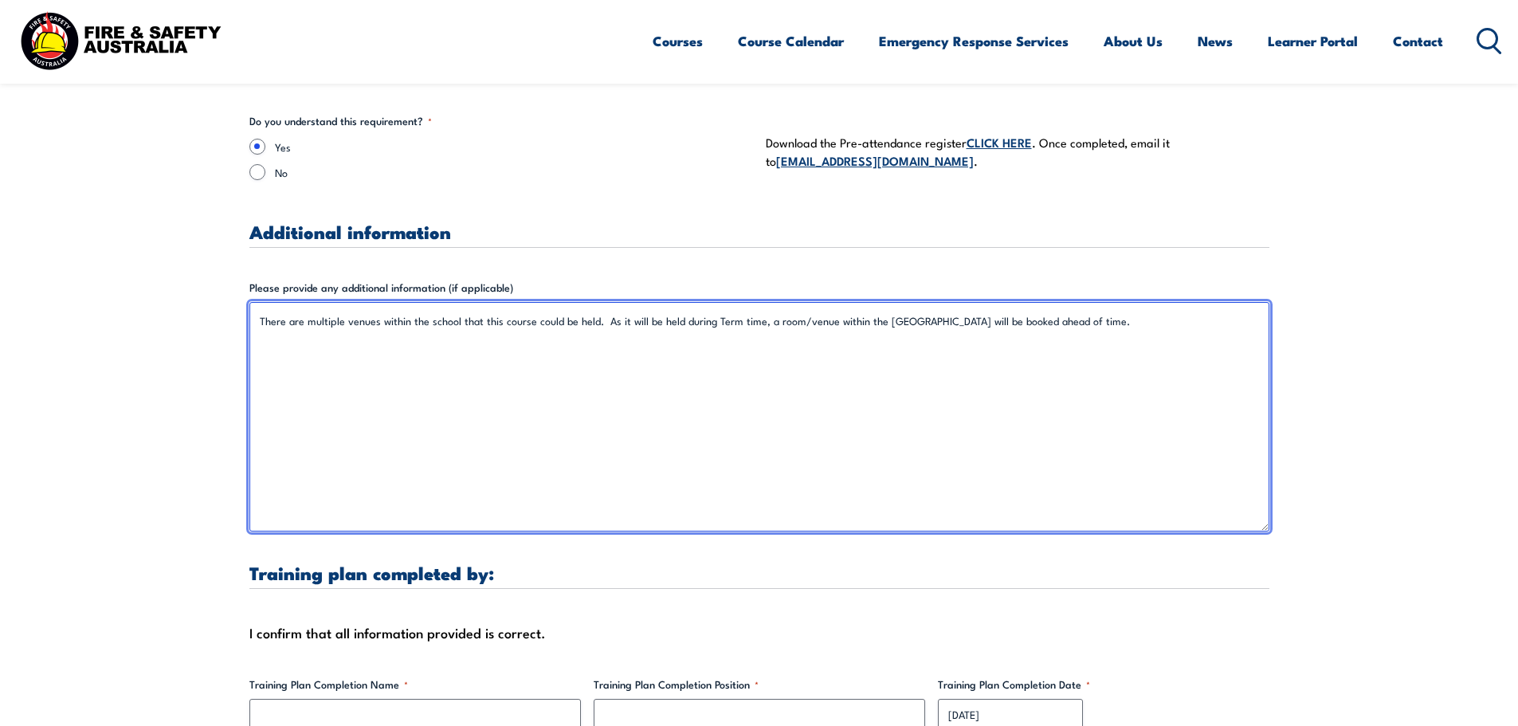
scroll to position [4623, 0]
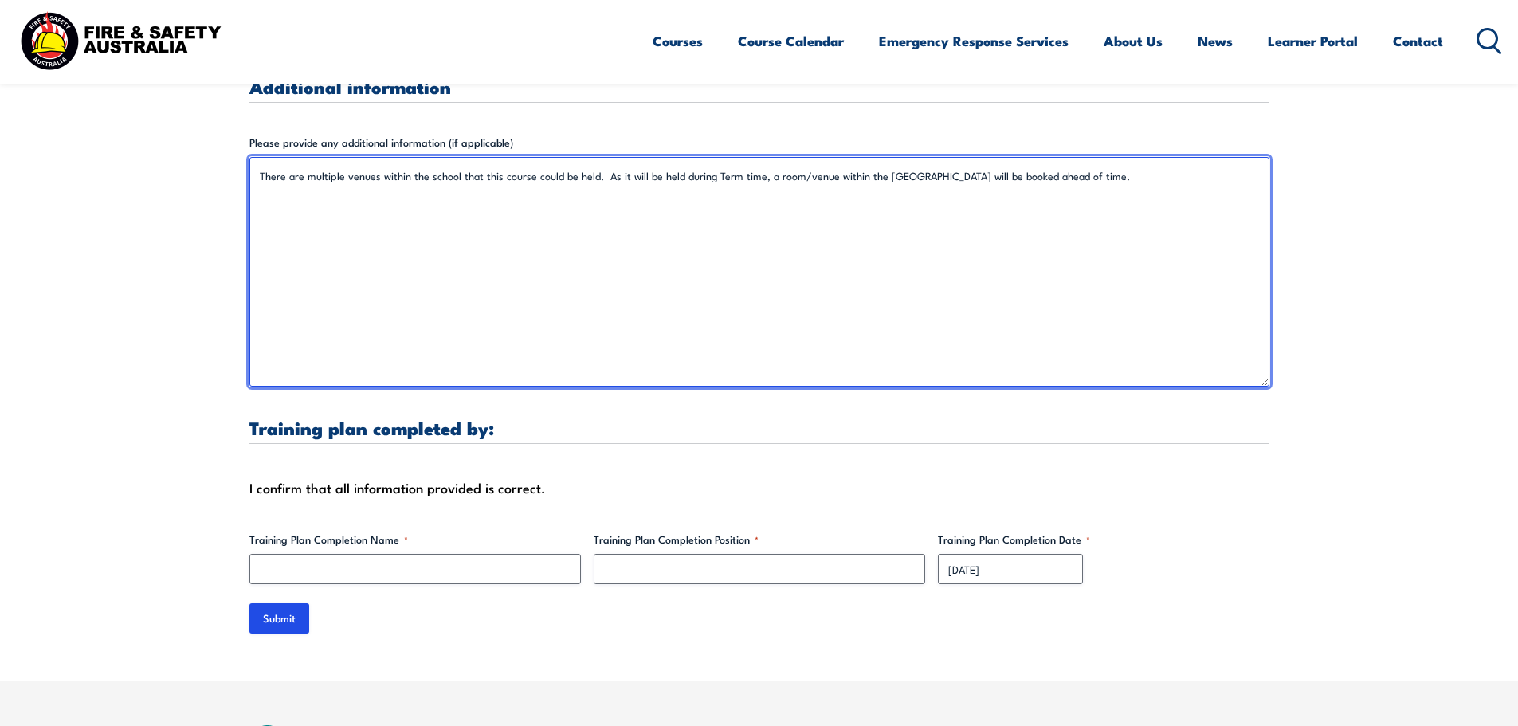
type textarea "There are multiple venues within the school that this course could be held. As …"
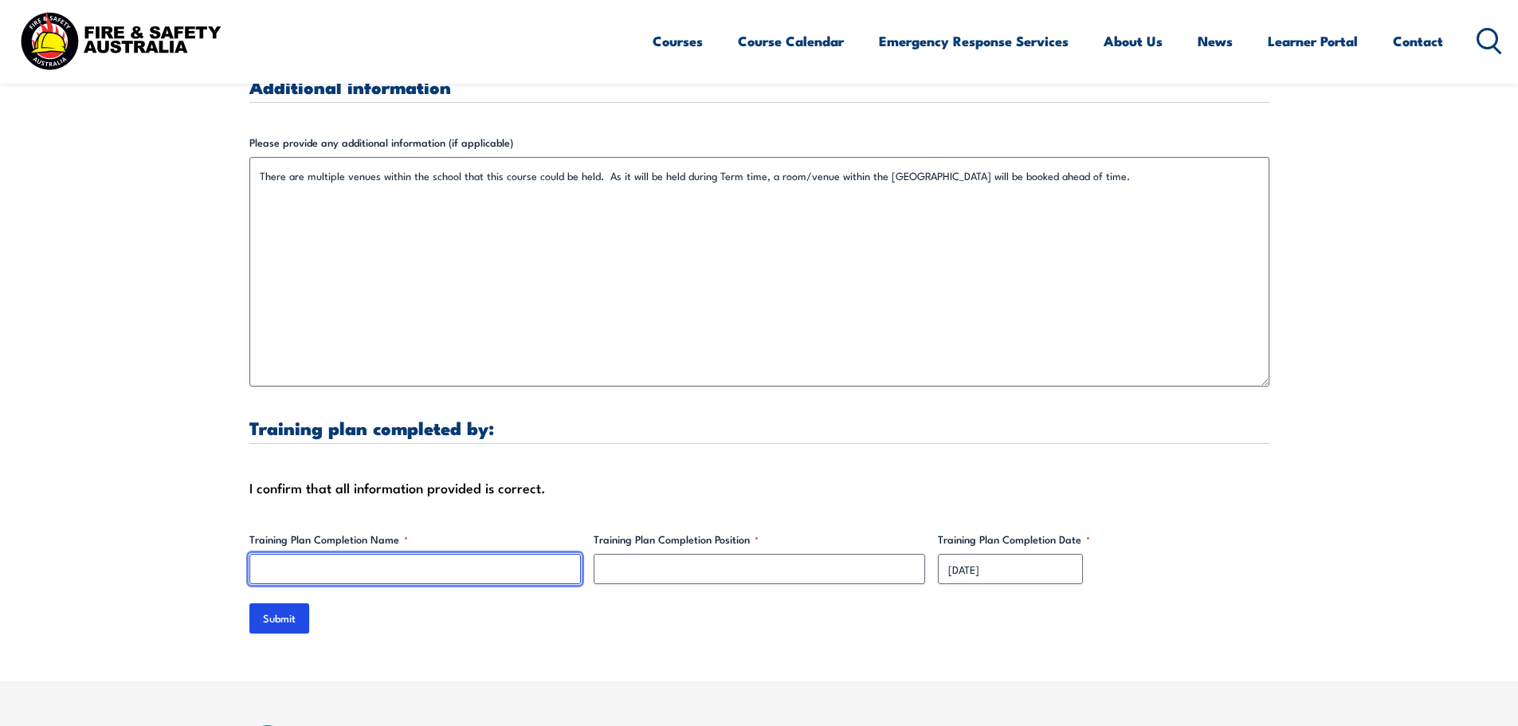
click at [375, 554] on input "Training Plan Completion Name *" at bounding box center [415, 569] width 332 height 30
type input "[PERSON_NAME]"
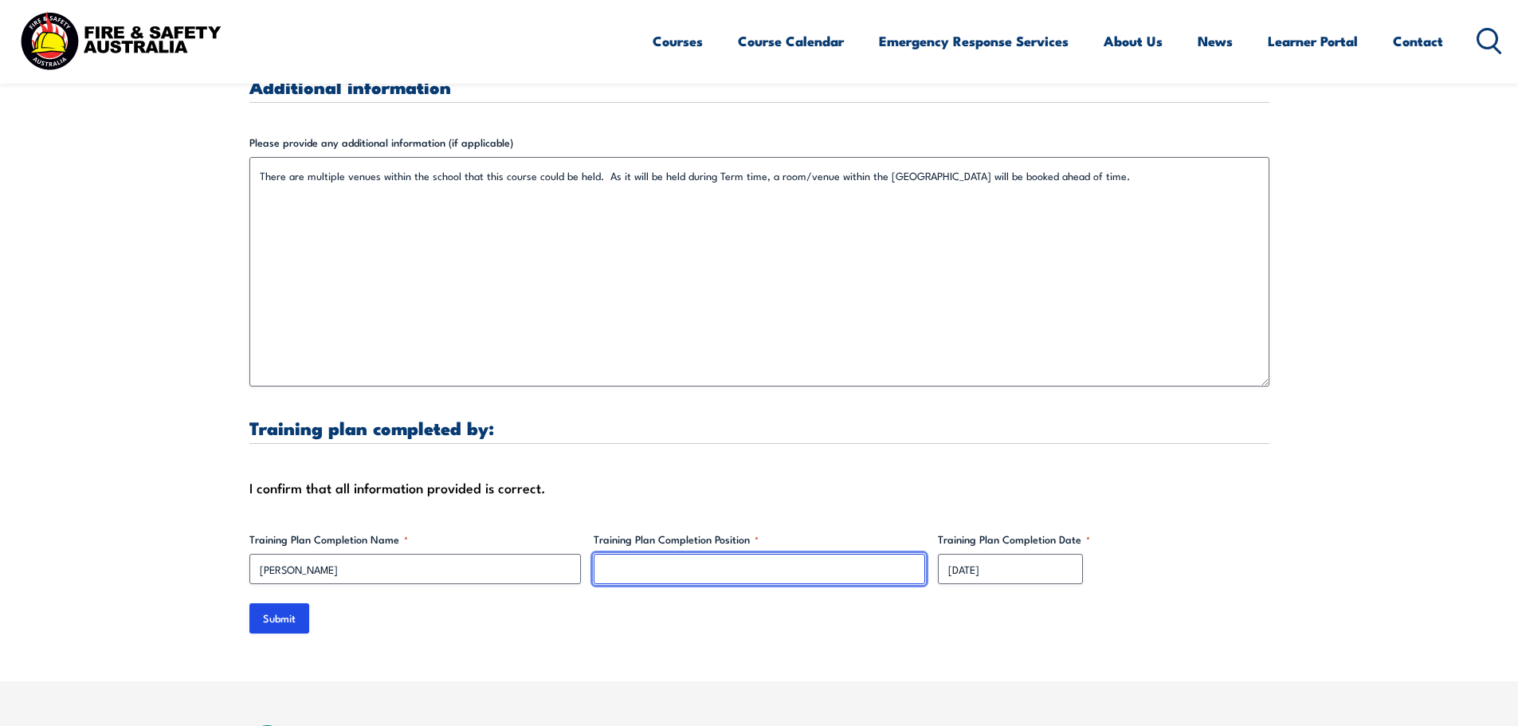
click at [736, 554] on input "Training Plan Completion Position *" at bounding box center [760, 569] width 332 height 30
type input "Staffing Administrator"
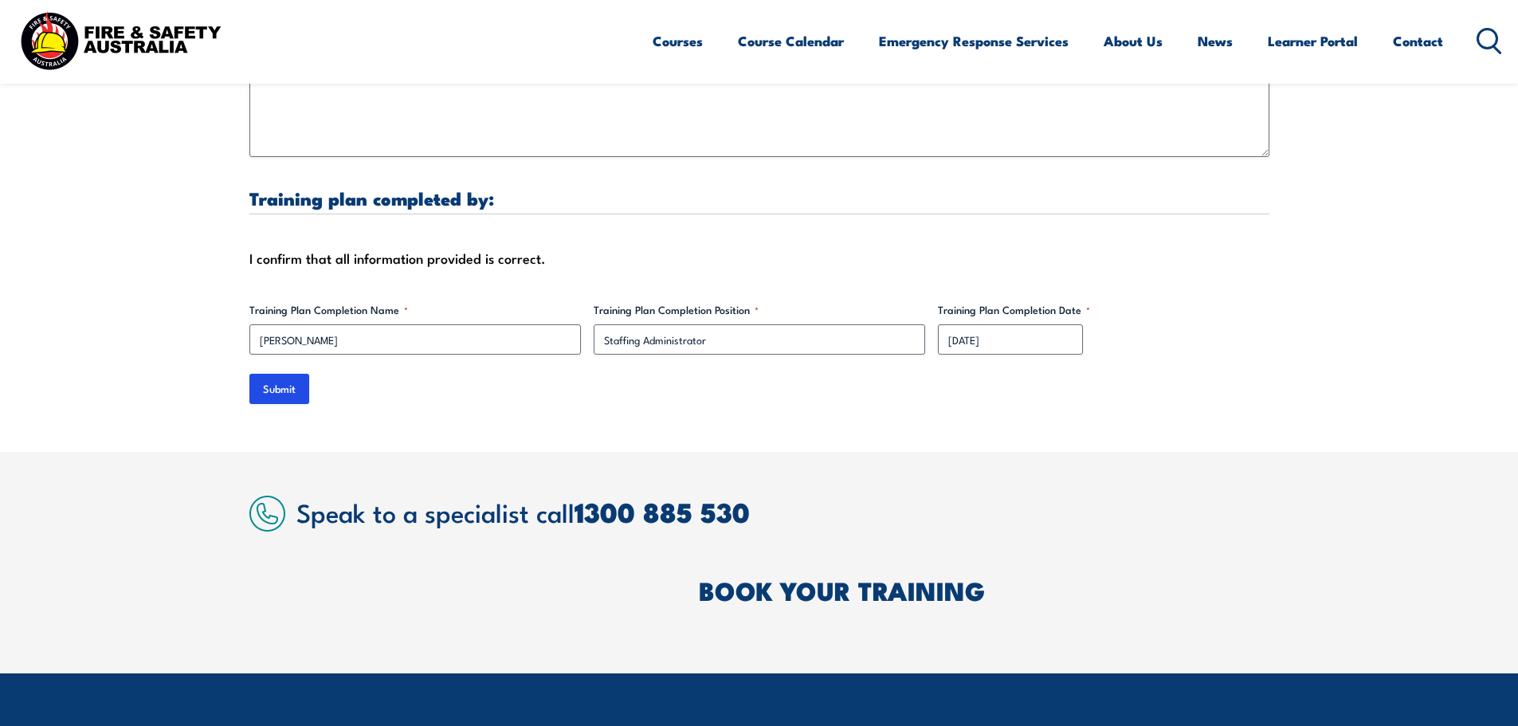
scroll to position [5021, 0]
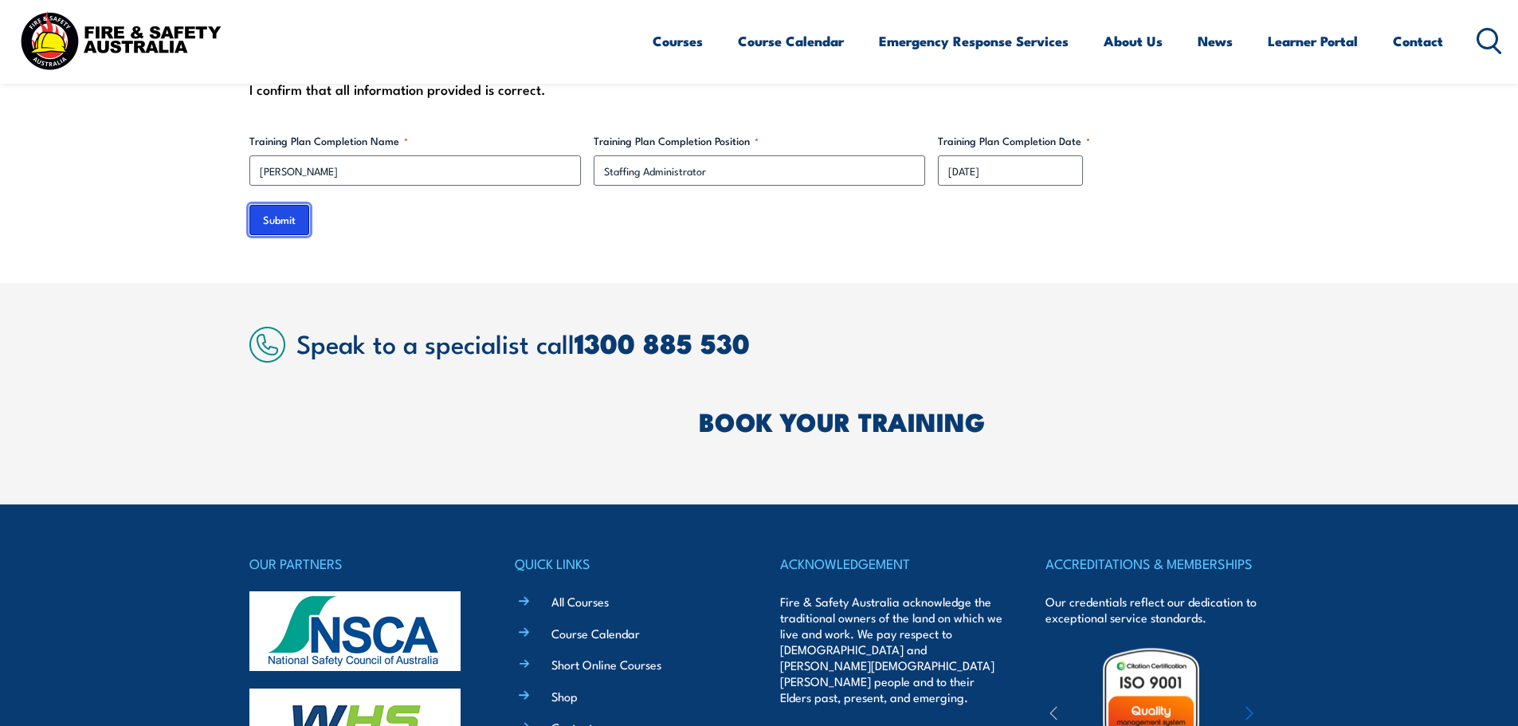
click at [261, 205] on input "Submit" at bounding box center [279, 220] width 60 height 30
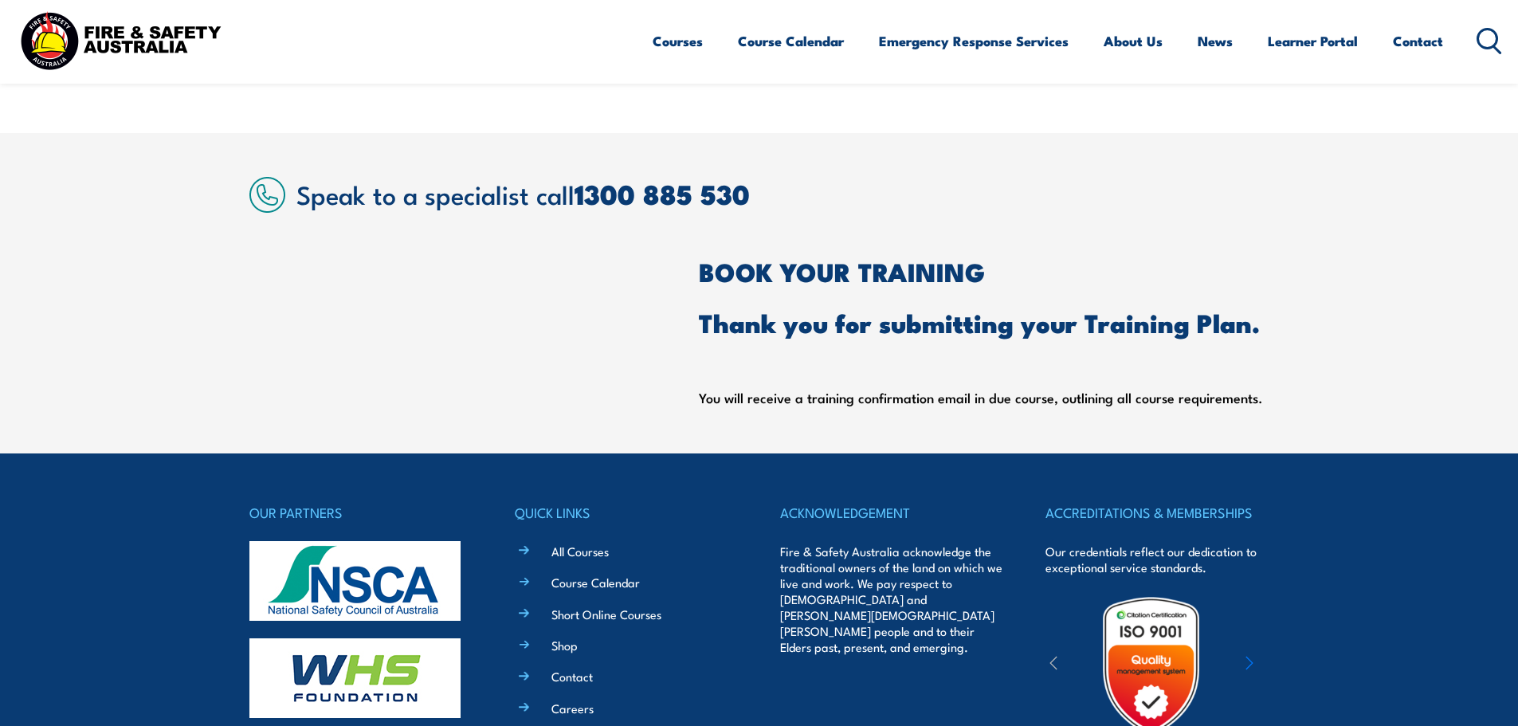
scroll to position [512, 0]
